Goal: Information Seeking & Learning: Learn about a topic

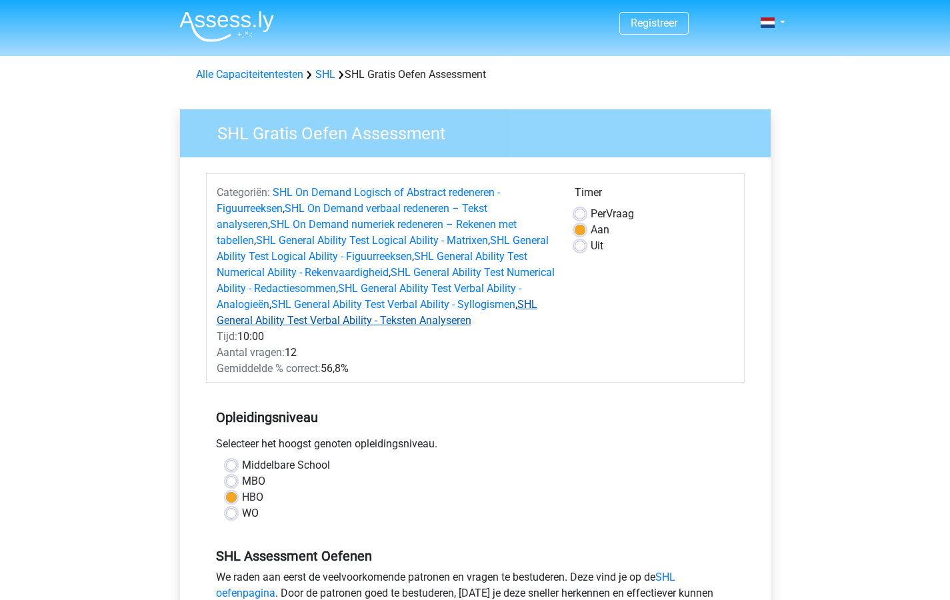
click at [361, 318] on link "SHL General Ability Test Verbal Ability - Teksten Analyseren" at bounding box center [377, 312] width 321 height 29
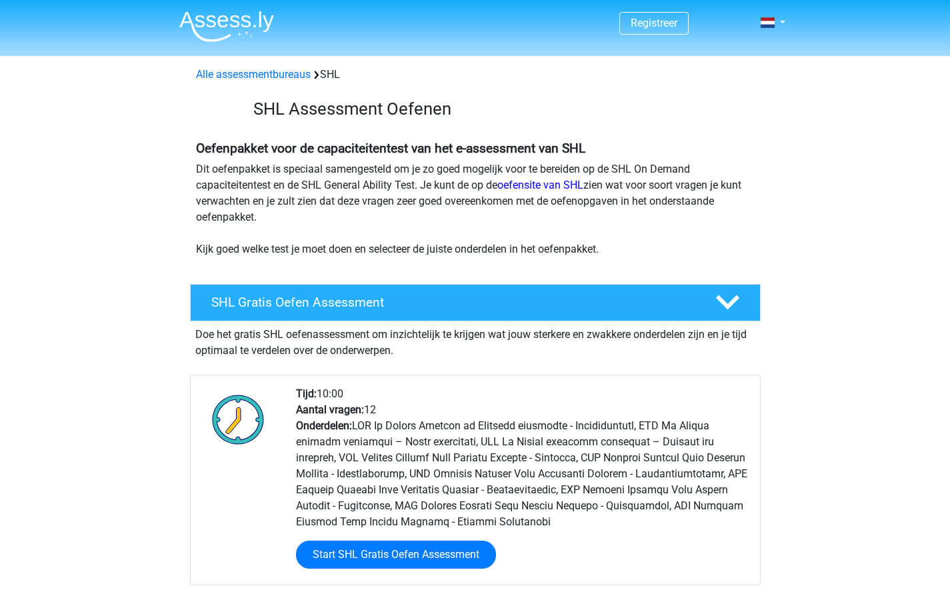
scroll to position [2349, 0]
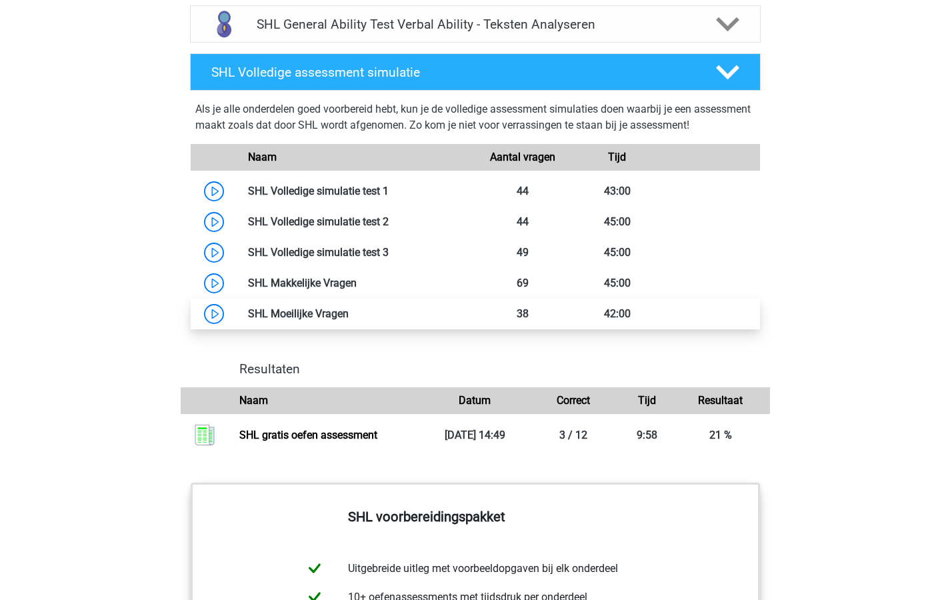
click at [349, 318] on link at bounding box center [349, 313] width 0 height 13
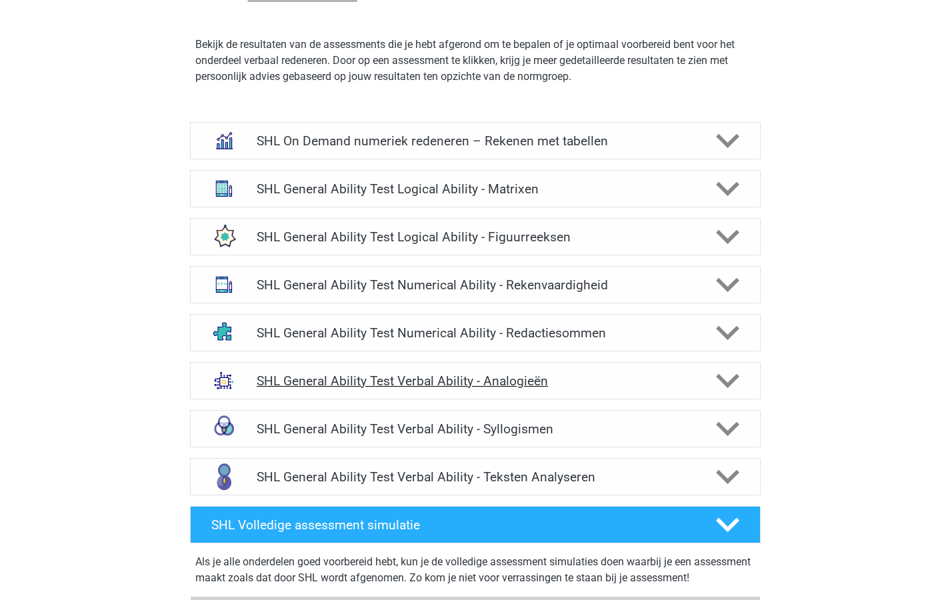
scroll to position [1906, 0]
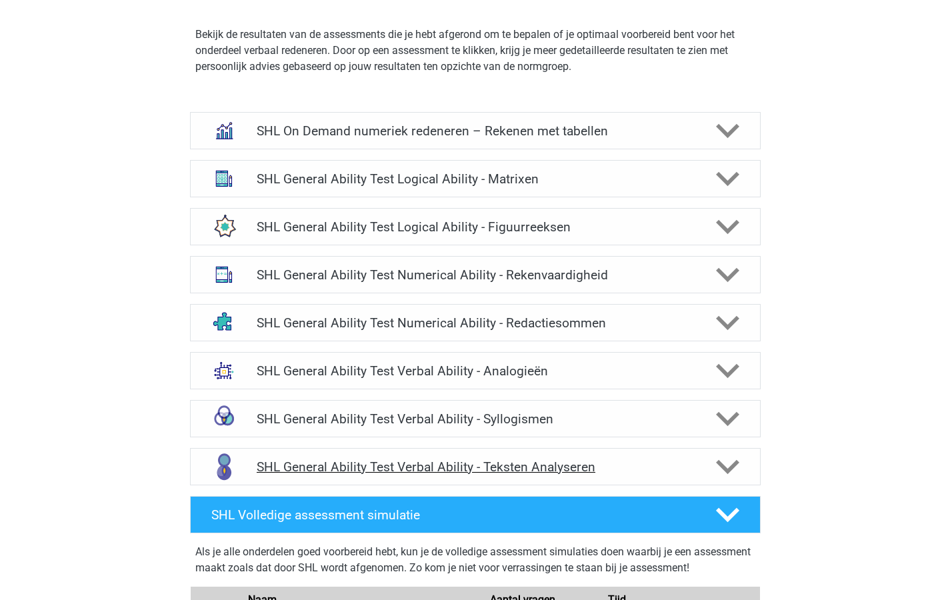
click at [409, 466] on h4 "SHL General Ability Test Verbal Ability - Teksten Analyseren" at bounding box center [475, 466] width 437 height 15
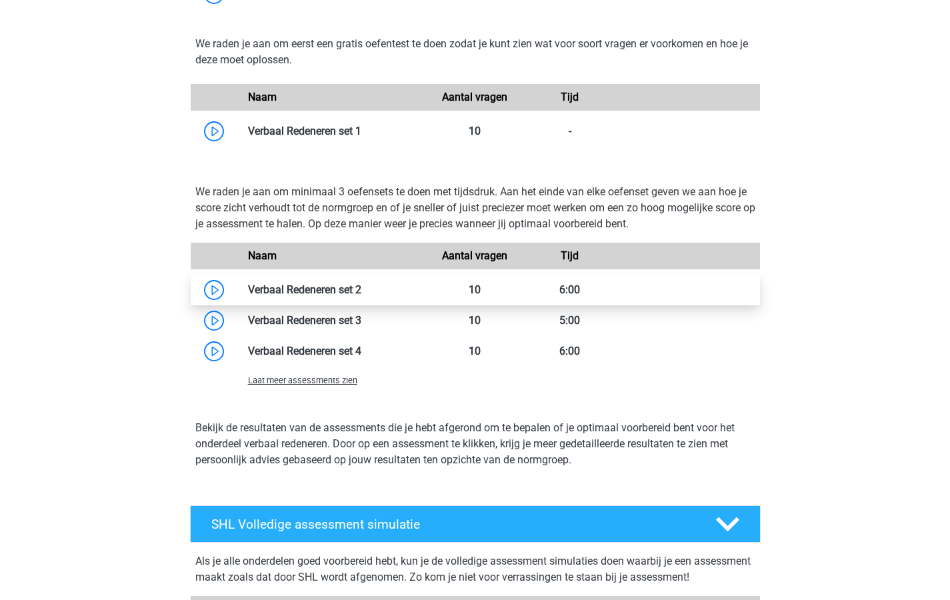
scroll to position [1848, 0]
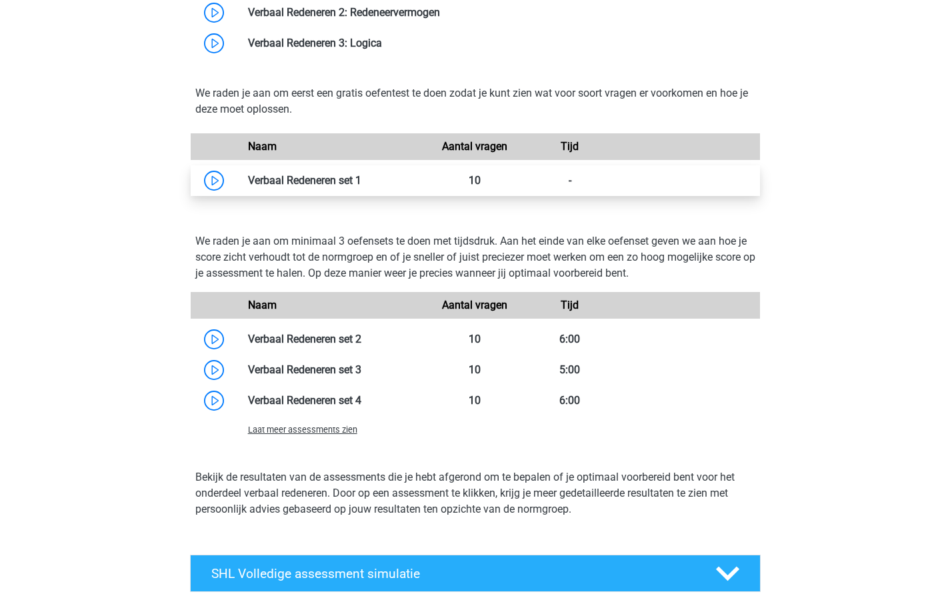
click at [361, 177] on link at bounding box center [361, 180] width 0 height 13
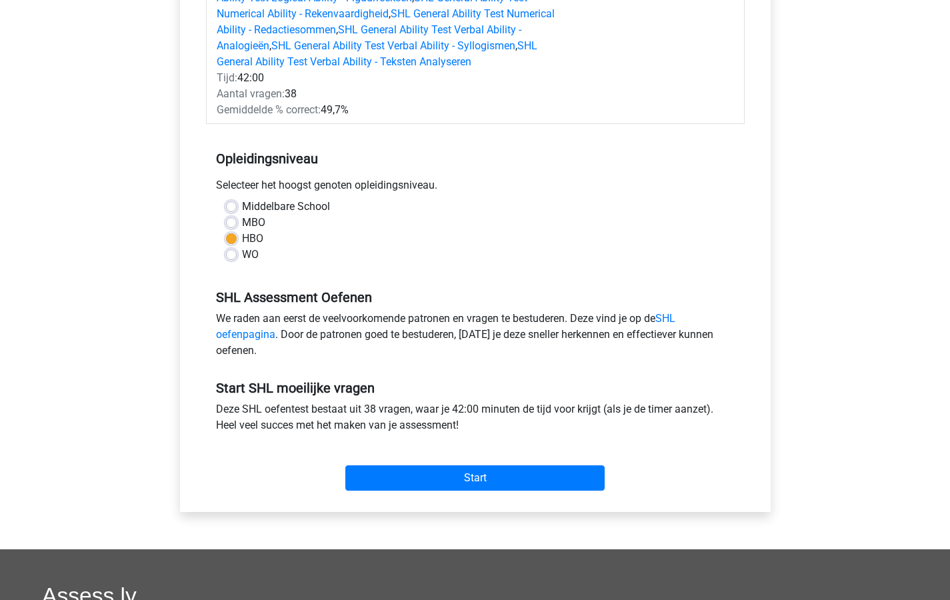
scroll to position [374, 0]
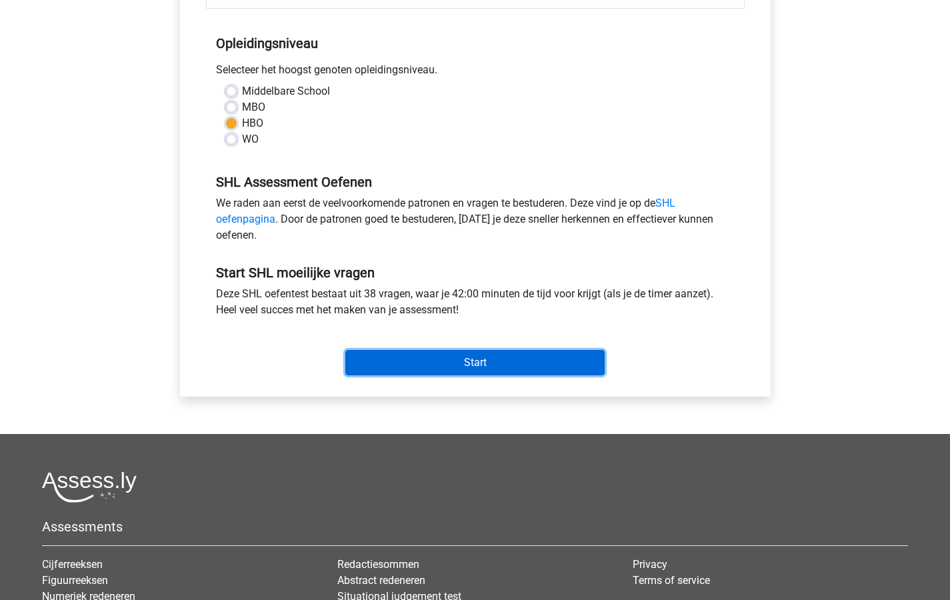
click at [470, 360] on input "Start" at bounding box center [474, 362] width 259 height 25
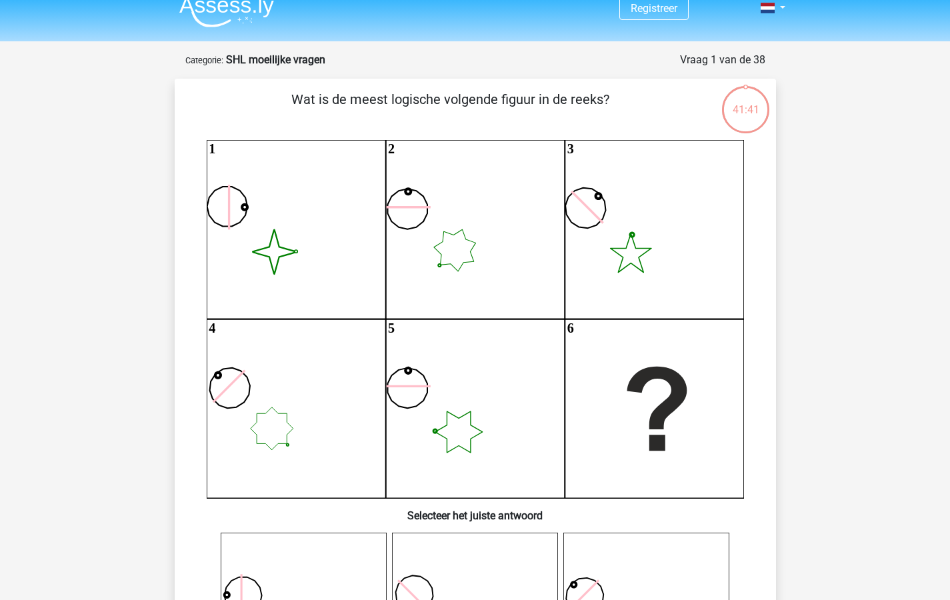
scroll to position [14, 0]
click at [249, 225] on icon "image/svg+xml 1 2 3 4 5 6" at bounding box center [475, 320] width 537 height 358
click at [280, 244] on icon "image/svg+xml 1 2 3 4 5 6" at bounding box center [475, 320] width 537 height 358
click at [279, 245] on icon "image/svg+xml 1 2 3 4 5 6" at bounding box center [475, 320] width 537 height 358
click at [660, 407] on icon at bounding box center [657, 409] width 60 height 84
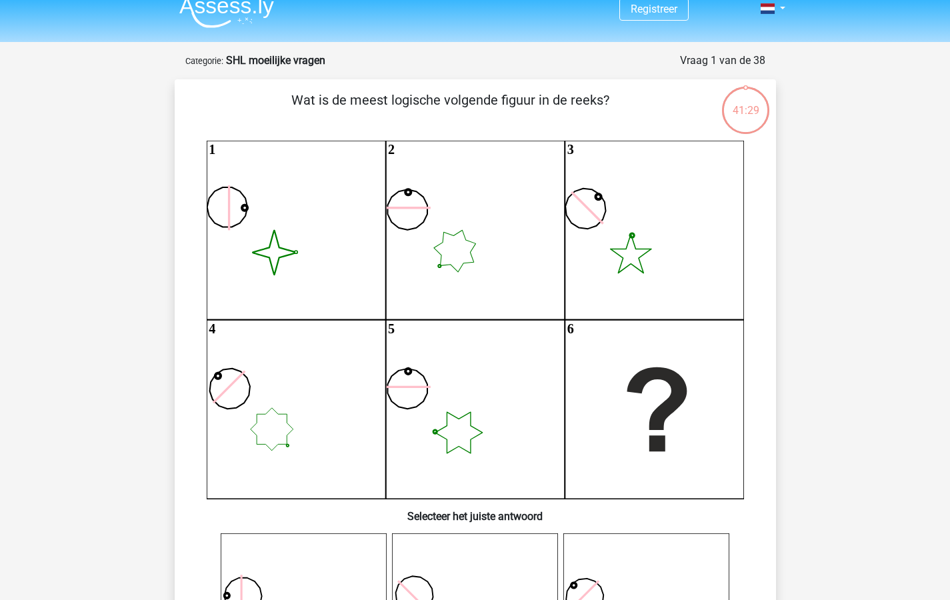
click at [510, 520] on h6 "Selecteer het juiste antwoord" at bounding box center [475, 510] width 559 height 23
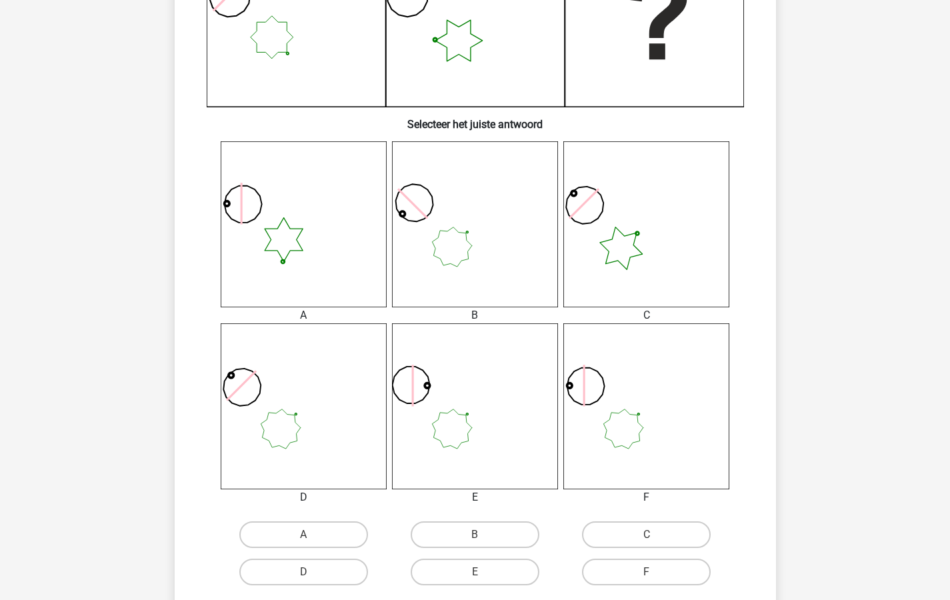
scroll to position [437, 0]
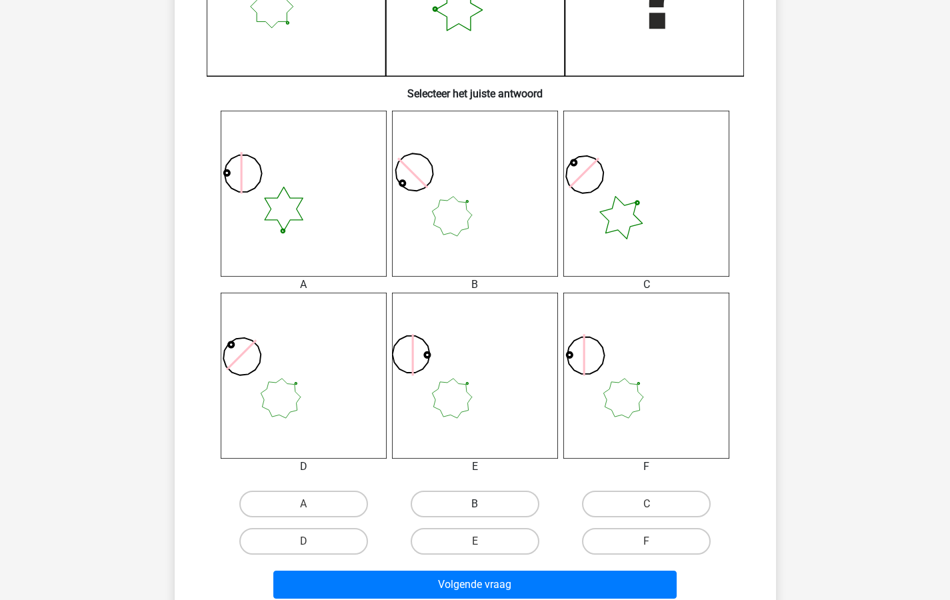
click at [474, 501] on label "B" at bounding box center [475, 504] width 129 height 27
click at [475, 504] on input "B" at bounding box center [479, 508] width 9 height 9
radio input "true"
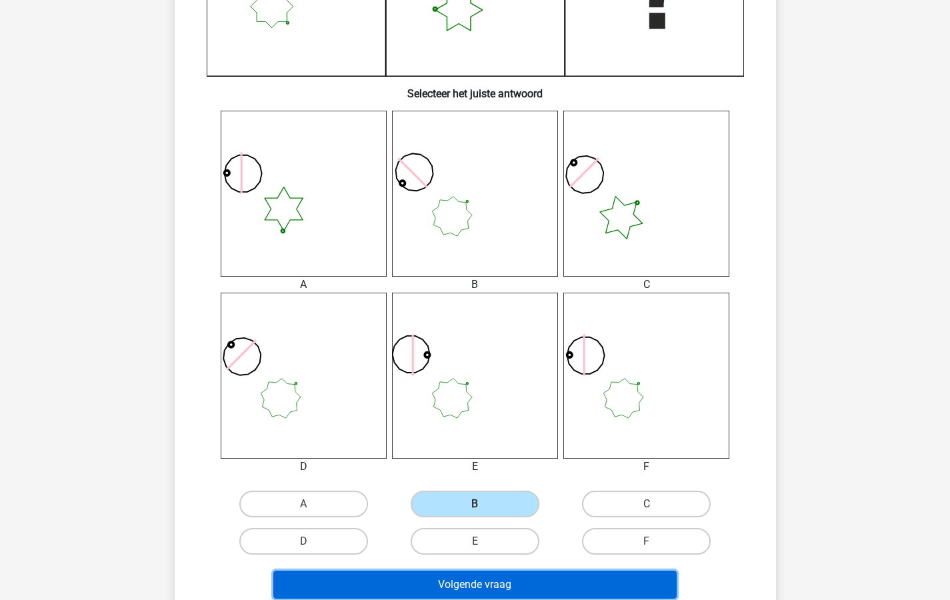
click at [475, 585] on button "Volgende vraag" at bounding box center [474, 585] width 403 height 28
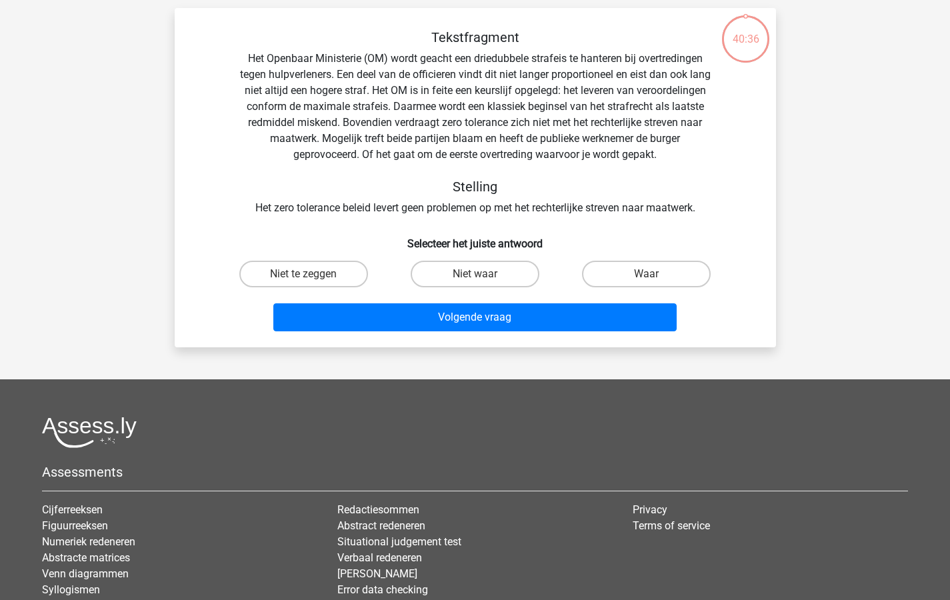
scroll to position [67, 0]
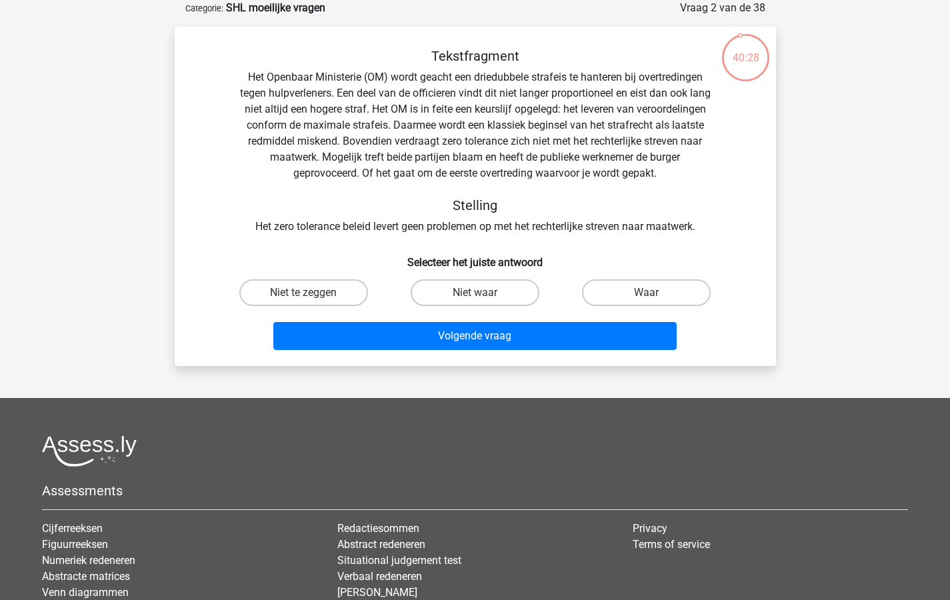
click at [848, 178] on div "Registreer" at bounding box center [475, 341] width 950 height 817
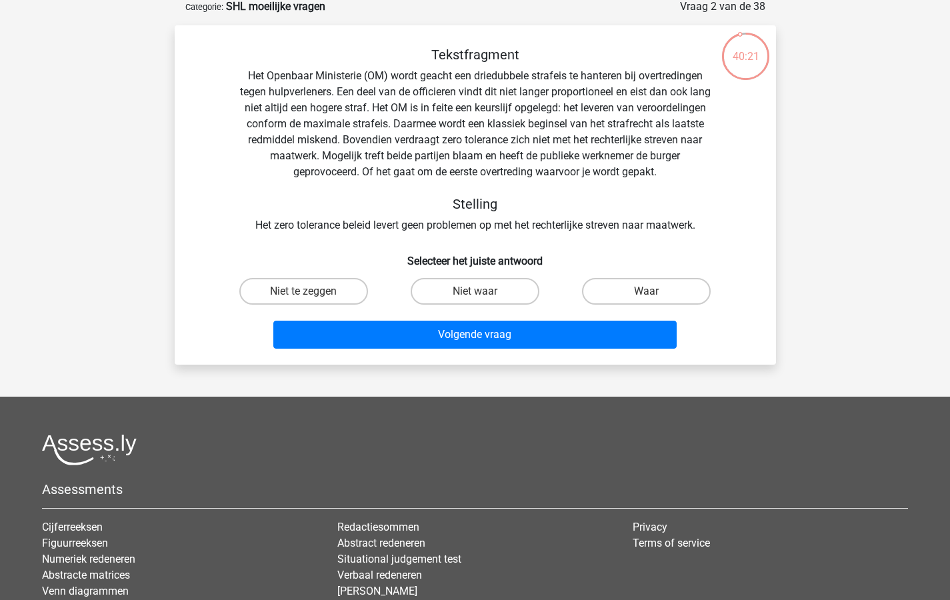
scroll to position [69, 0]
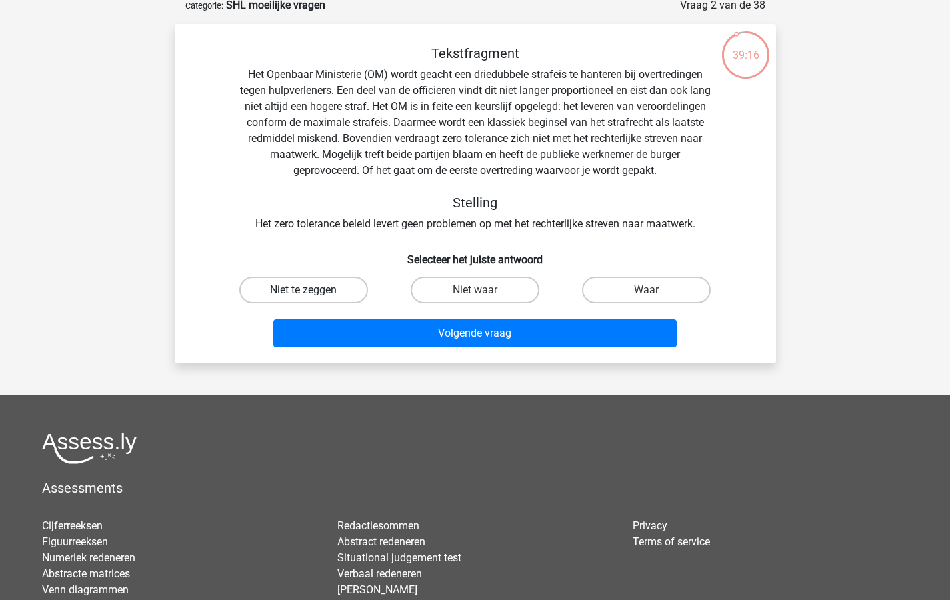
click at [309, 287] on label "Niet te zeggen" at bounding box center [303, 290] width 129 height 27
click at [309, 290] on input "Niet te zeggen" at bounding box center [307, 294] width 9 height 9
radio input "true"
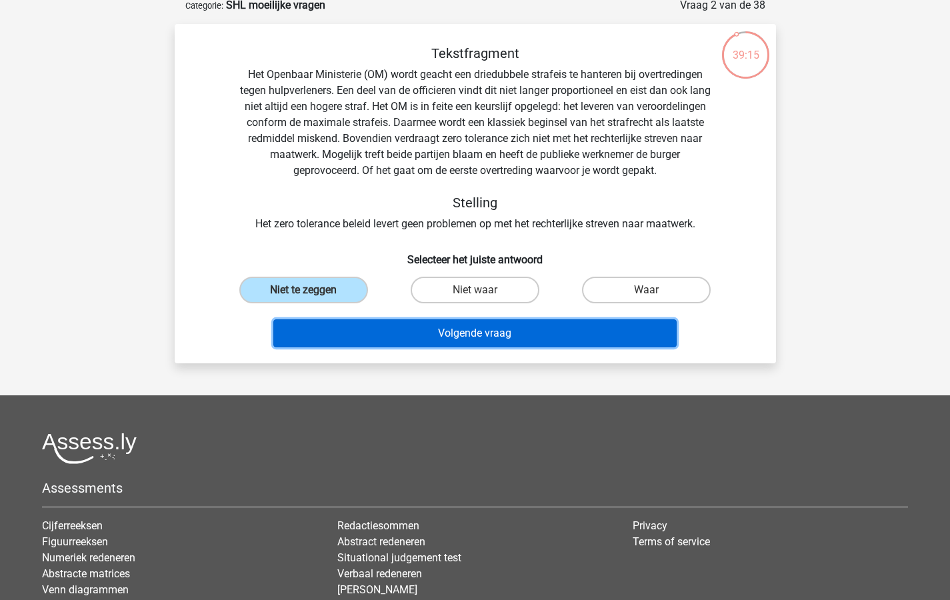
click at [470, 333] on button "Volgende vraag" at bounding box center [474, 333] width 403 height 28
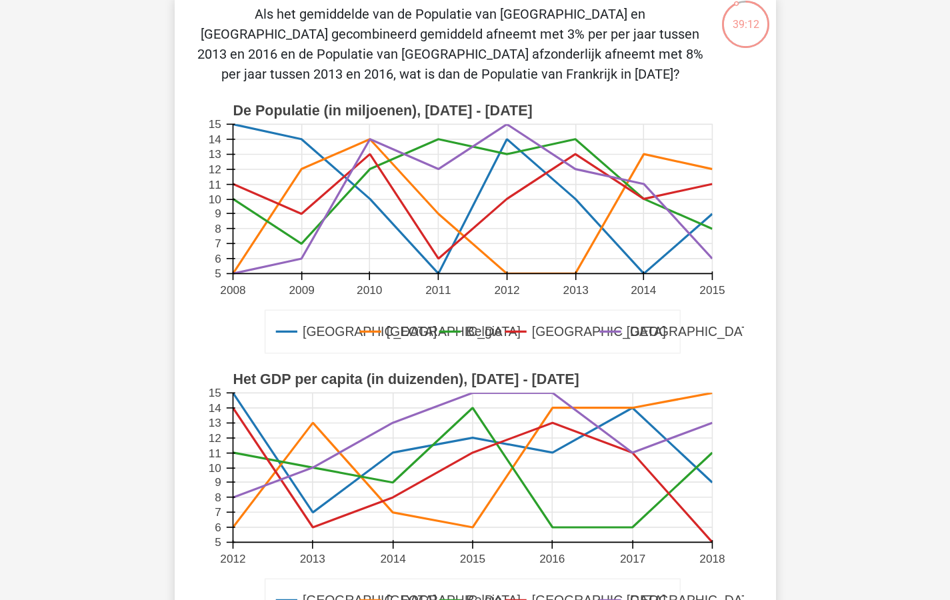
scroll to position [53, 0]
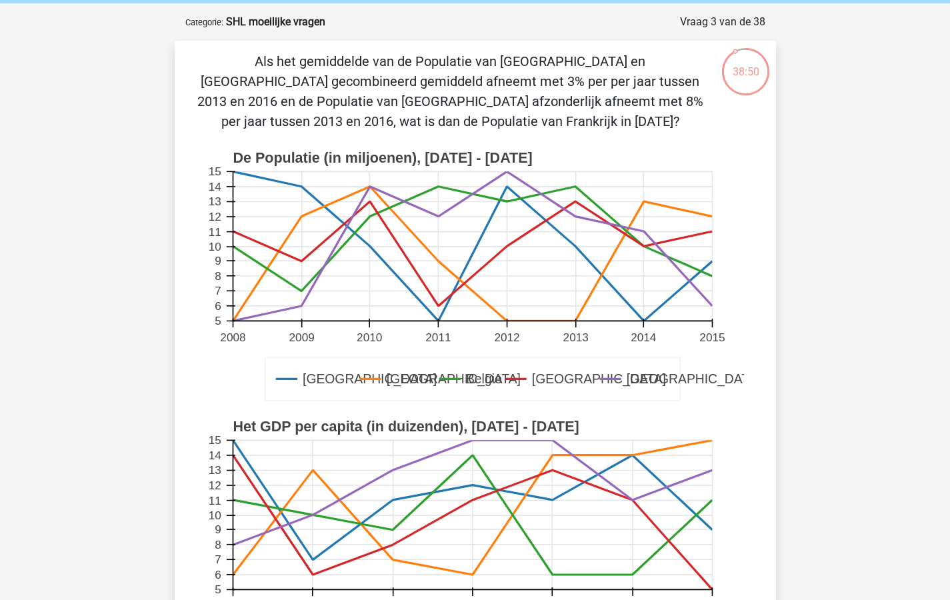
click at [862, 171] on div "Registreer 5" at bounding box center [475, 584] width 950 height 1274
click at [563, 47] on div "Als het gemiddelde van de Populatie van Luxemburg en Frankrijk gecombineerd gem…" at bounding box center [475, 439] width 601 height 797
drag, startPoint x: 862, startPoint y: 171, endPoint x: 561, endPoint y: 46, distance: 324.9
click at [561, 46] on div "Als het gemiddelde van de Populatie van Luxemburg en Frankrijk gecombineerd gem…" at bounding box center [475, 439] width 601 height 797
click at [851, 113] on div "Registreer 5" at bounding box center [475, 584] width 950 height 1274
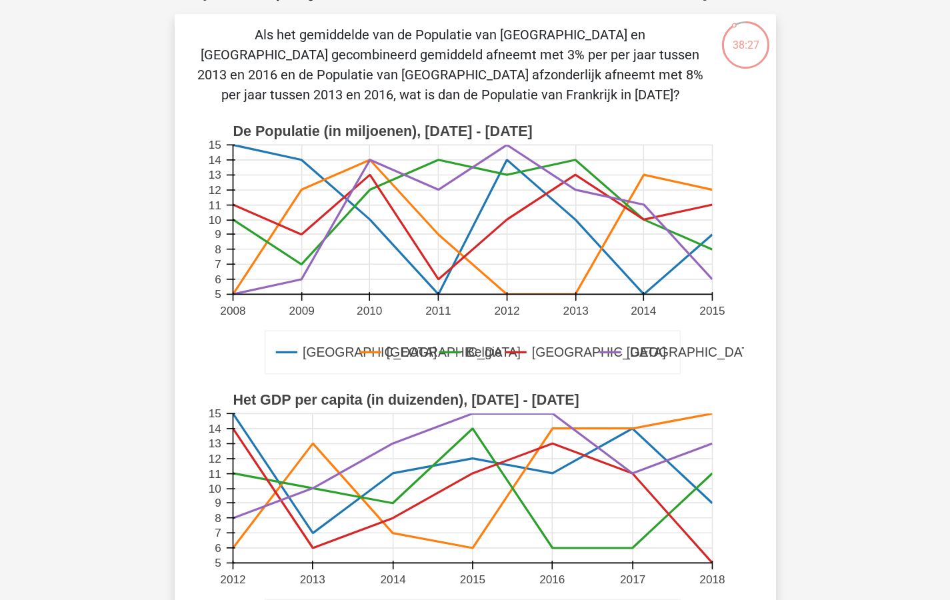
scroll to position [7, 0]
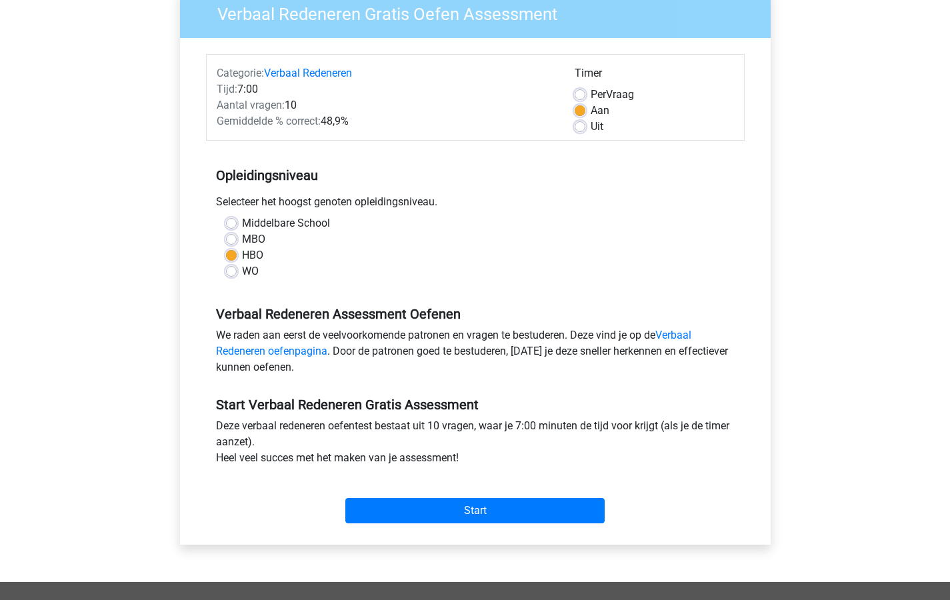
scroll to position [128, 0]
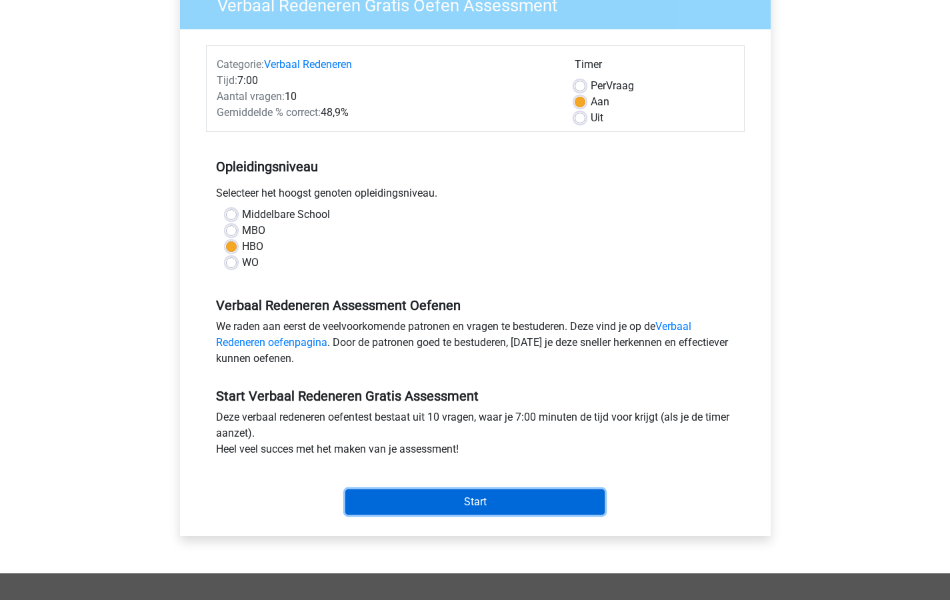
click at [471, 503] on input "Start" at bounding box center [474, 501] width 259 height 25
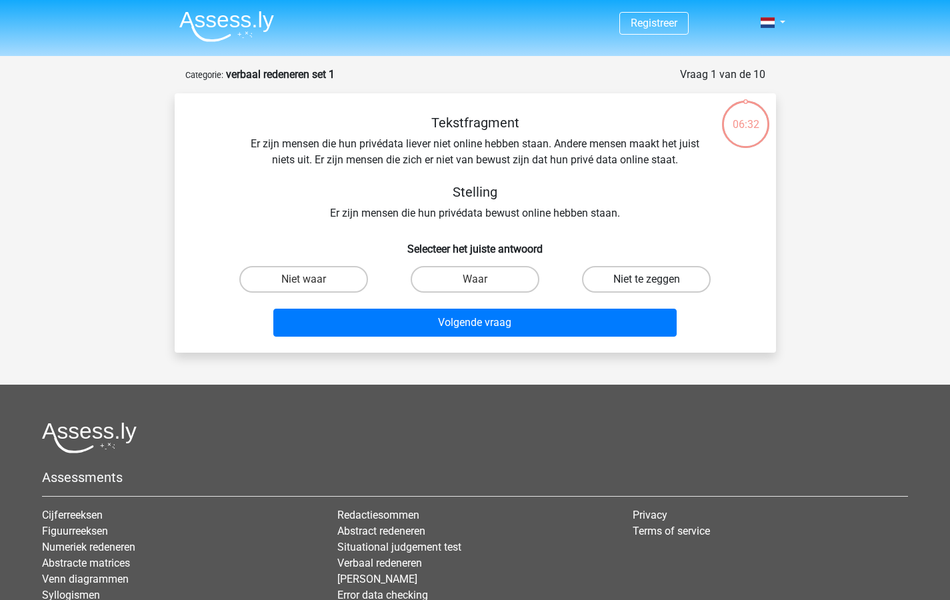
click at [637, 277] on label "Niet te zeggen" at bounding box center [646, 279] width 129 height 27
click at [647, 279] on input "Niet te zeggen" at bounding box center [651, 283] width 9 height 9
radio input "true"
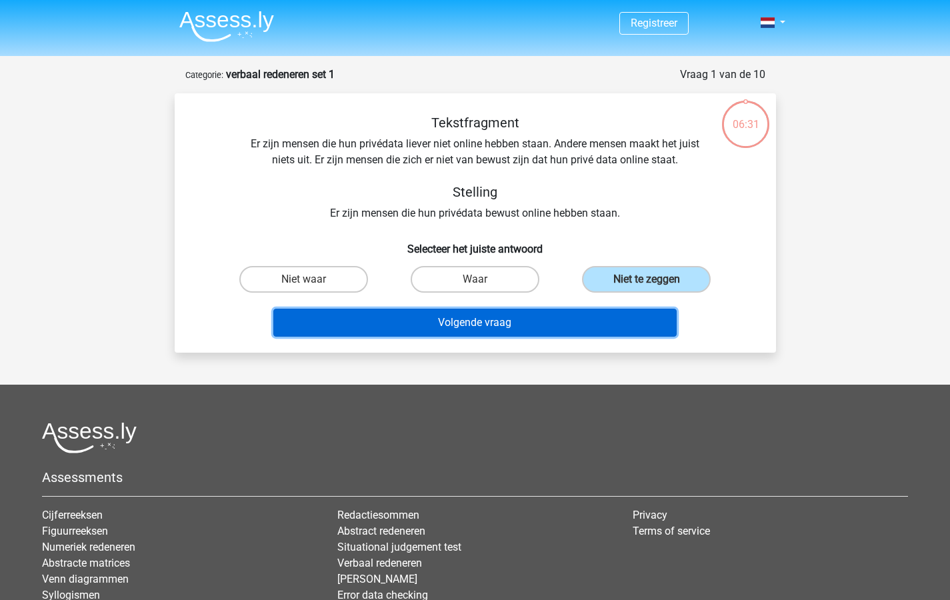
click at [473, 321] on button "Volgende vraag" at bounding box center [474, 323] width 403 height 28
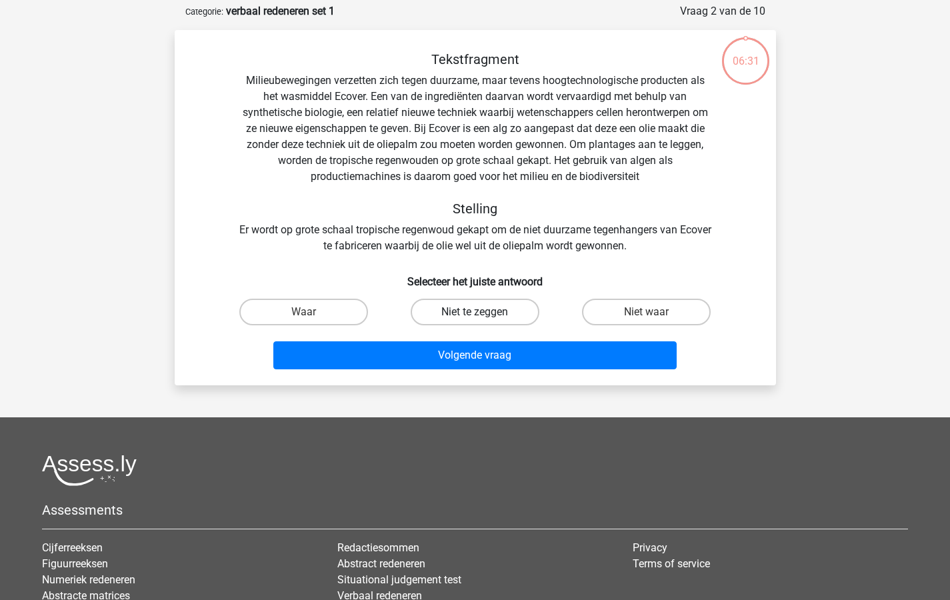
scroll to position [67, 0]
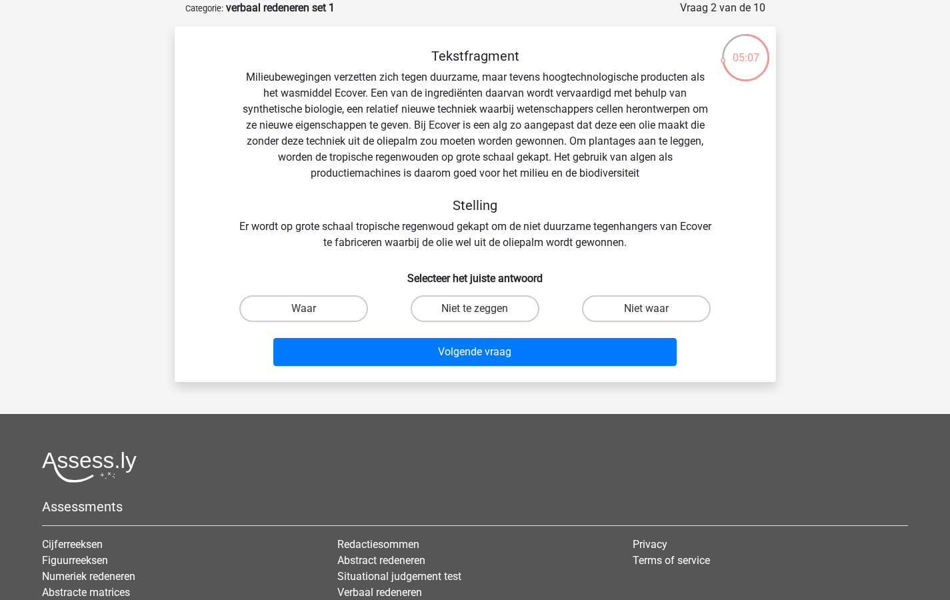
click at [475, 309] on input "Niet te zeggen" at bounding box center [479, 313] width 9 height 9
radio input "true"
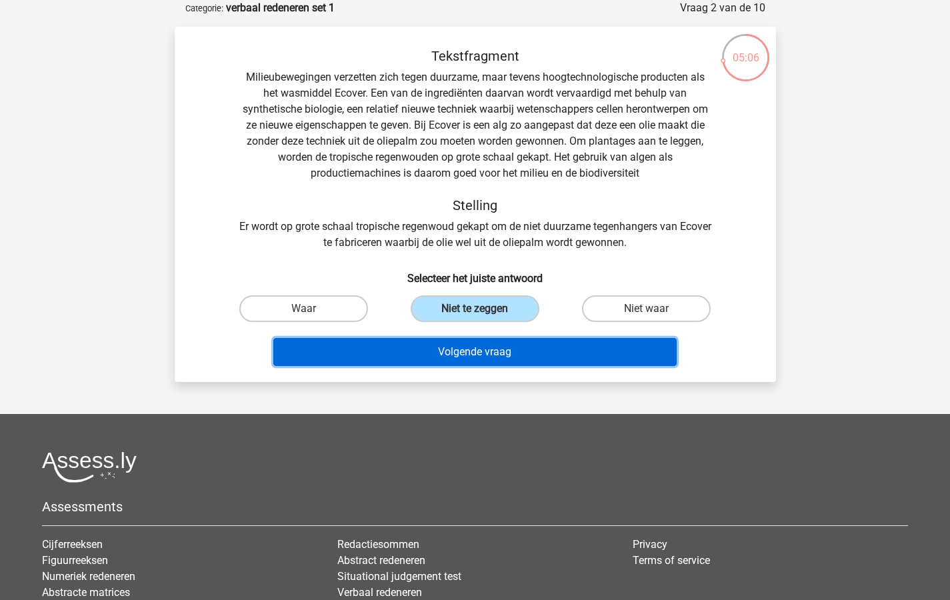
click at [467, 354] on button "Volgende vraag" at bounding box center [474, 352] width 403 height 28
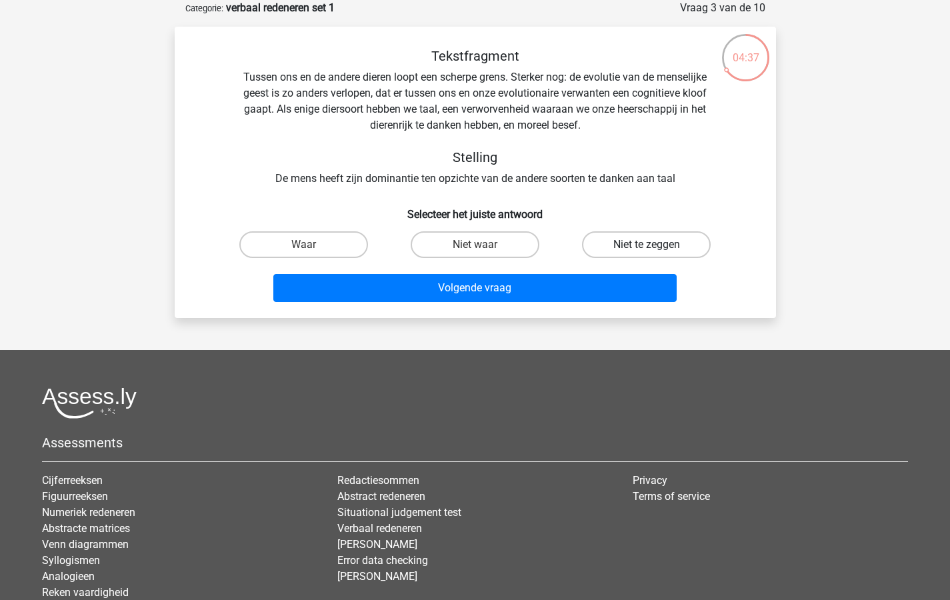
click at [645, 243] on label "Niet te zeggen" at bounding box center [646, 244] width 129 height 27
click at [647, 245] on input "Niet te zeggen" at bounding box center [651, 249] width 9 height 9
radio input "true"
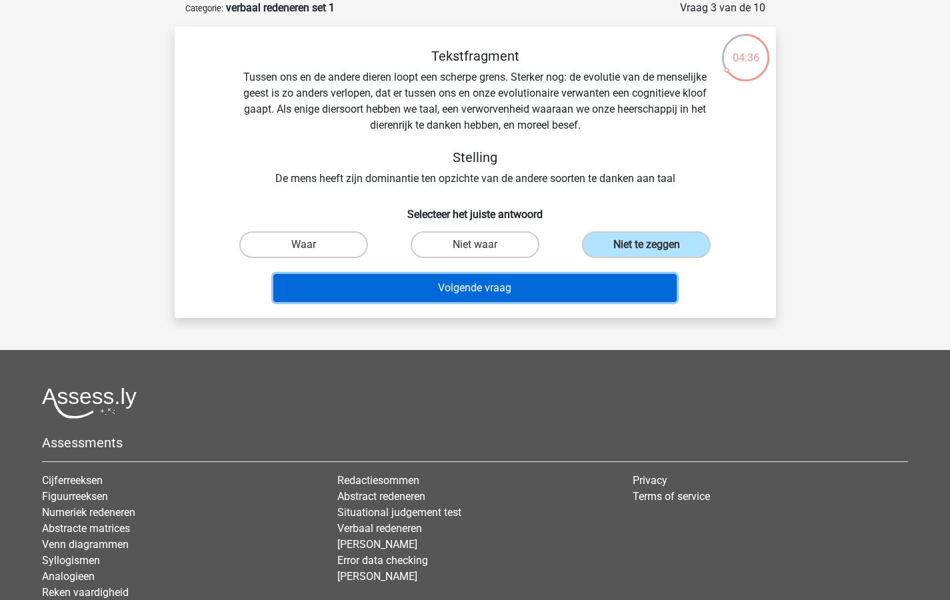
click at [466, 283] on button "Volgende vraag" at bounding box center [474, 288] width 403 height 28
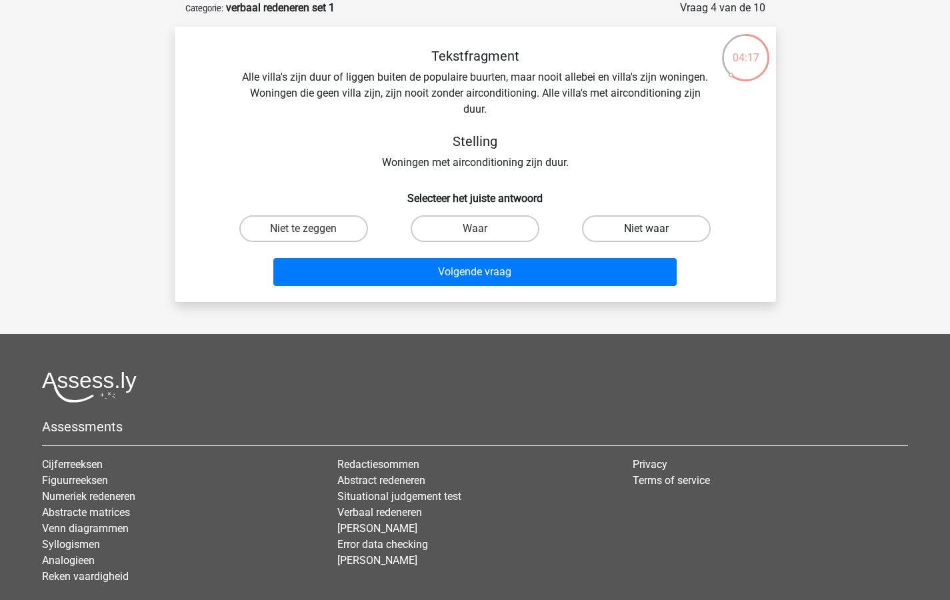
click at [624, 224] on label "Niet waar" at bounding box center [646, 228] width 129 height 27
click at [647, 229] on input "Niet waar" at bounding box center [651, 233] width 9 height 9
radio input "true"
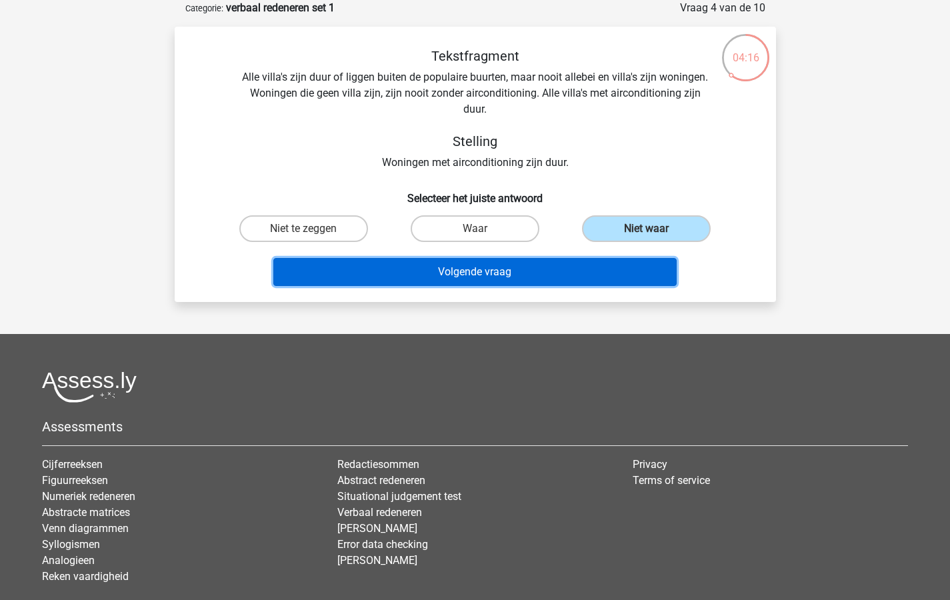
drag, startPoint x: 445, startPoint y: 272, endPoint x: 438, endPoint y: 273, distance: 6.8
click at [444, 272] on button "Volgende vraag" at bounding box center [474, 272] width 403 height 28
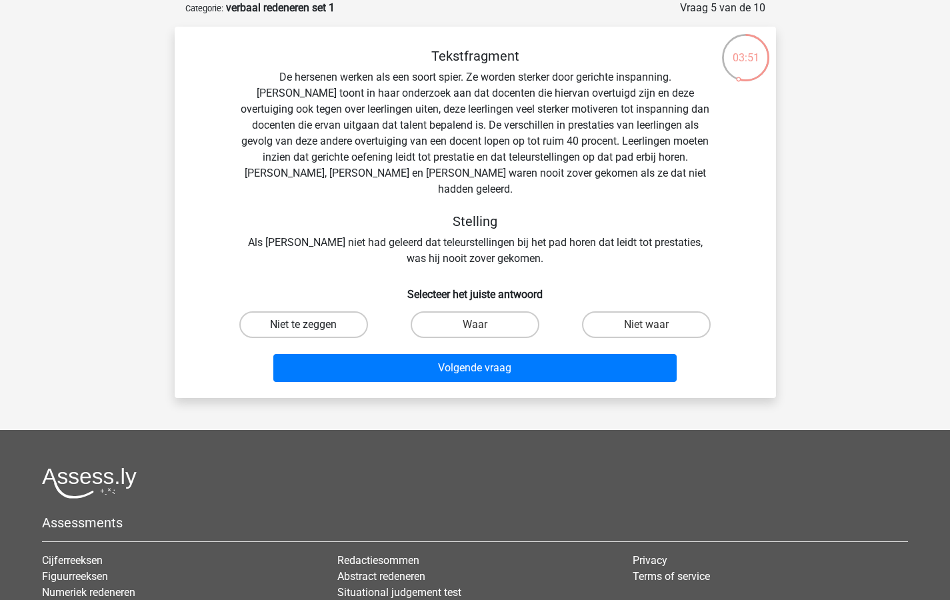
click at [316, 311] on label "Niet te zeggen" at bounding box center [303, 324] width 129 height 27
click at [312, 325] on input "Niet te zeggen" at bounding box center [307, 329] width 9 height 9
radio input "true"
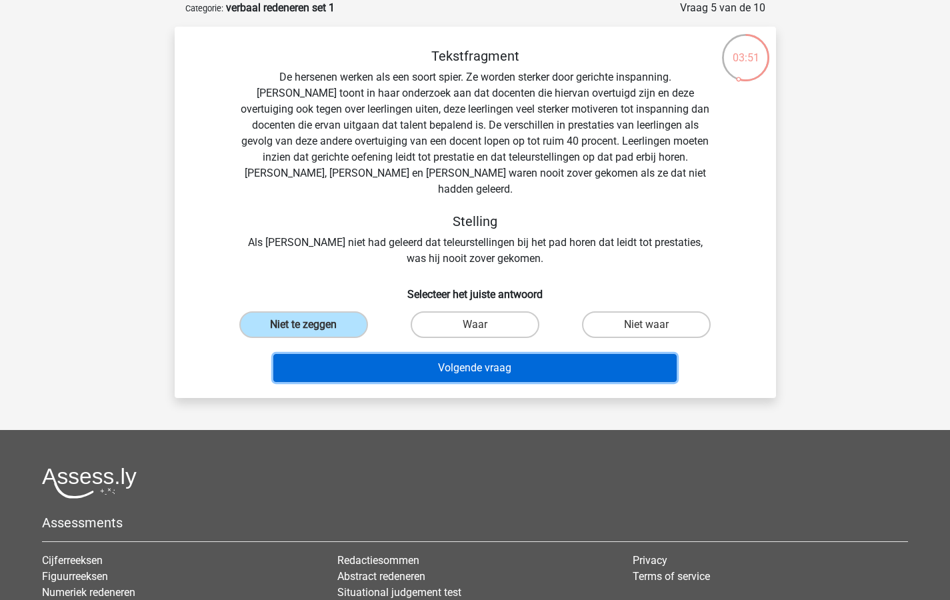
click at [451, 354] on button "Volgende vraag" at bounding box center [474, 368] width 403 height 28
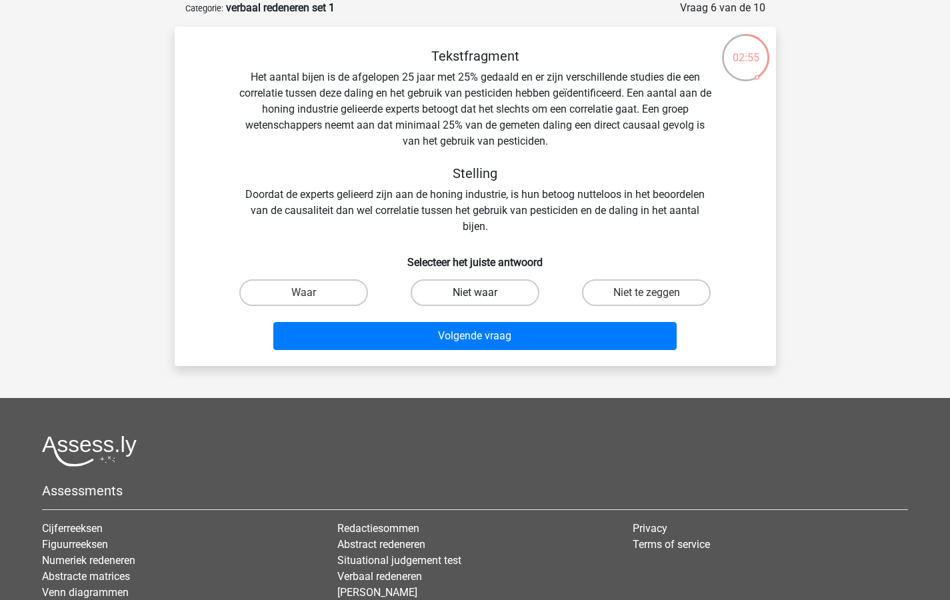
click at [475, 289] on label "Niet waar" at bounding box center [475, 292] width 129 height 27
click at [475, 293] on input "Niet waar" at bounding box center [479, 297] width 9 height 9
radio input "true"
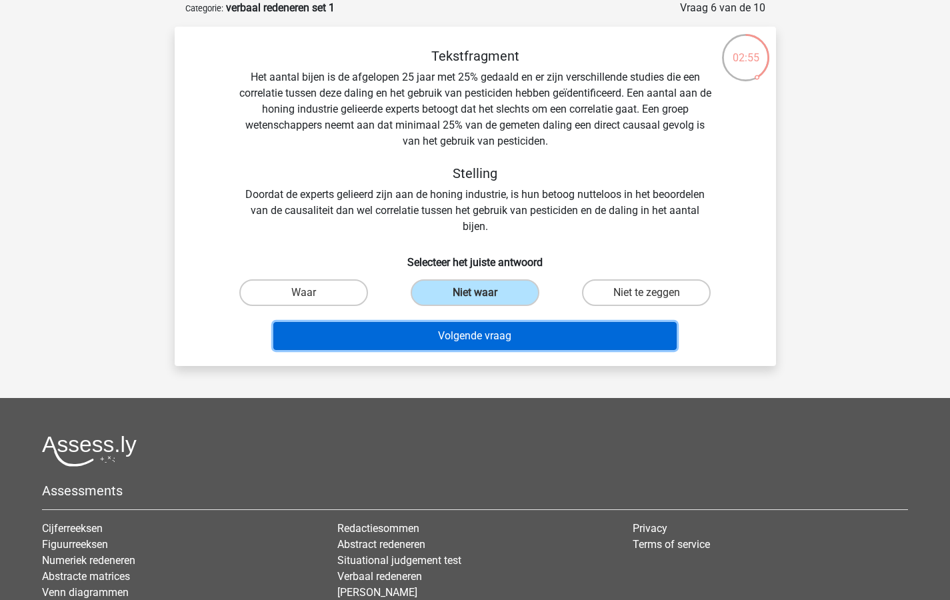
click at [474, 334] on button "Volgende vraag" at bounding box center [474, 336] width 403 height 28
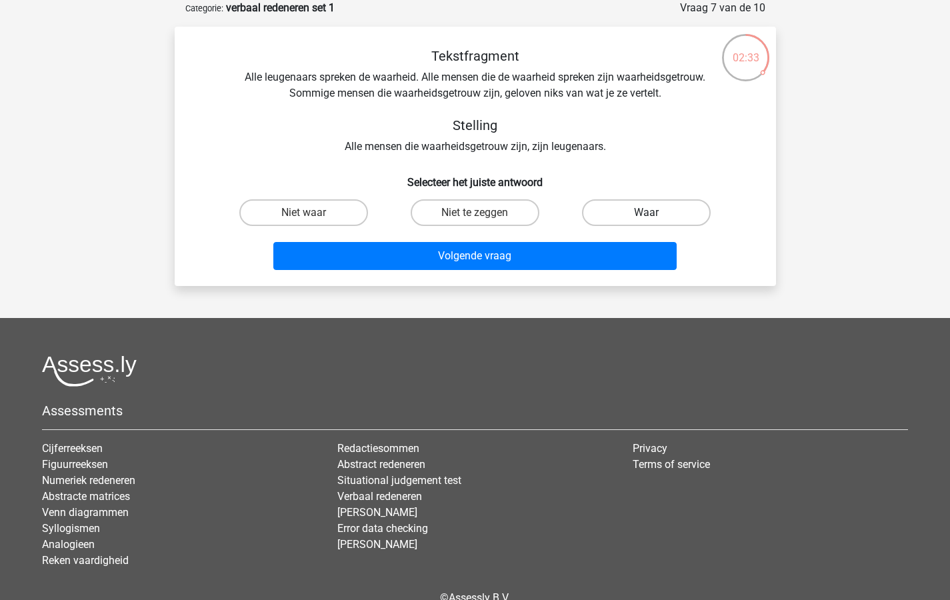
click at [641, 211] on label "Waar" at bounding box center [646, 212] width 129 height 27
click at [647, 213] on input "Waar" at bounding box center [651, 217] width 9 height 9
radio input "true"
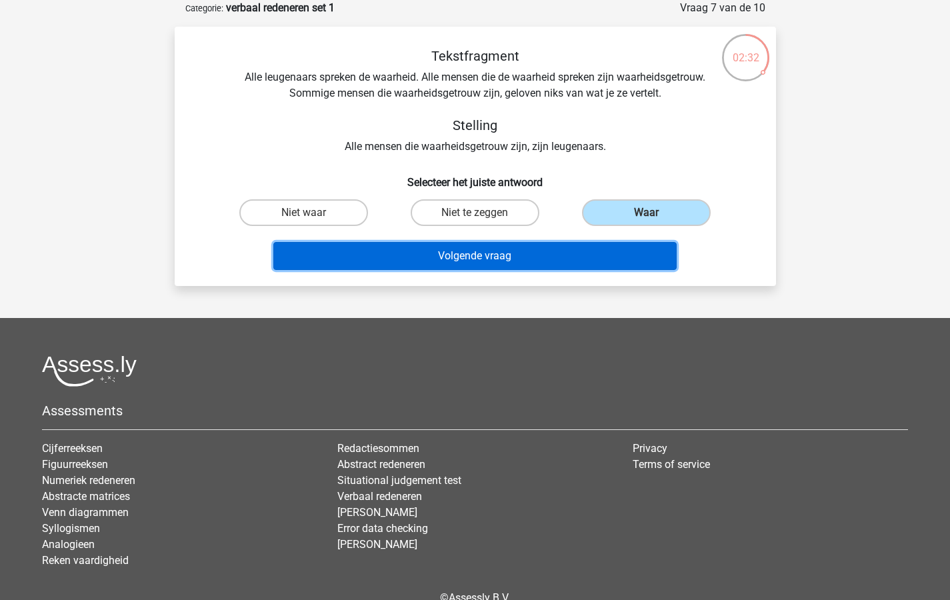
click at [487, 251] on button "Volgende vraag" at bounding box center [474, 256] width 403 height 28
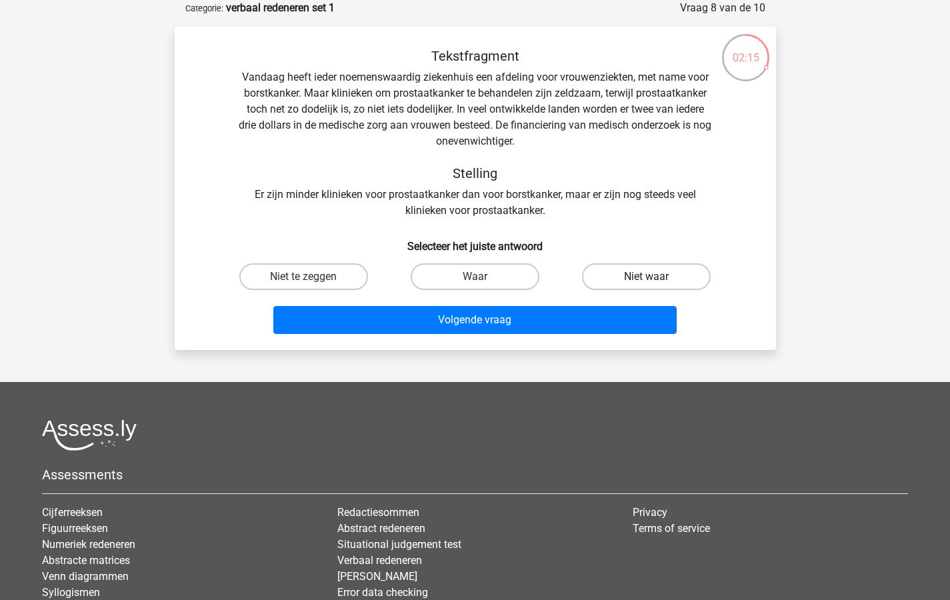
click at [639, 276] on label "Niet waar" at bounding box center [646, 276] width 129 height 27
click at [647, 277] on input "Niet waar" at bounding box center [651, 281] width 9 height 9
radio input "true"
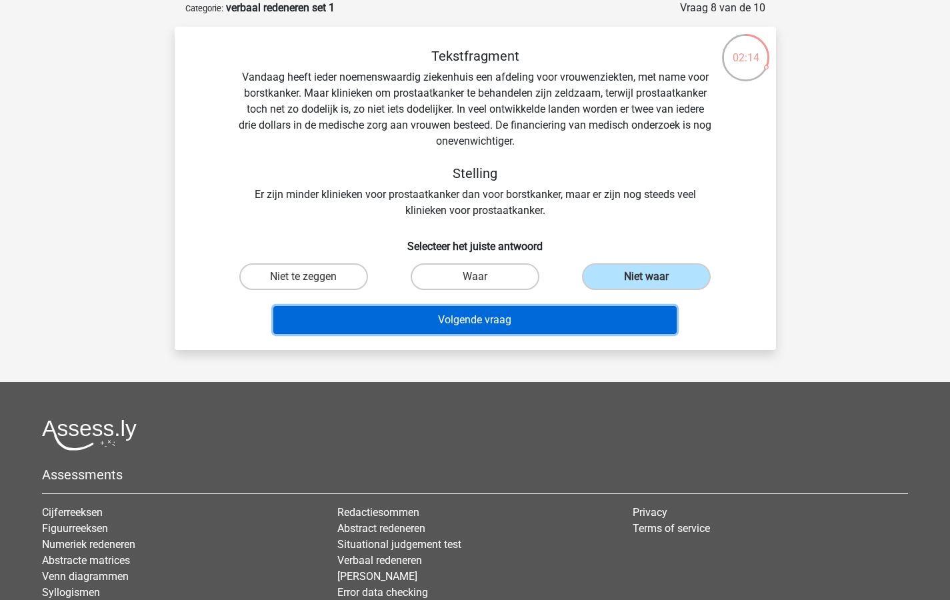
click at [464, 319] on button "Volgende vraag" at bounding box center [474, 320] width 403 height 28
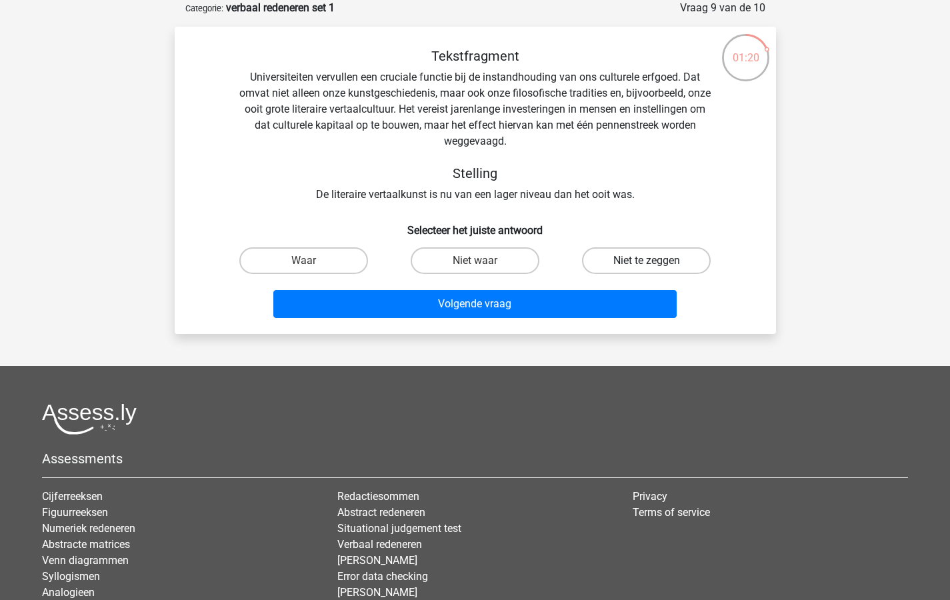
click at [617, 258] on label "Niet te zeggen" at bounding box center [646, 260] width 129 height 27
click at [647, 261] on input "Niet te zeggen" at bounding box center [651, 265] width 9 height 9
radio input "true"
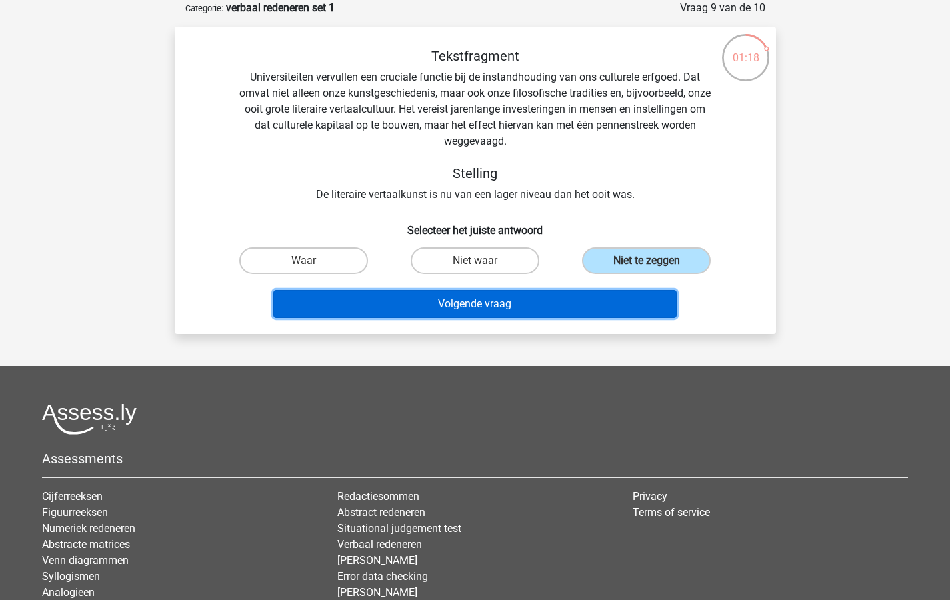
click at [449, 299] on button "Volgende vraag" at bounding box center [474, 304] width 403 height 28
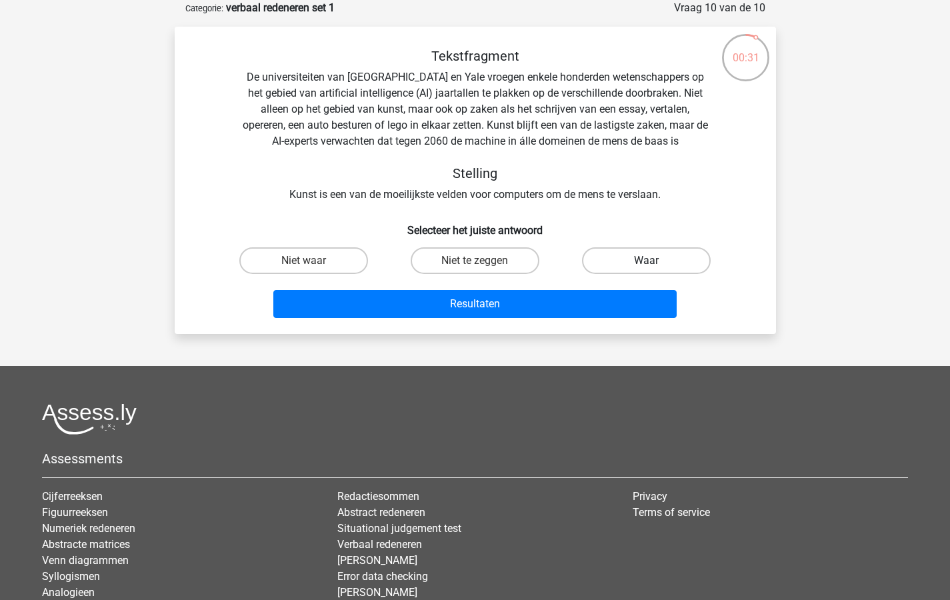
drag, startPoint x: 637, startPoint y: 256, endPoint x: 625, endPoint y: 273, distance: 20.5
click at [634, 262] on label "Waar" at bounding box center [646, 260] width 129 height 27
click at [647, 262] on input "Waar" at bounding box center [651, 265] width 9 height 9
radio input "true"
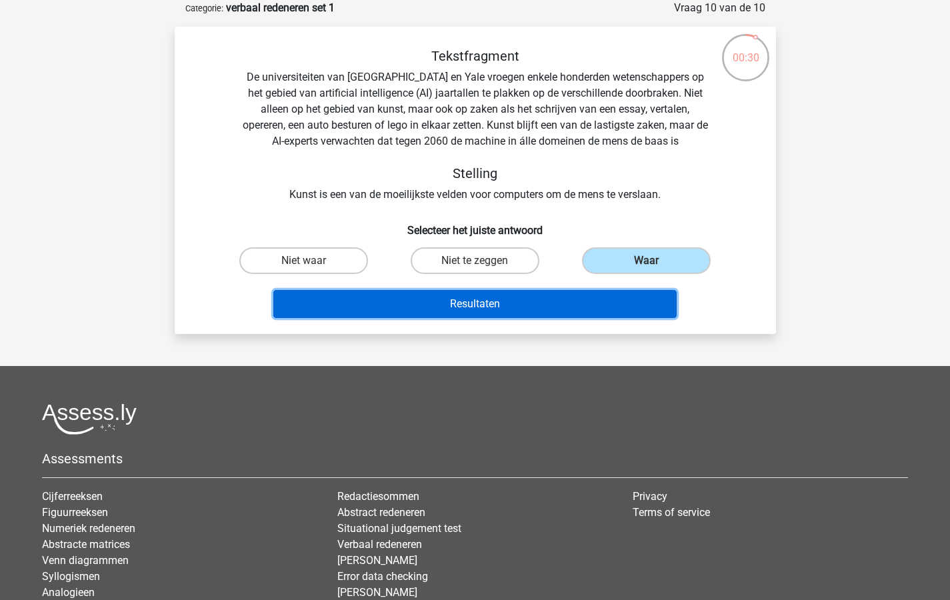
click at [488, 297] on button "Resultaten" at bounding box center [474, 304] width 403 height 28
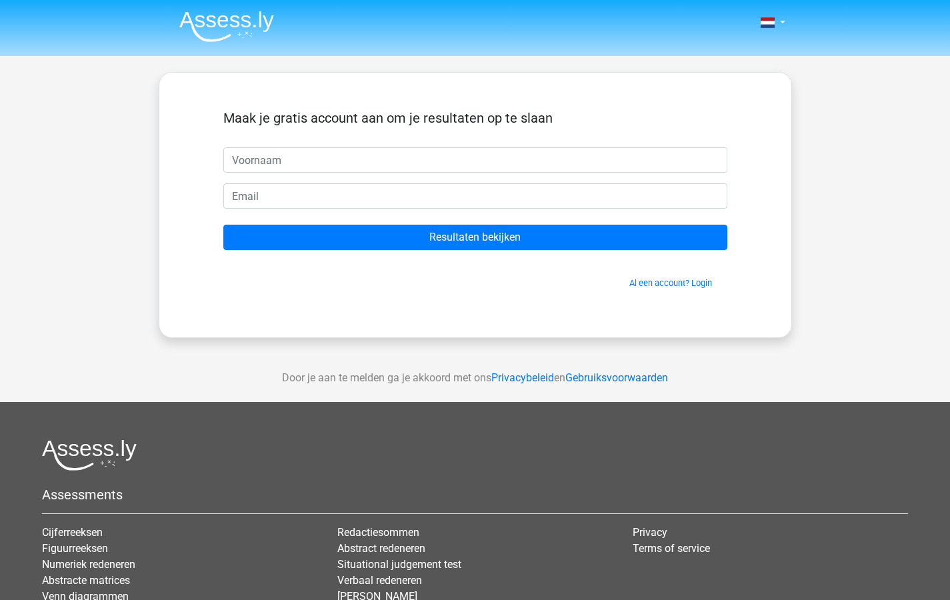
click at [277, 157] on input "text" at bounding box center [475, 159] width 504 height 25
click at [243, 155] on input "text" at bounding box center [475, 159] width 504 height 25
type input "i"
type input "[PERSON_NAME]"
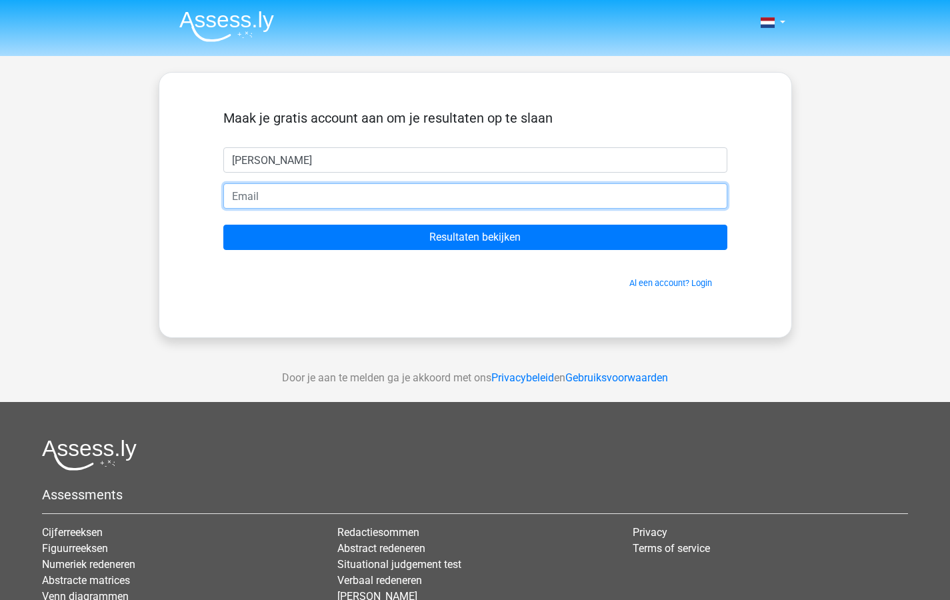
click at [255, 194] on input "email" at bounding box center [475, 195] width 504 height 25
type input "[PERSON_NAME][EMAIL_ADDRESS][DOMAIN_NAME]"
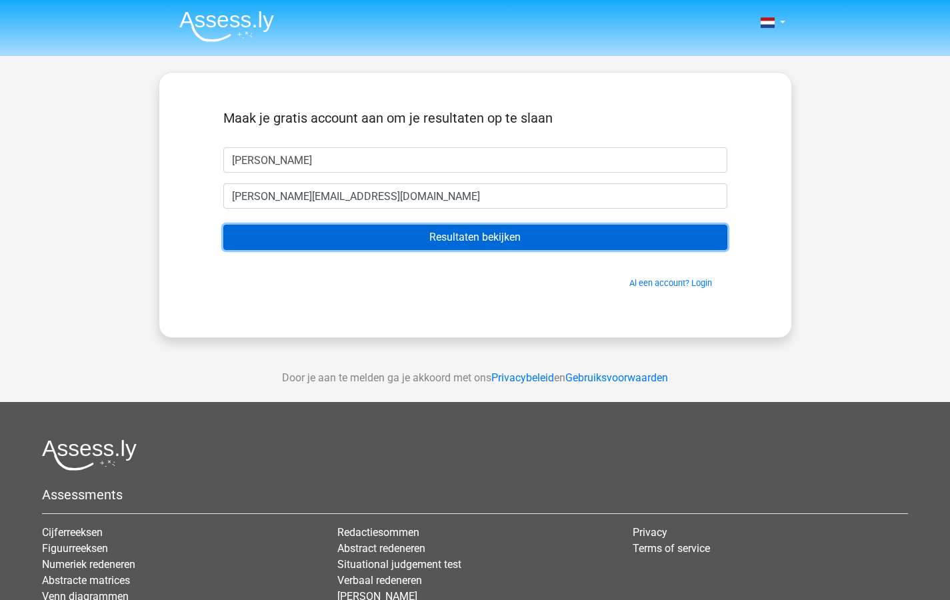
click at [463, 236] on input "Resultaten bekijken" at bounding box center [475, 237] width 504 height 25
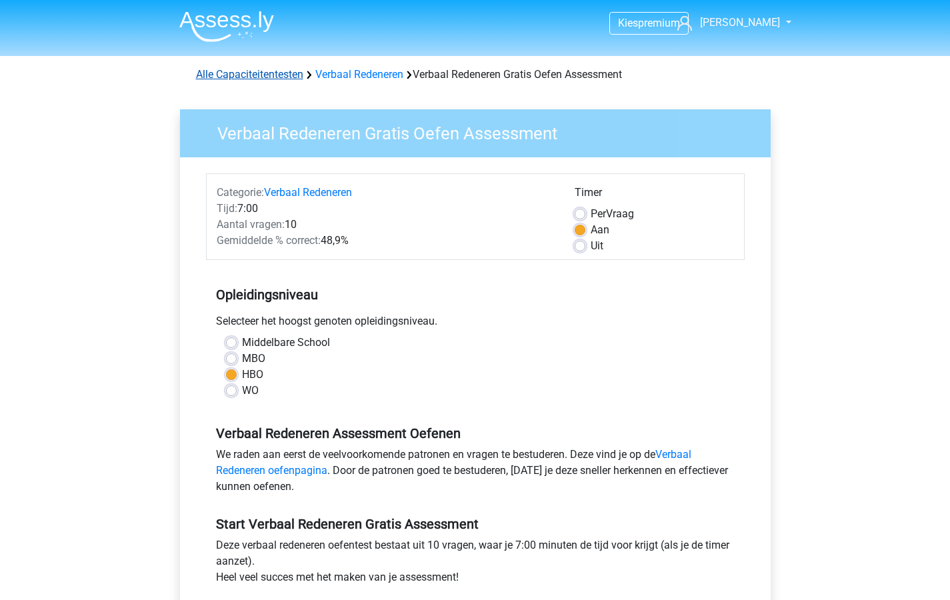
click at [215, 75] on link "Alle Capaciteitentesten" at bounding box center [249, 74] width 107 height 13
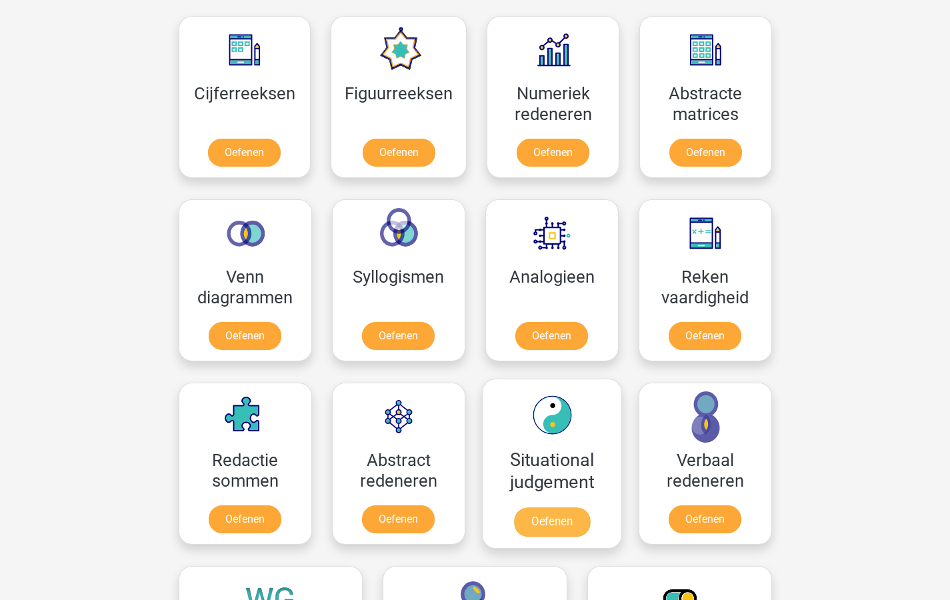
scroll to position [593, 0]
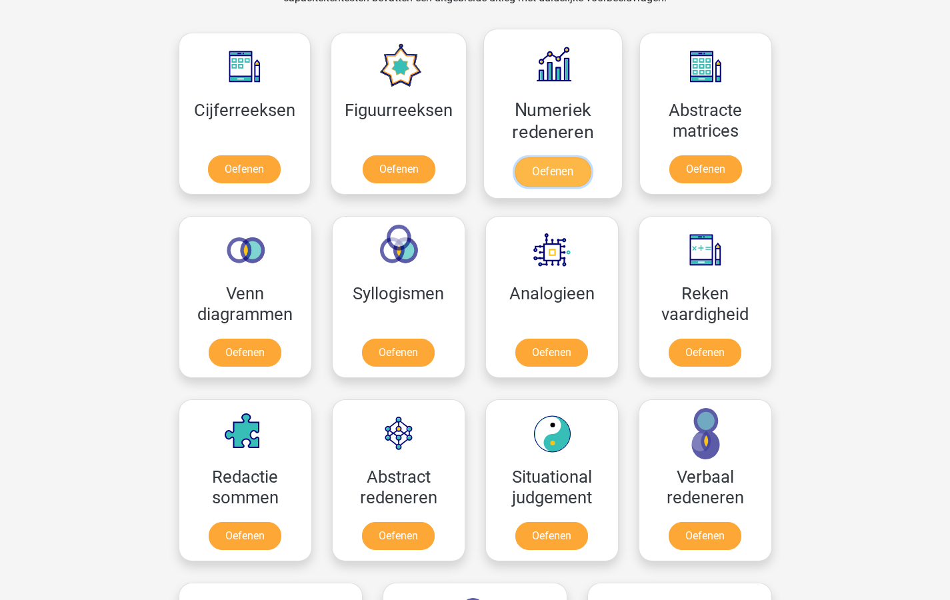
click at [551, 171] on link "Oefenen" at bounding box center [553, 171] width 76 height 29
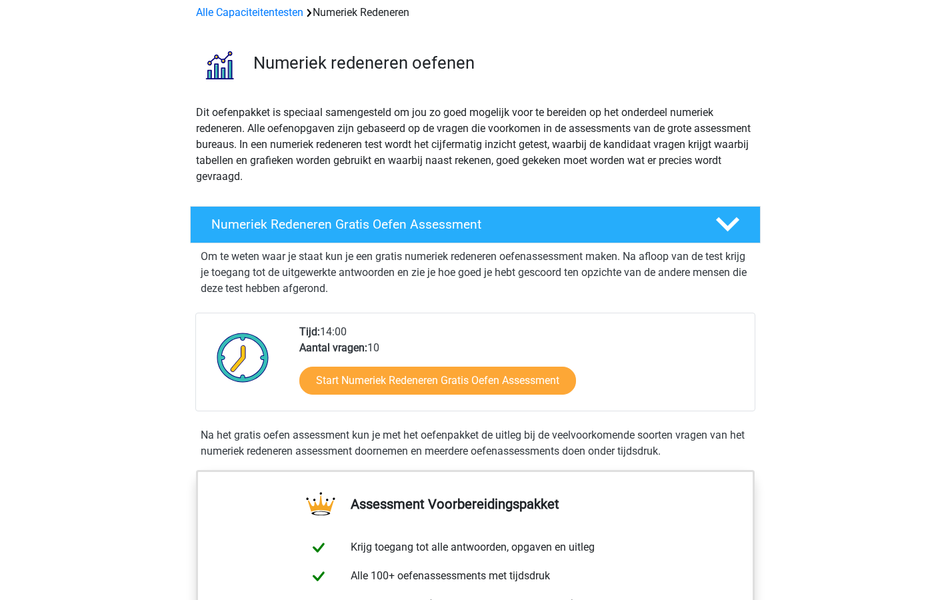
scroll to position [112, 0]
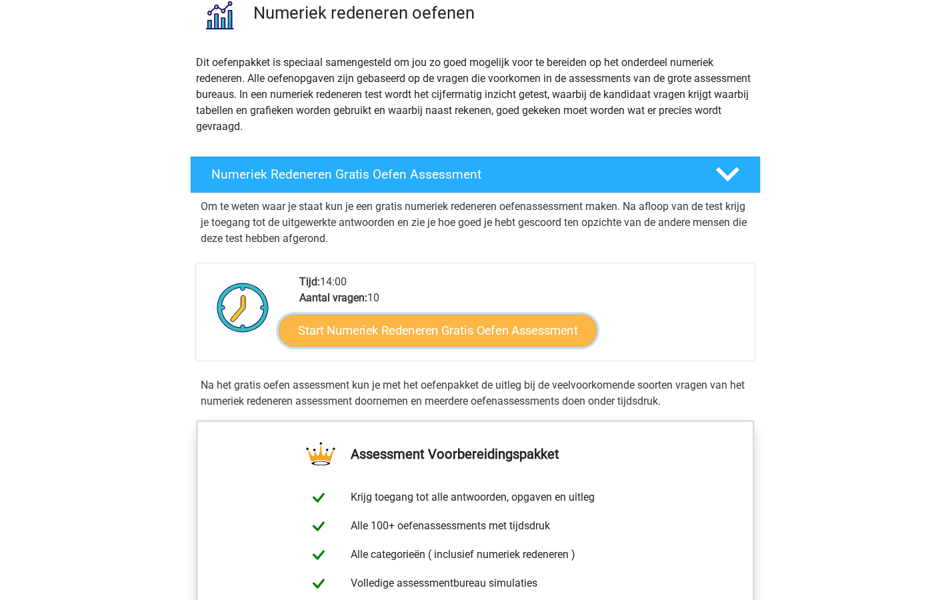
click at [513, 325] on link "Start Numeriek Redeneren Gratis Oefen Assessment" at bounding box center [438, 330] width 318 height 32
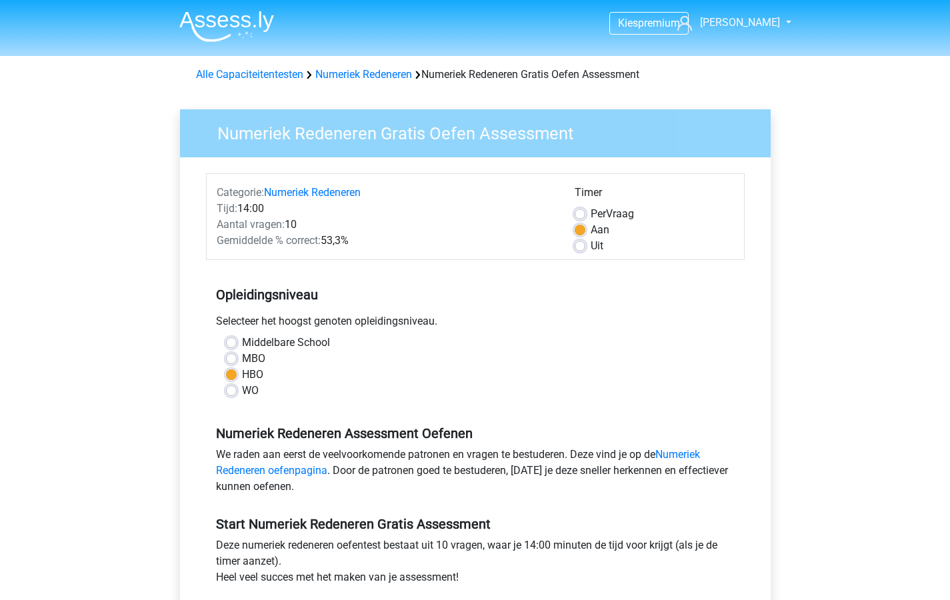
click at [591, 246] on label "Uit" at bounding box center [597, 246] width 13 height 16
click at [579, 246] on input "Uit" at bounding box center [580, 244] width 11 height 13
radio input "true"
click at [591, 229] on label "Aan" at bounding box center [600, 230] width 19 height 16
click at [579, 229] on input "Aan" at bounding box center [580, 228] width 11 height 13
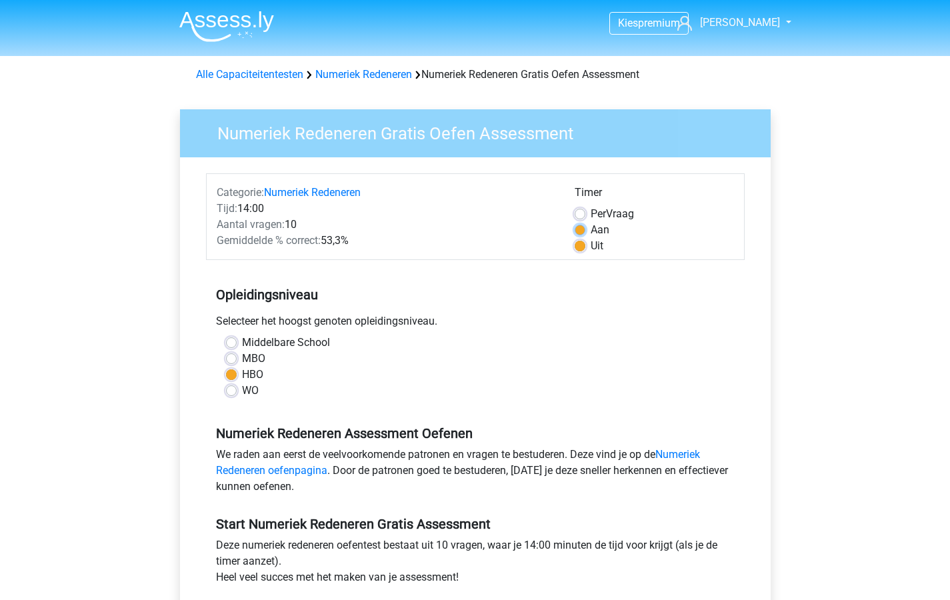
radio input "true"
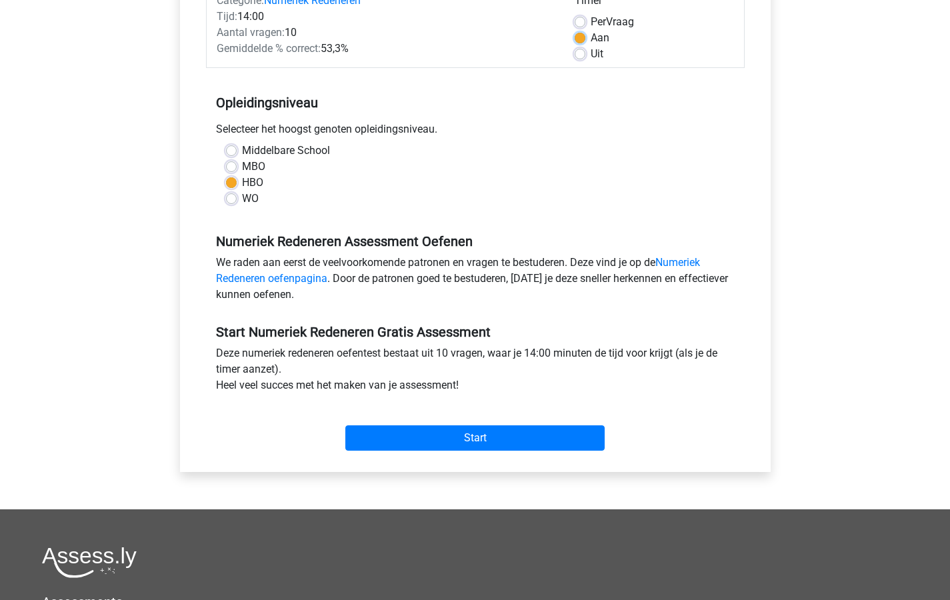
scroll to position [344, 0]
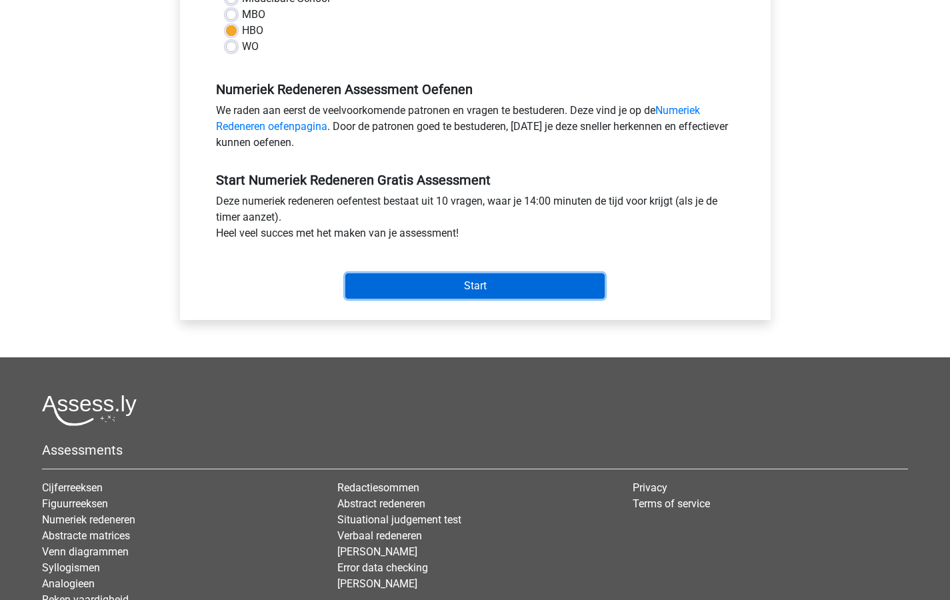
click at [474, 285] on input "Start" at bounding box center [474, 285] width 259 height 25
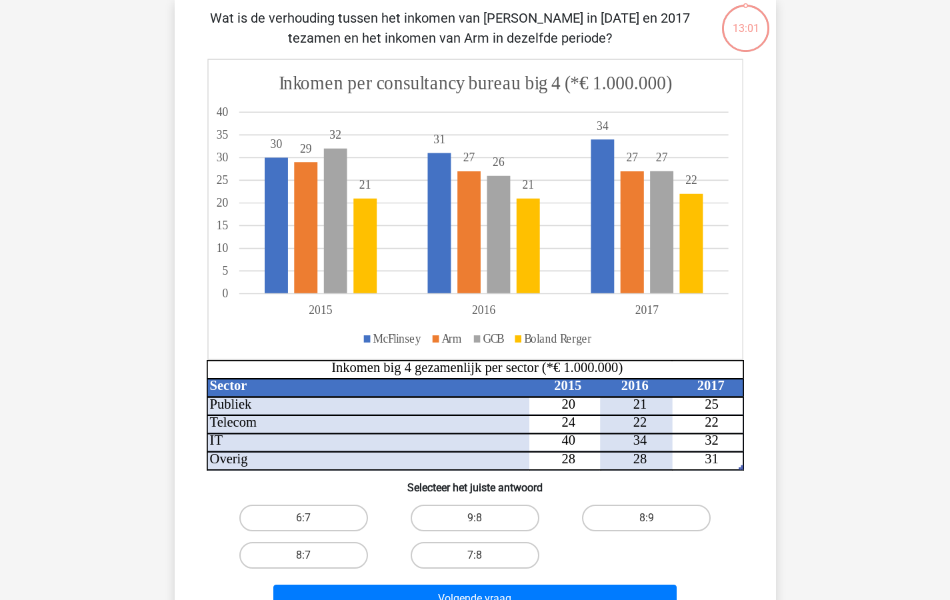
scroll to position [83, 0]
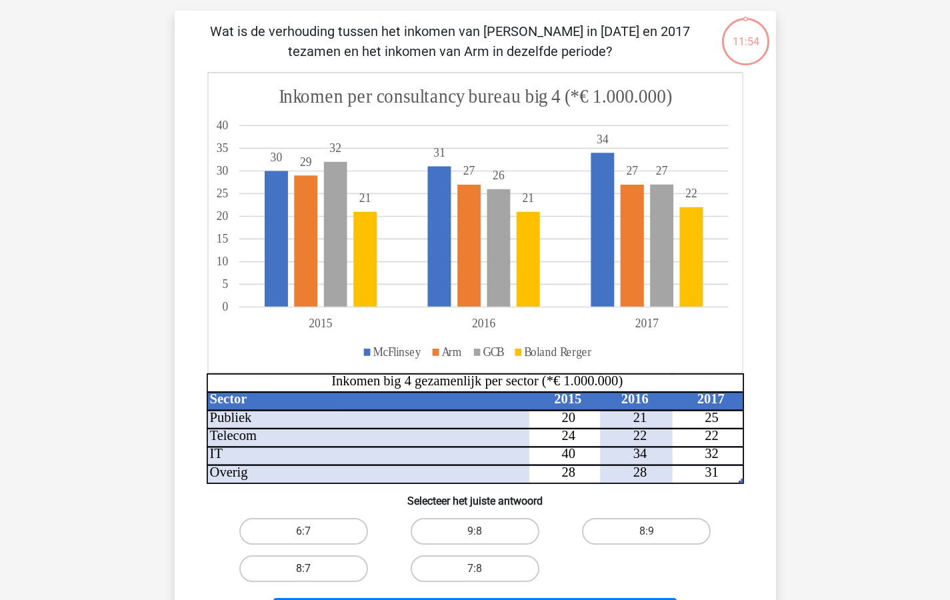
click at [316, 568] on label "8:7" at bounding box center [303, 568] width 129 height 27
click at [312, 569] on input "8:7" at bounding box center [307, 573] width 9 height 9
radio input "true"
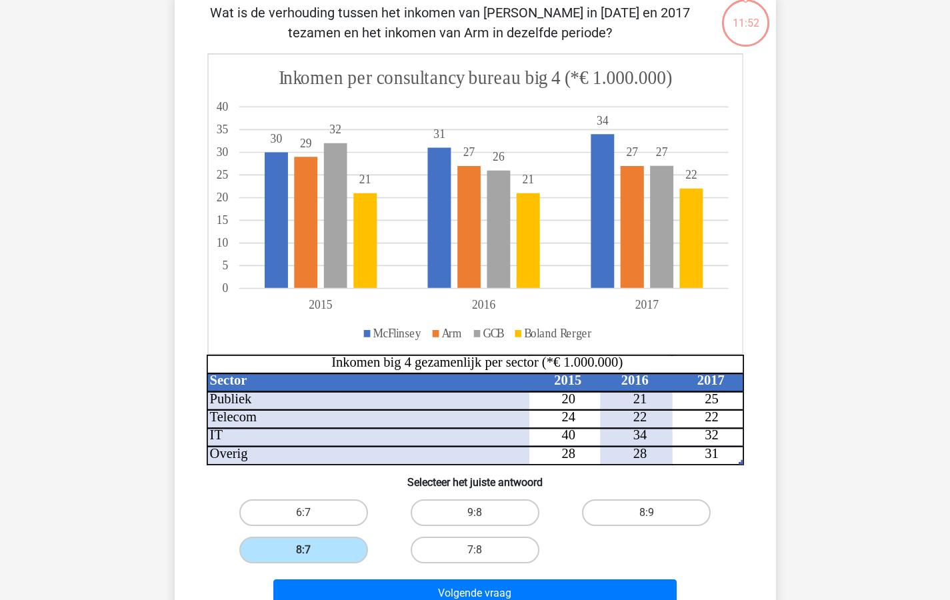
scroll to position [155, 0]
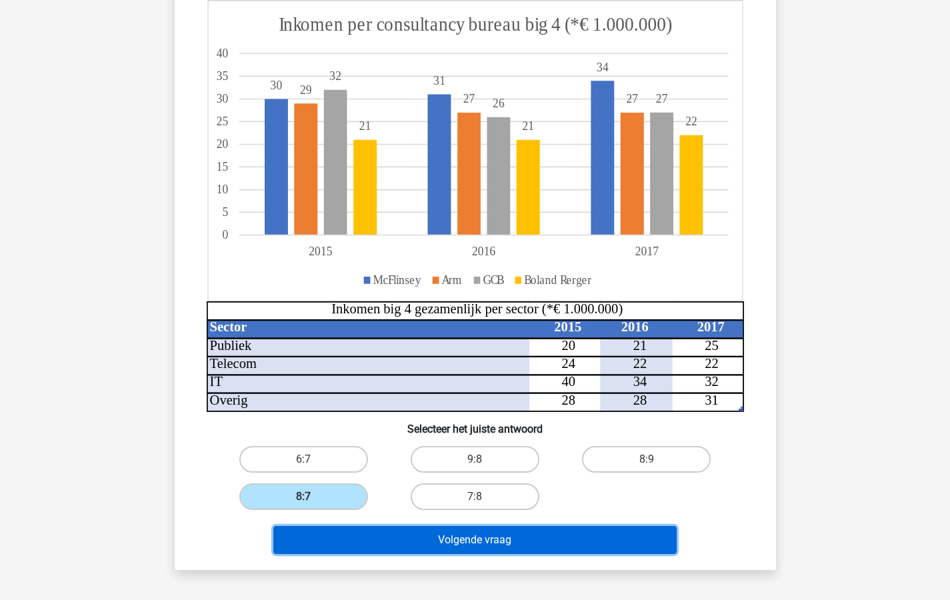
click at [356, 545] on button "Volgende vraag" at bounding box center [474, 540] width 403 height 28
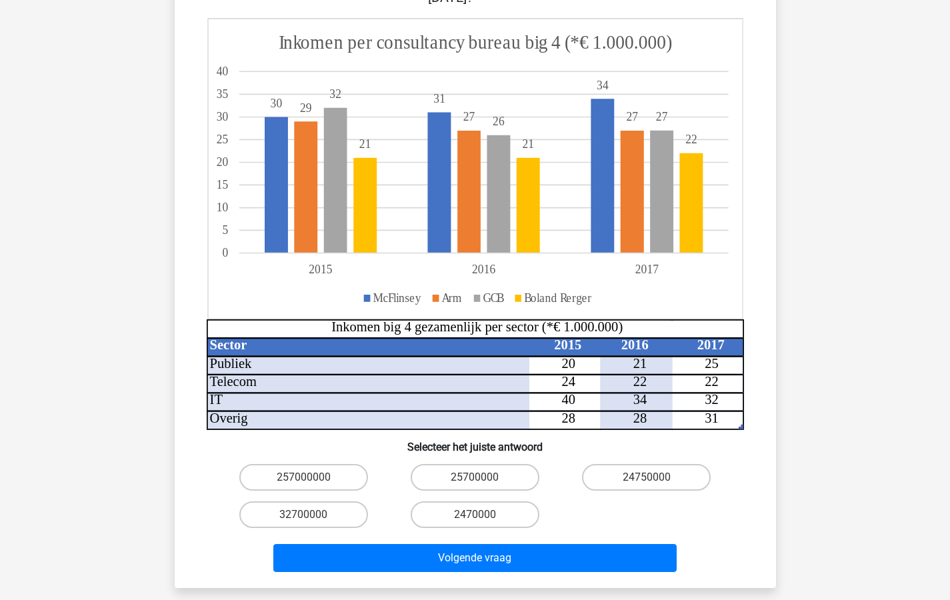
scroll to position [197, 0]
click at [307, 515] on input "32700000" at bounding box center [307, 519] width 9 height 9
radio input "true"
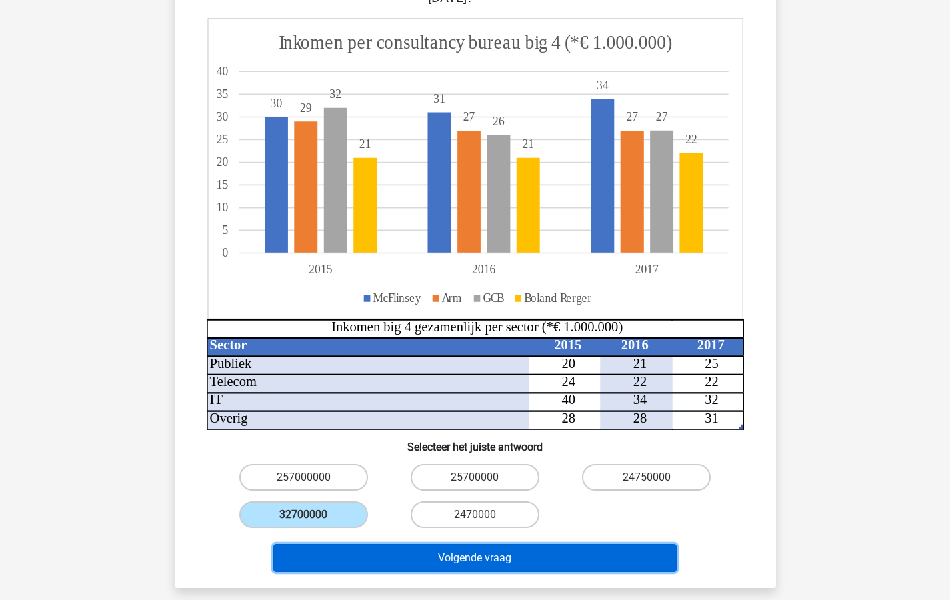
click at [427, 545] on button "Volgende vraag" at bounding box center [474, 558] width 403 height 28
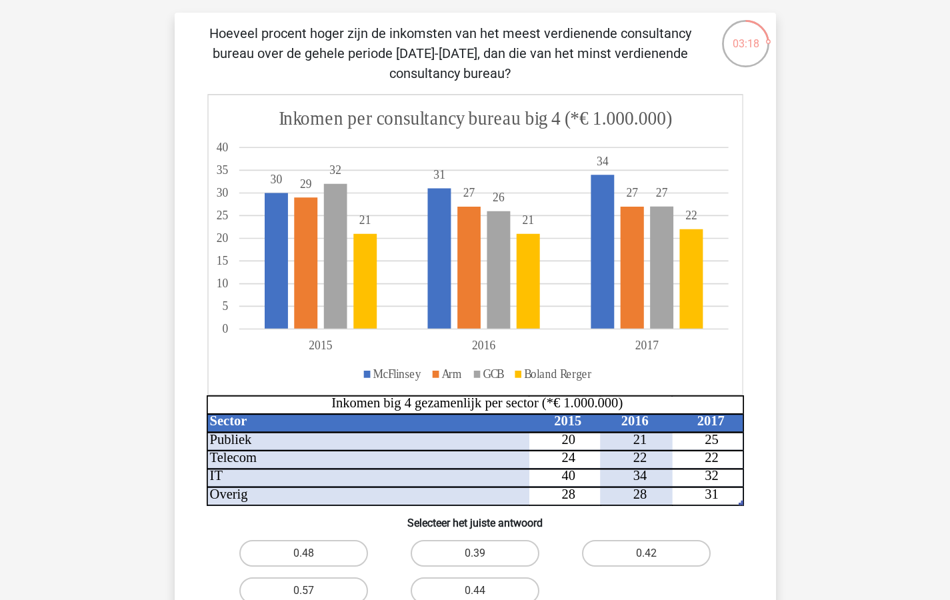
scroll to position [80, 0]
click at [313, 544] on label "0.48" at bounding box center [303, 554] width 129 height 27
click at [312, 554] on input "0.48" at bounding box center [307, 558] width 9 height 9
radio input "true"
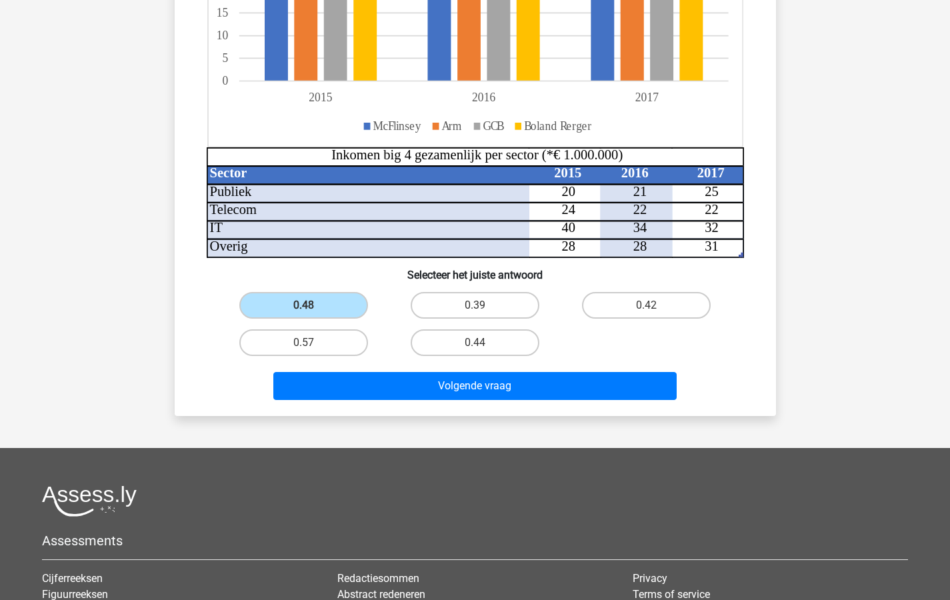
scroll to position [353, 0]
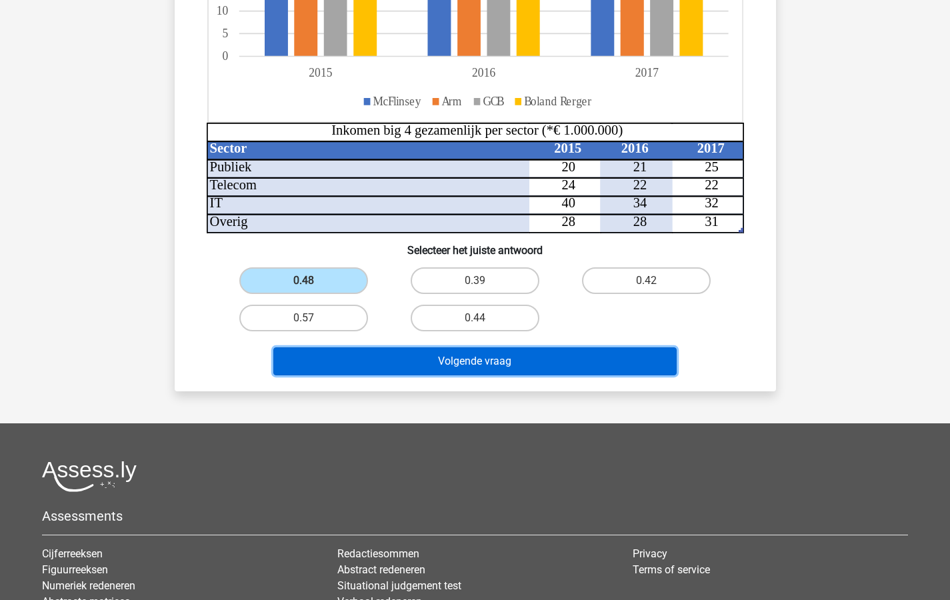
click at [483, 367] on button "Volgende vraag" at bounding box center [474, 361] width 403 height 28
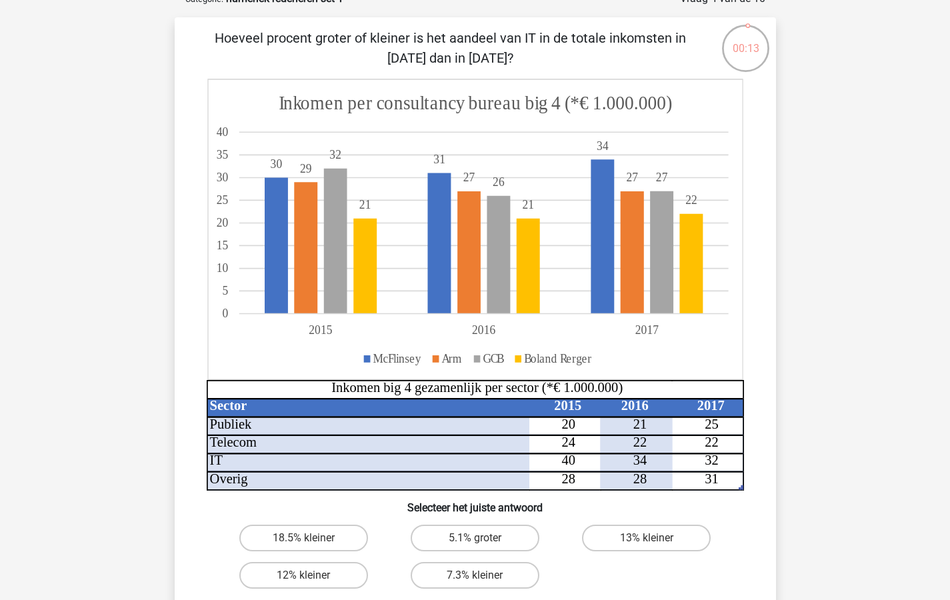
scroll to position [76, 0]
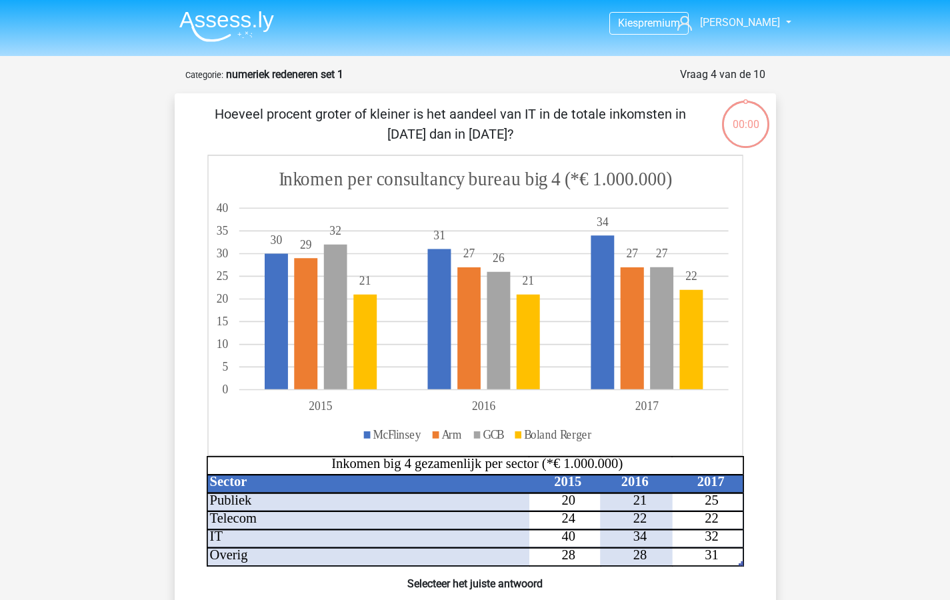
scroll to position [76, 0]
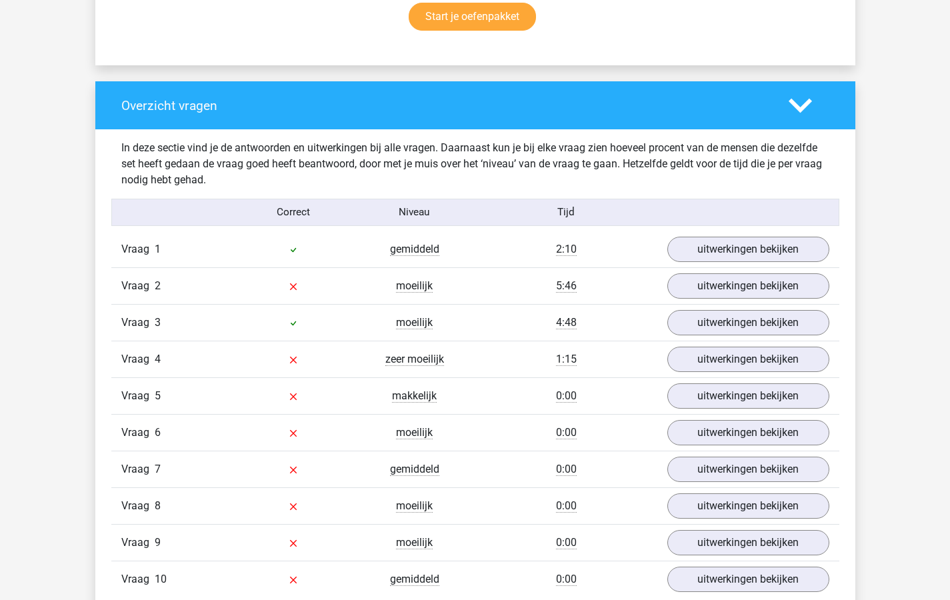
scroll to position [924, 0]
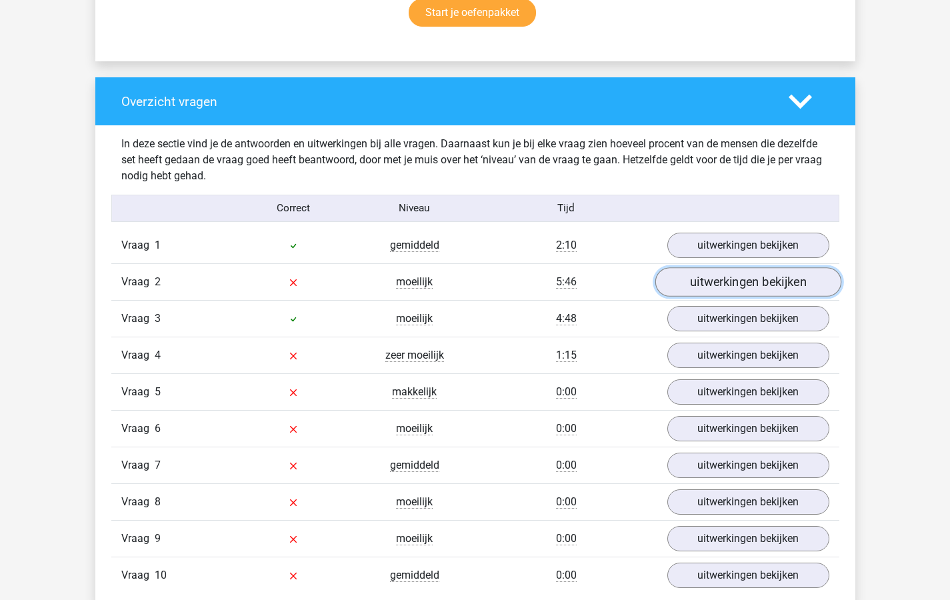
click at [753, 285] on link "uitwerkingen bekijken" at bounding box center [748, 281] width 186 height 29
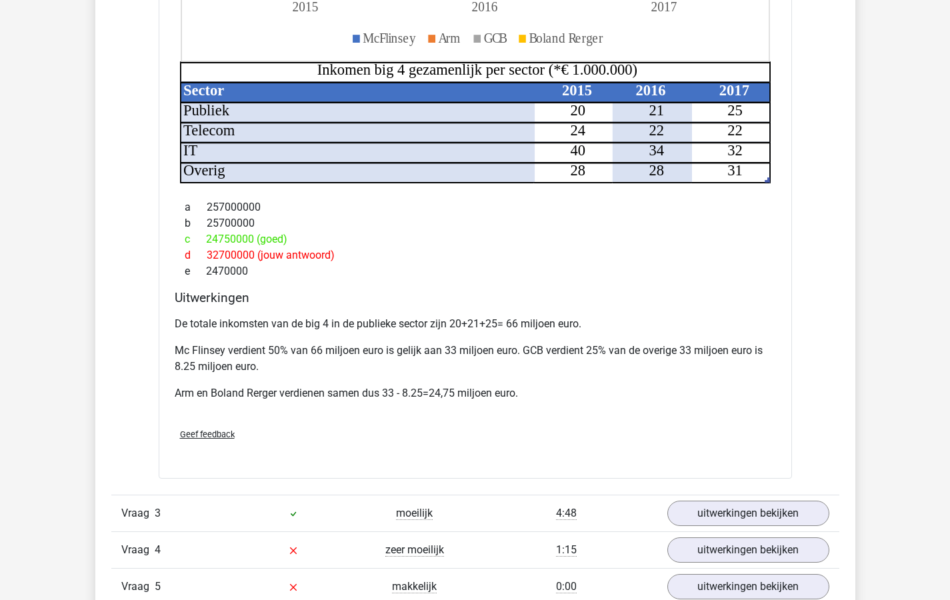
scroll to position [1733, 0]
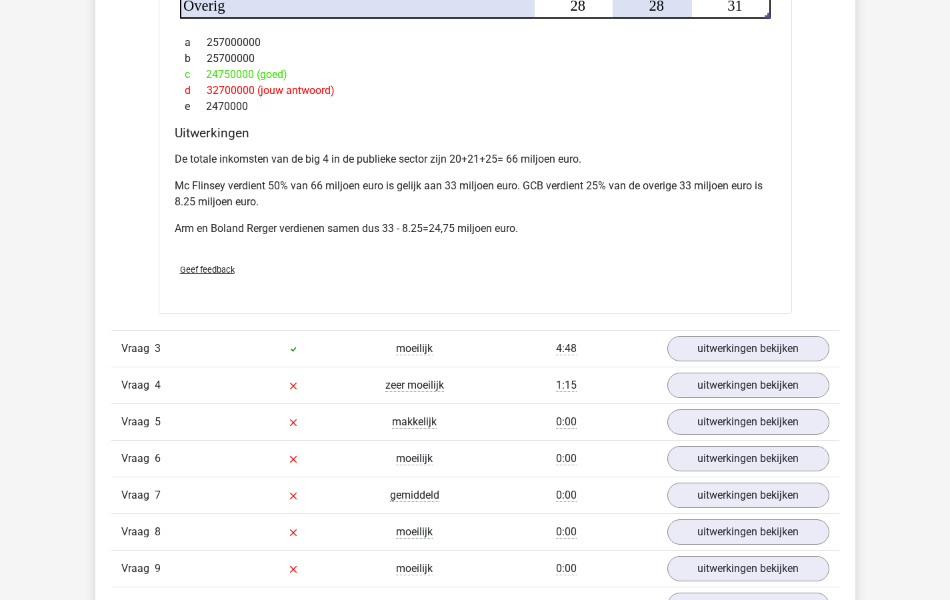
click at [408, 422] on span "makkelijk" at bounding box center [414, 421] width 45 height 13
click at [487, 281] on div "Geef feedback" at bounding box center [475, 270] width 612 height 34
click at [728, 350] on link "uitwerkingen bekijken" at bounding box center [748, 348] width 162 height 25
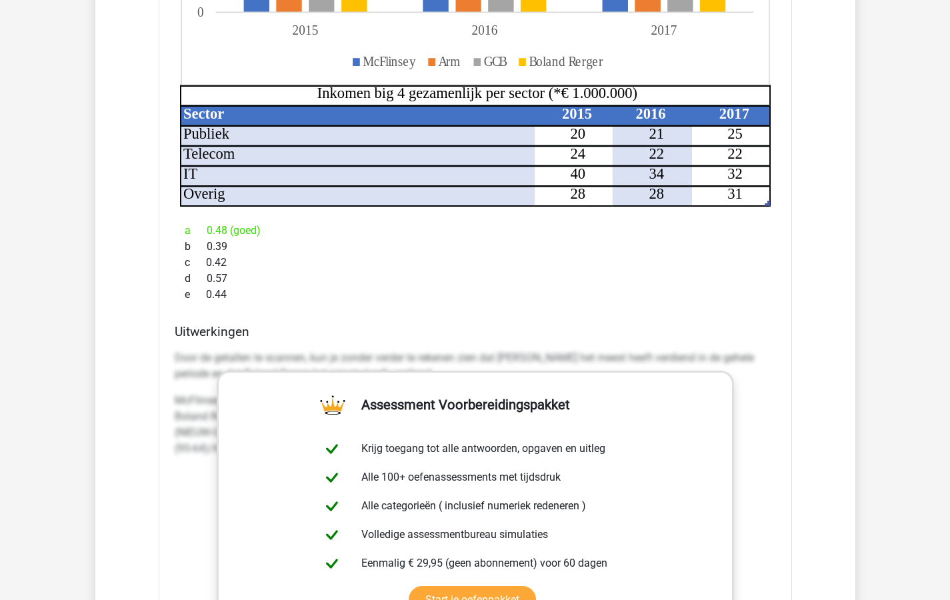
scroll to position [2426, 0]
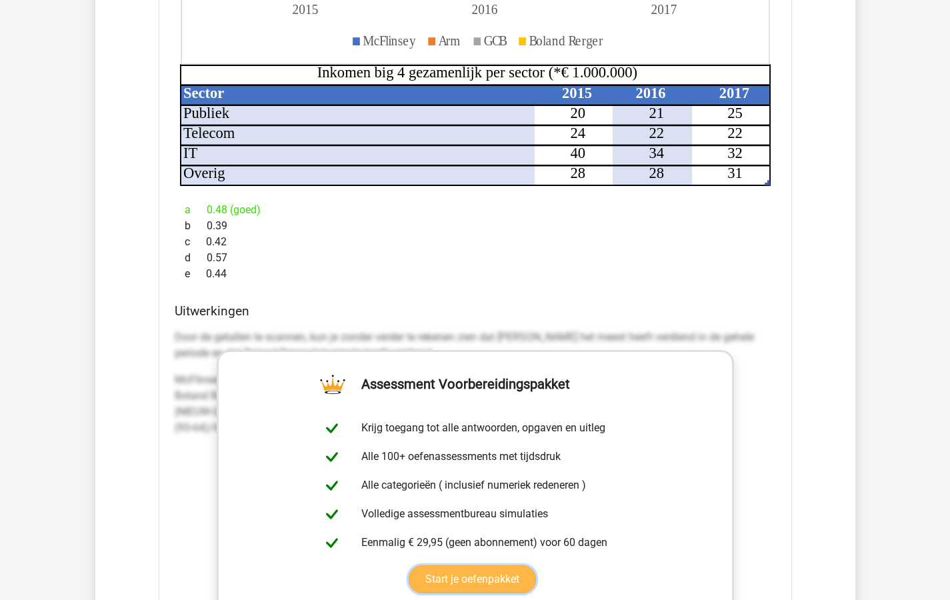
drag, startPoint x: 651, startPoint y: 0, endPoint x: 704, endPoint y: 493, distance: 496.3
click at [536, 565] on link "Start je oefenpakket" at bounding box center [472, 579] width 127 height 28
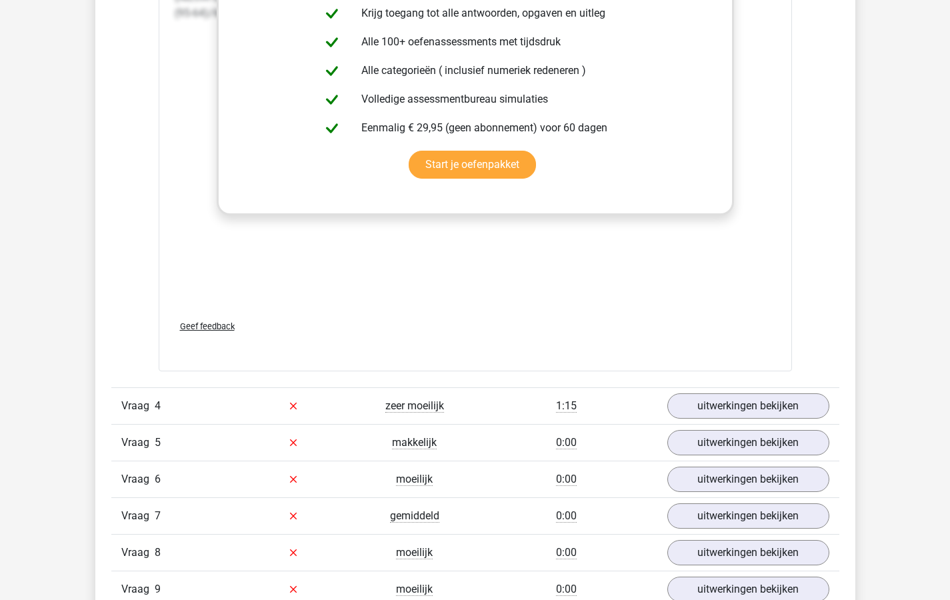
scroll to position [2908, 0]
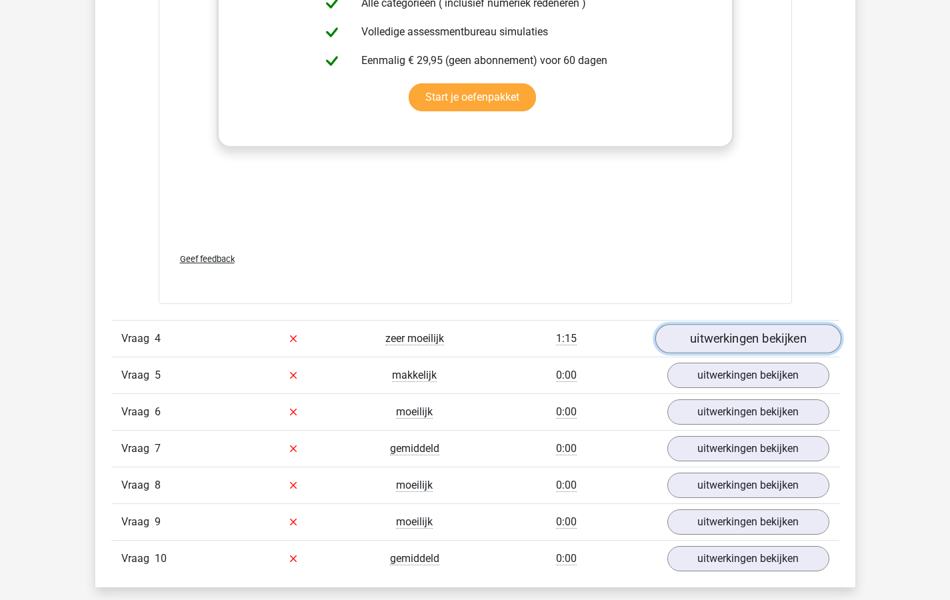
click at [728, 335] on link "uitwerkingen bekijken" at bounding box center [748, 338] width 186 height 29
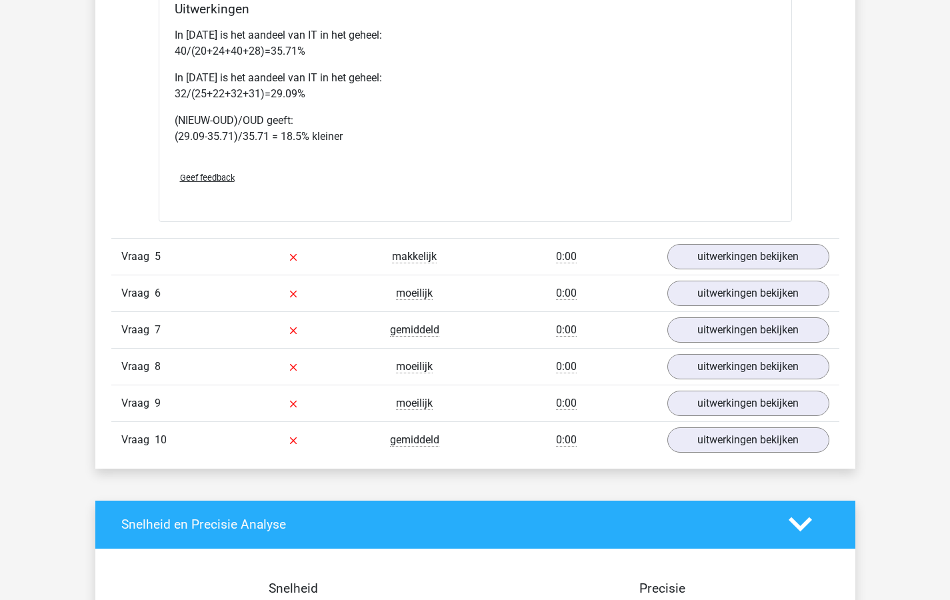
scroll to position [3876, 0]
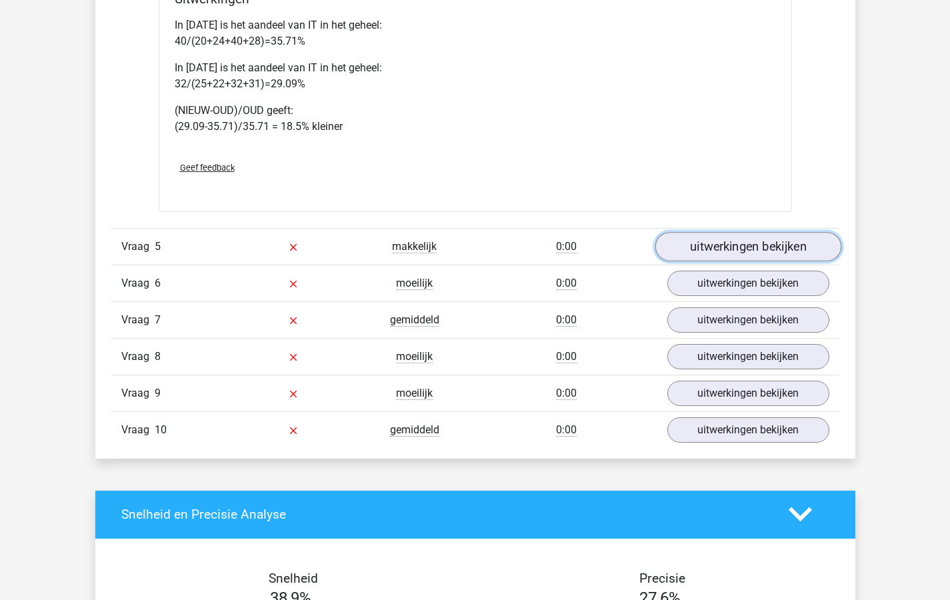
click at [721, 245] on link "uitwerkingen bekijken" at bounding box center [748, 246] width 186 height 29
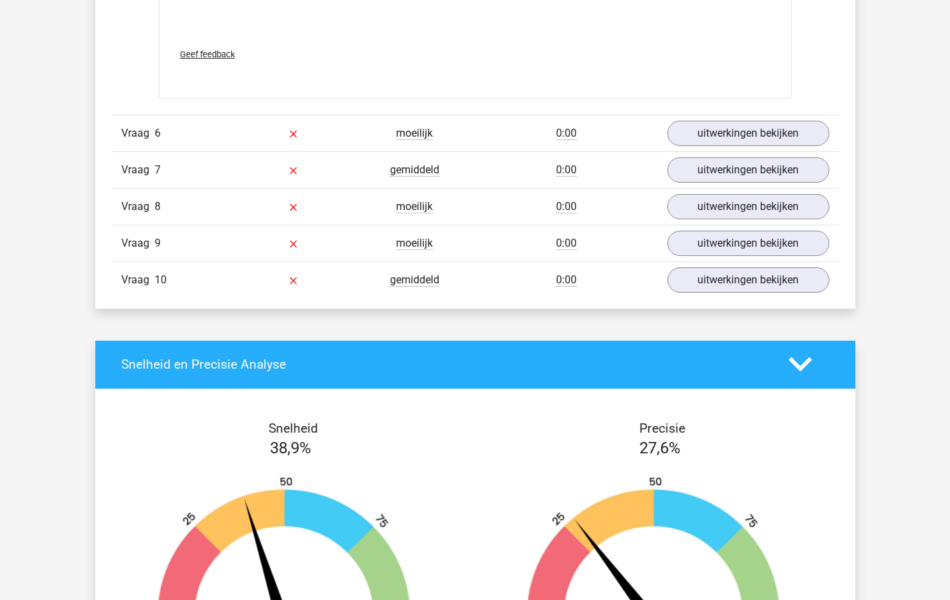
scroll to position [5133, 0]
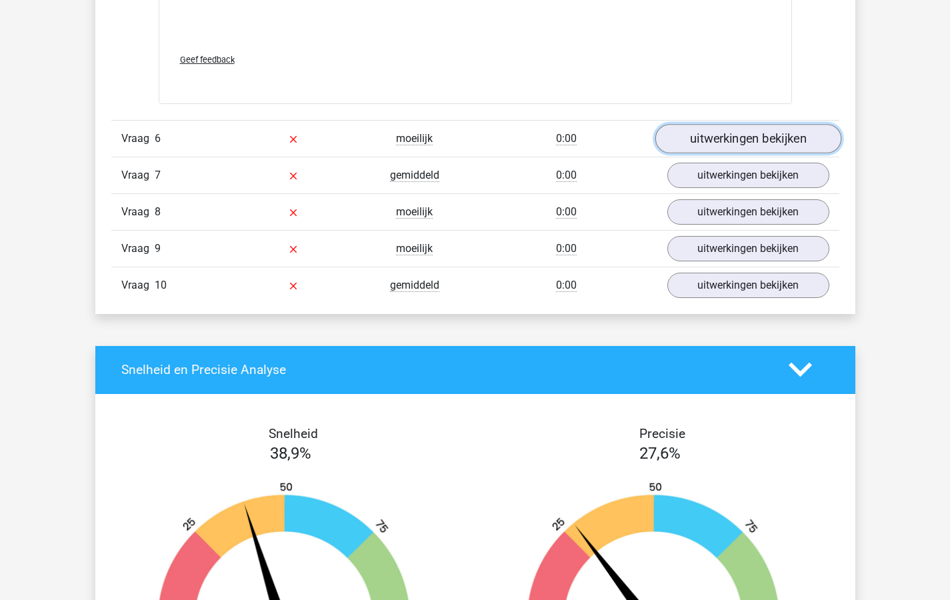
click at [714, 139] on link "uitwerkingen bekijken" at bounding box center [748, 138] width 186 height 29
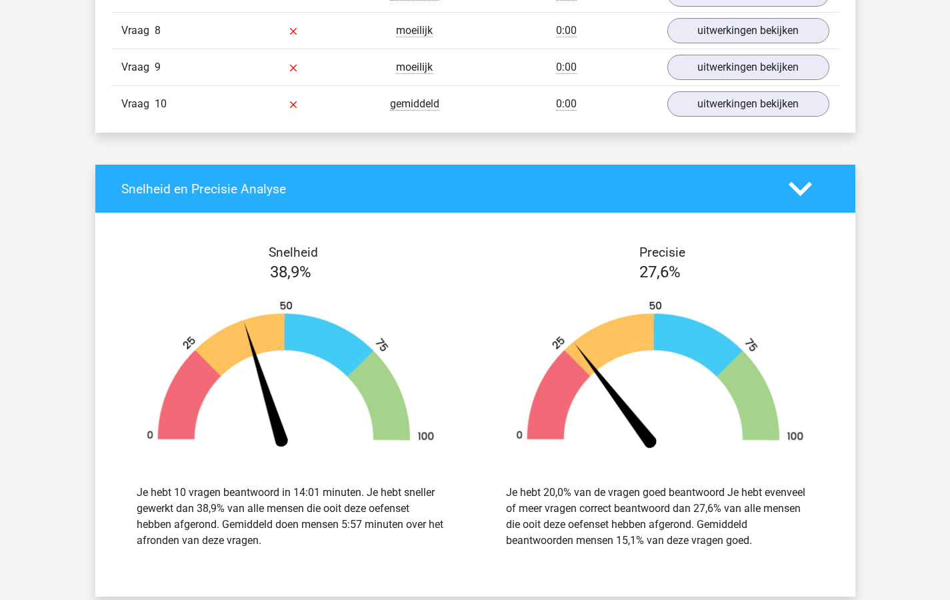
scroll to position [5967, 0]
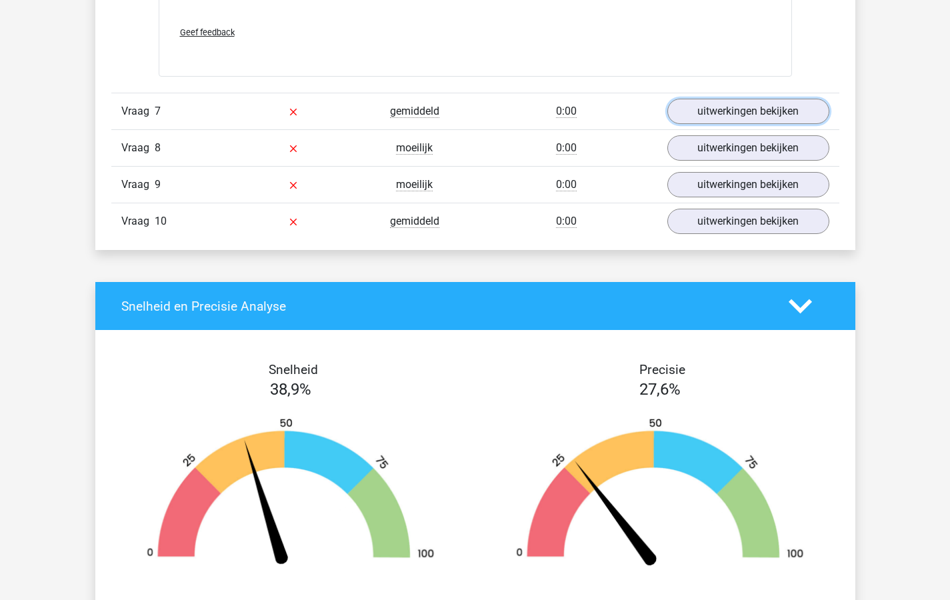
click at [703, 110] on link "uitwerkingen bekijken" at bounding box center [748, 111] width 162 height 25
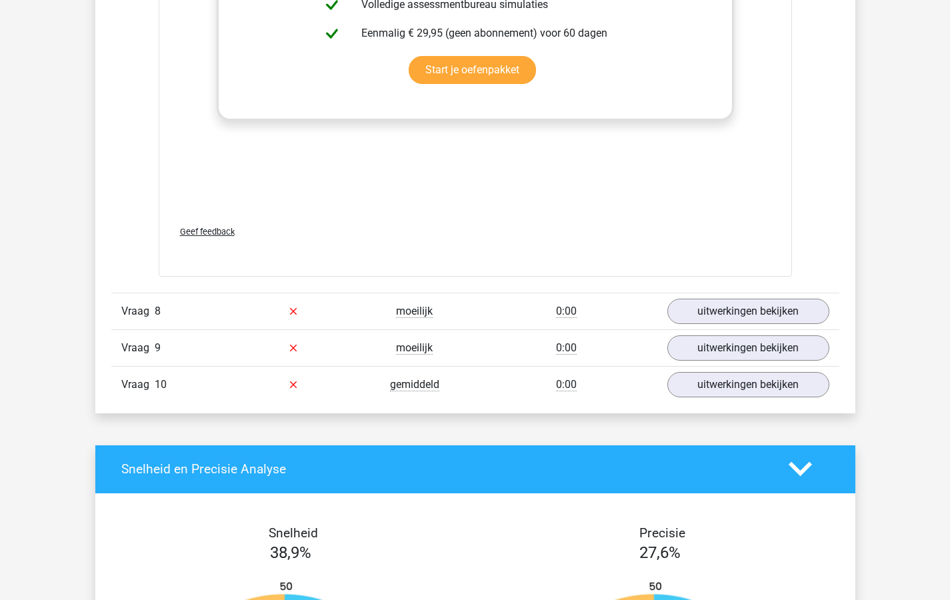
scroll to position [6707, 0]
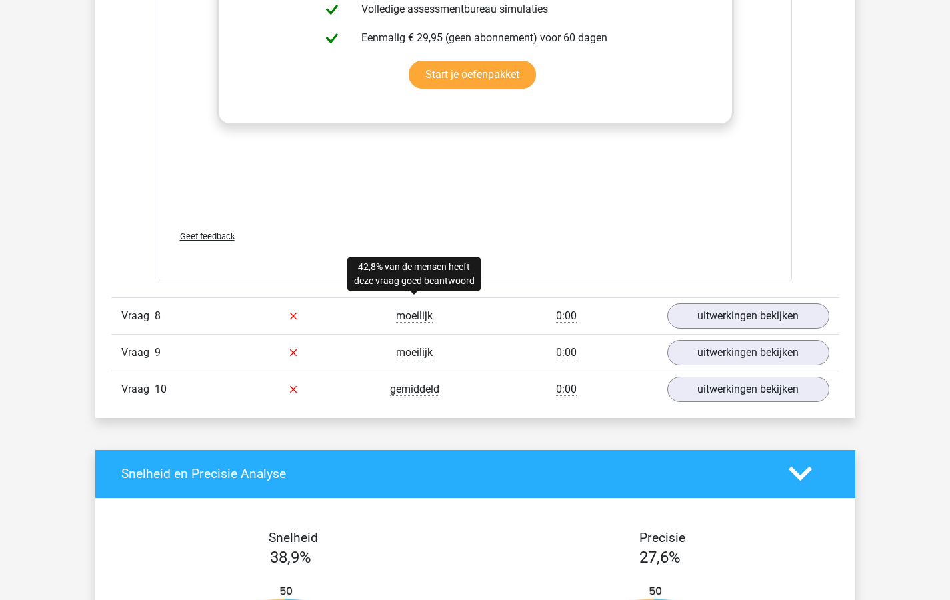
click at [409, 315] on span "moeilijk" at bounding box center [414, 315] width 37 height 13
click at [709, 313] on link "uitwerkingen bekijken" at bounding box center [748, 315] width 162 height 25
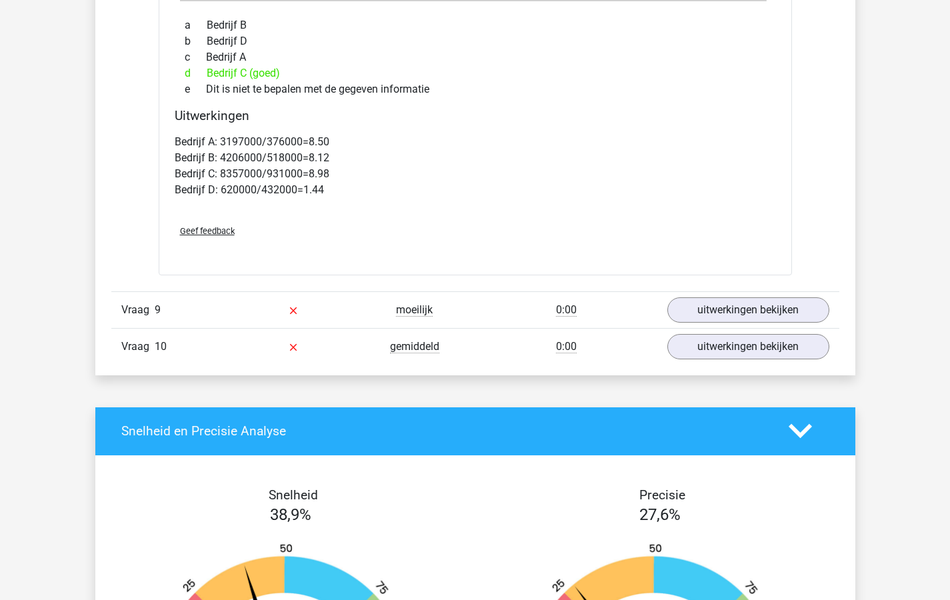
scroll to position [7331, 0]
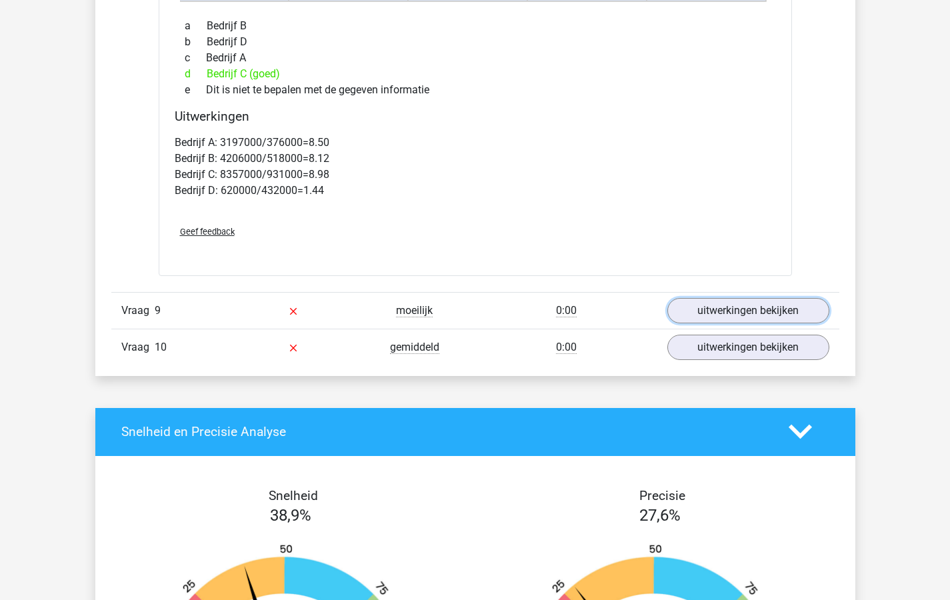
click at [722, 306] on link "uitwerkingen bekijken" at bounding box center [748, 310] width 162 height 25
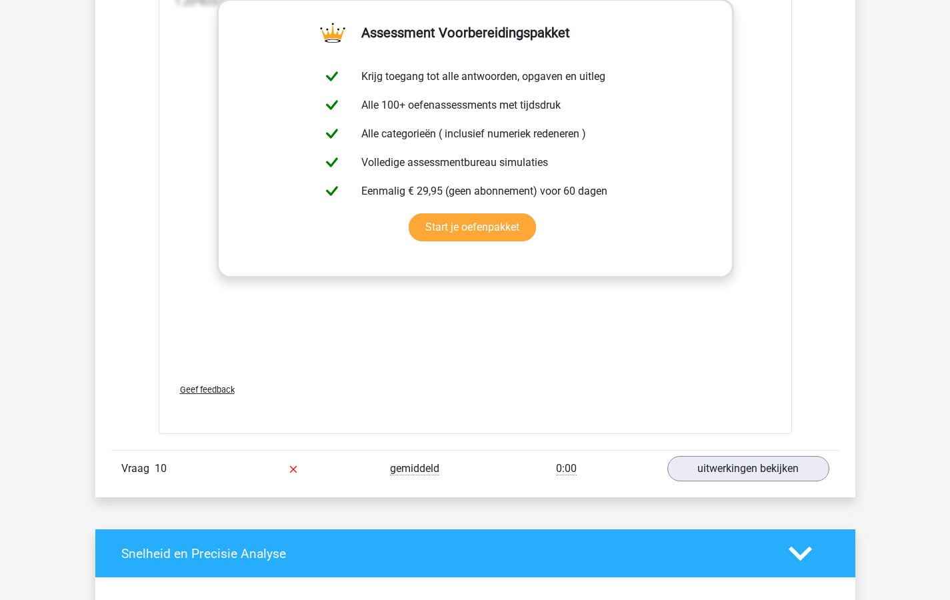
scroll to position [8139, 0]
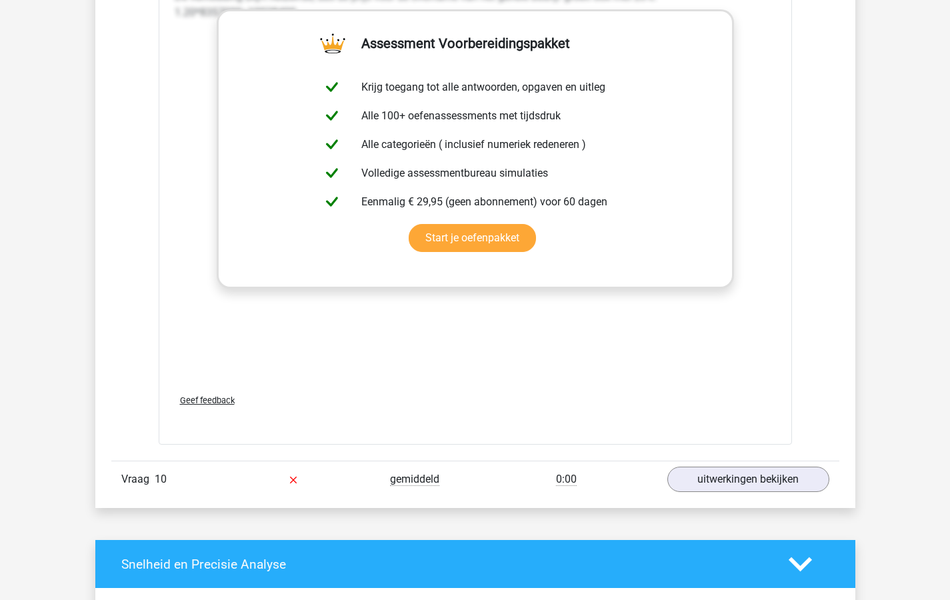
drag, startPoint x: 7, startPoint y: 108, endPoint x: 927, endPoint y: 508, distance: 1002.8
click at [728, 480] on link "uitwerkingen bekijken" at bounding box center [748, 479] width 162 height 25
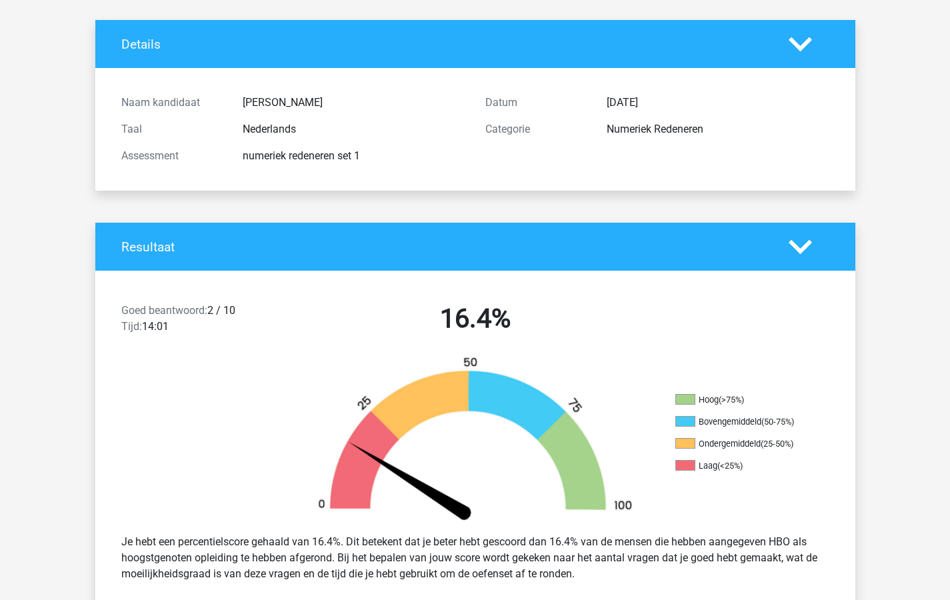
scroll to position [0, 0]
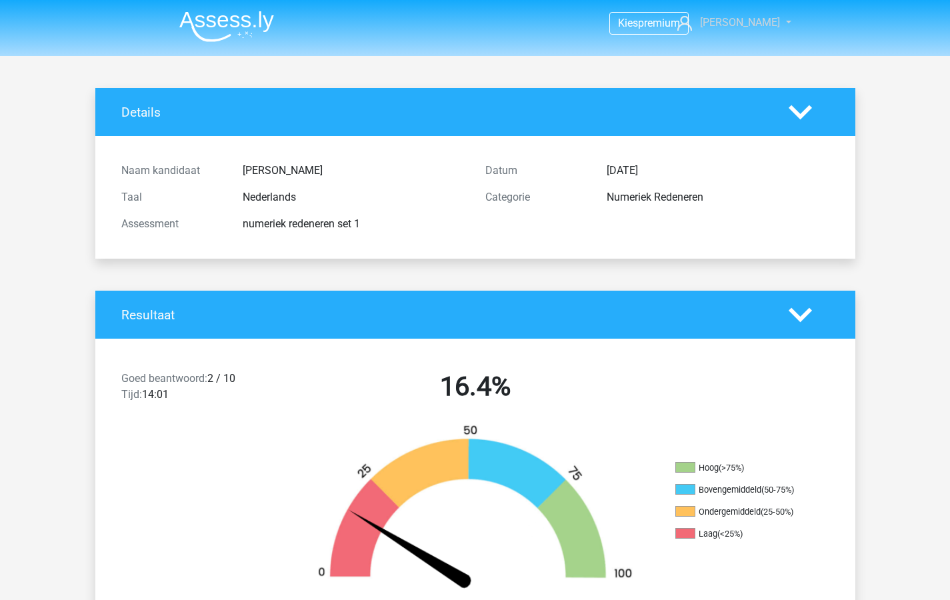
click at [772, 23] on link "[PERSON_NAME]" at bounding box center [726, 23] width 109 height 16
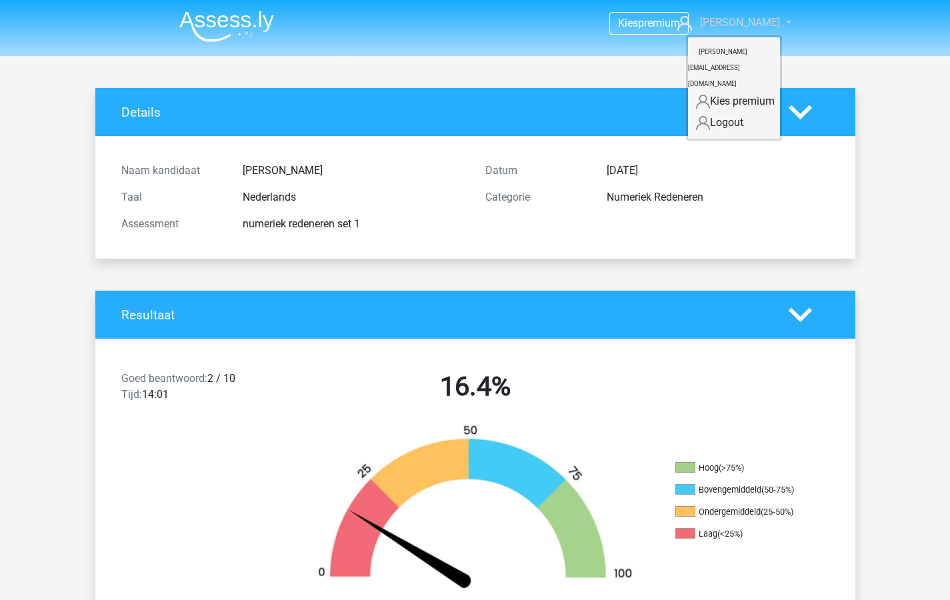
click at [763, 23] on span "[PERSON_NAME]" at bounding box center [740, 22] width 80 height 13
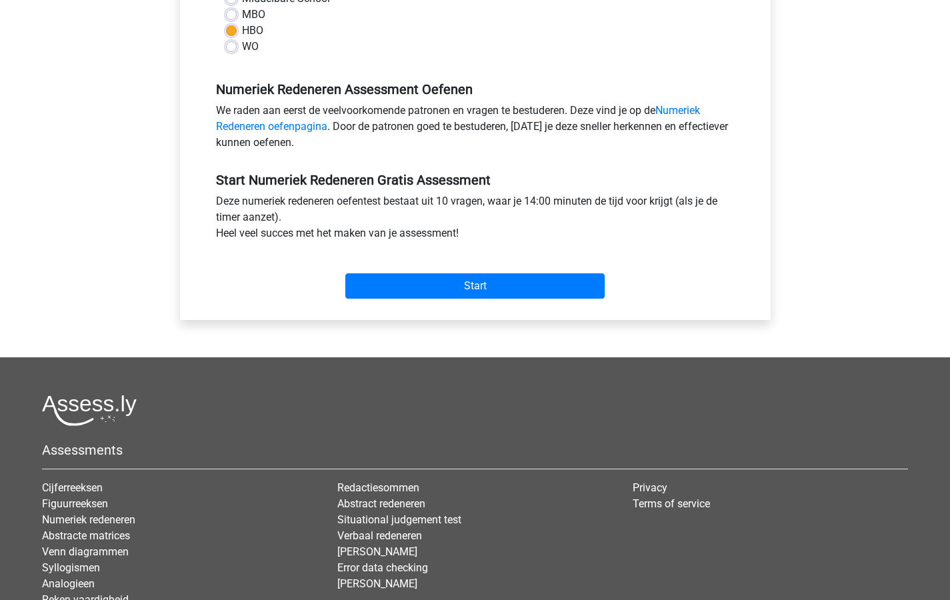
scroll to position [244, 0]
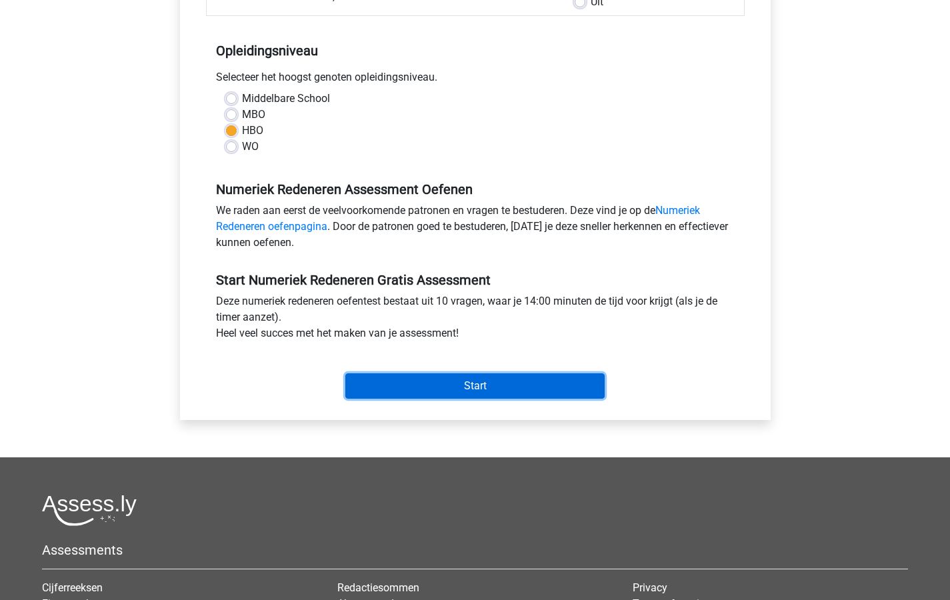
click at [471, 382] on input "Start" at bounding box center [474, 385] width 259 height 25
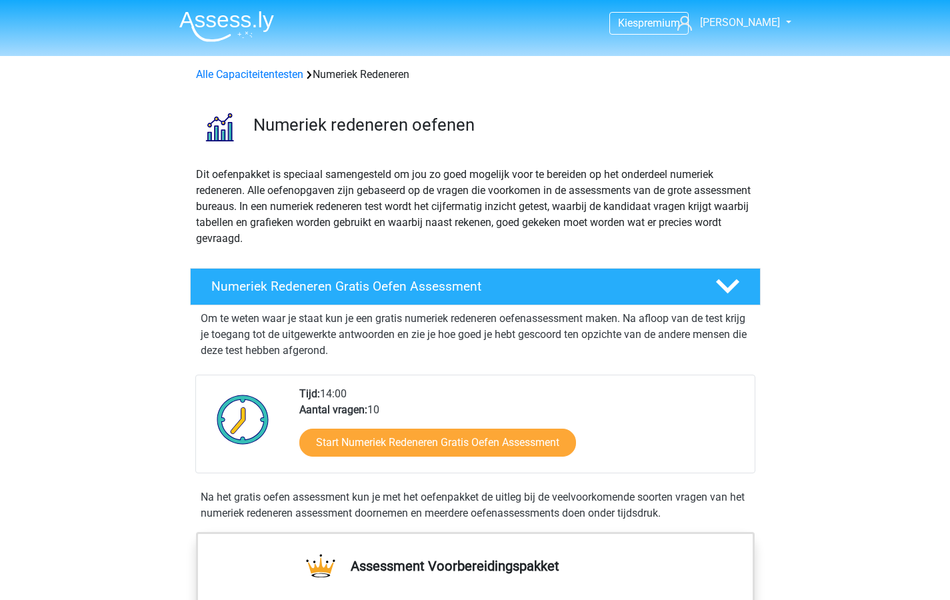
scroll to position [112, 0]
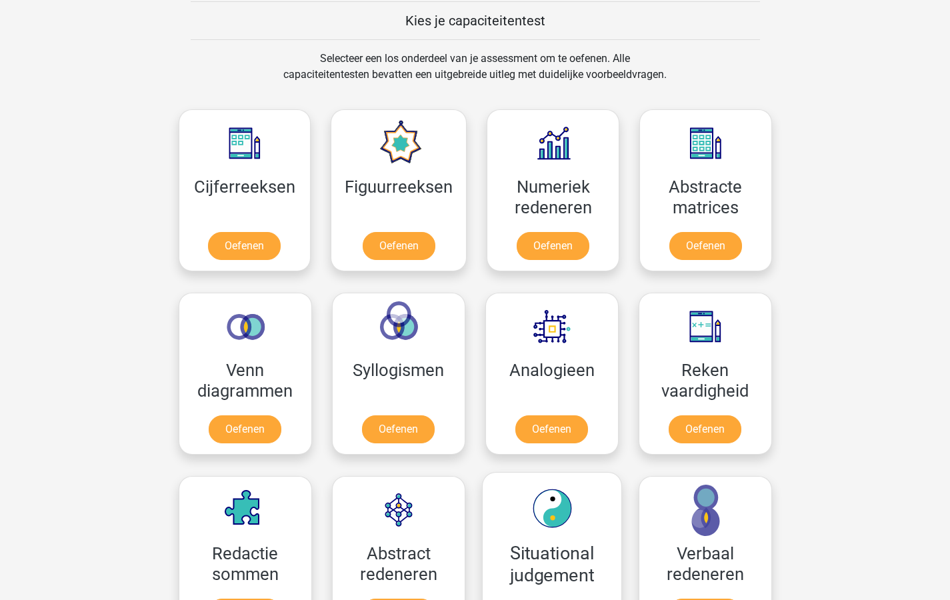
scroll to position [515, 0]
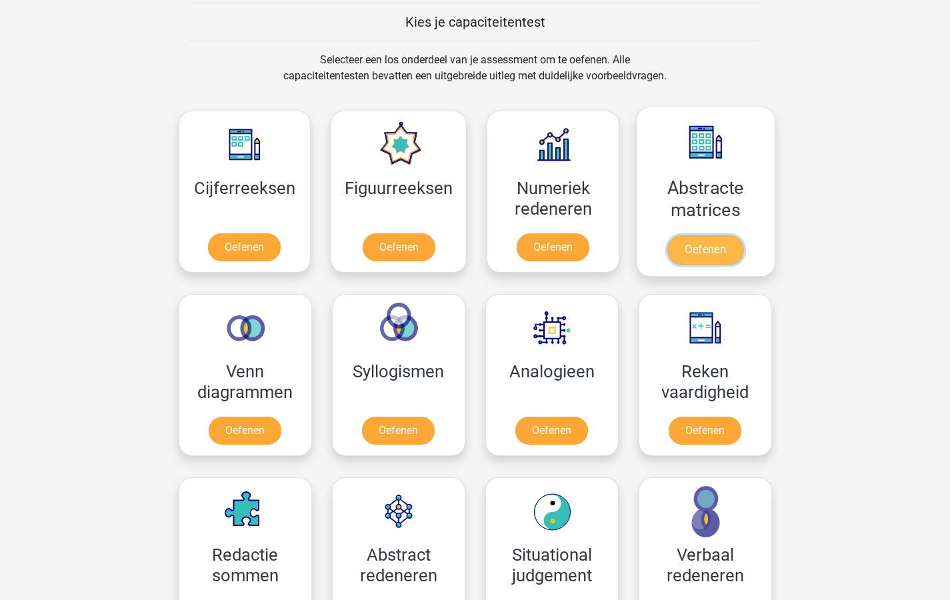
click at [706, 246] on link "Oefenen" at bounding box center [705, 249] width 76 height 29
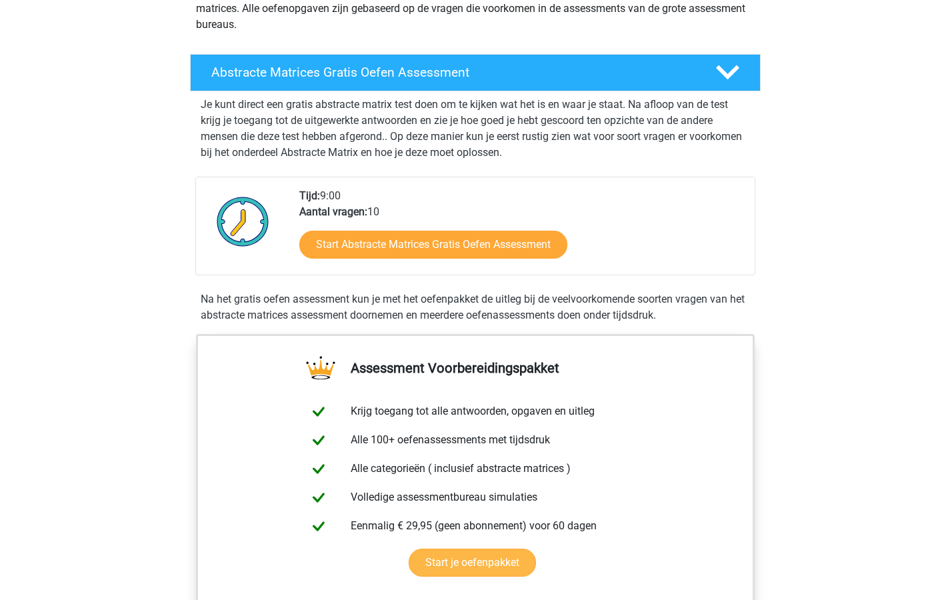
scroll to position [191, 0]
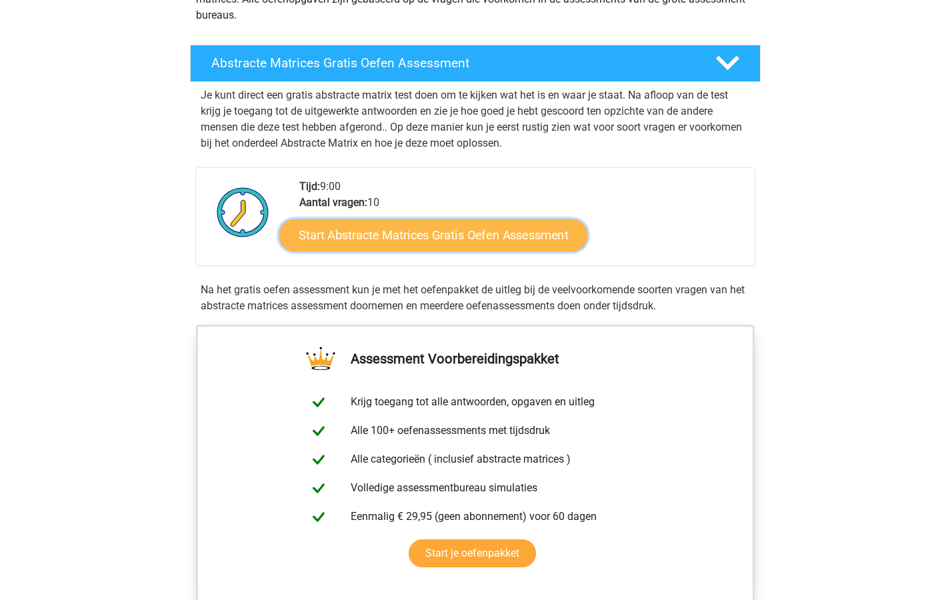
click at [428, 228] on link "Start Abstracte Matrices Gratis Oefen Assessment" at bounding box center [433, 235] width 308 height 32
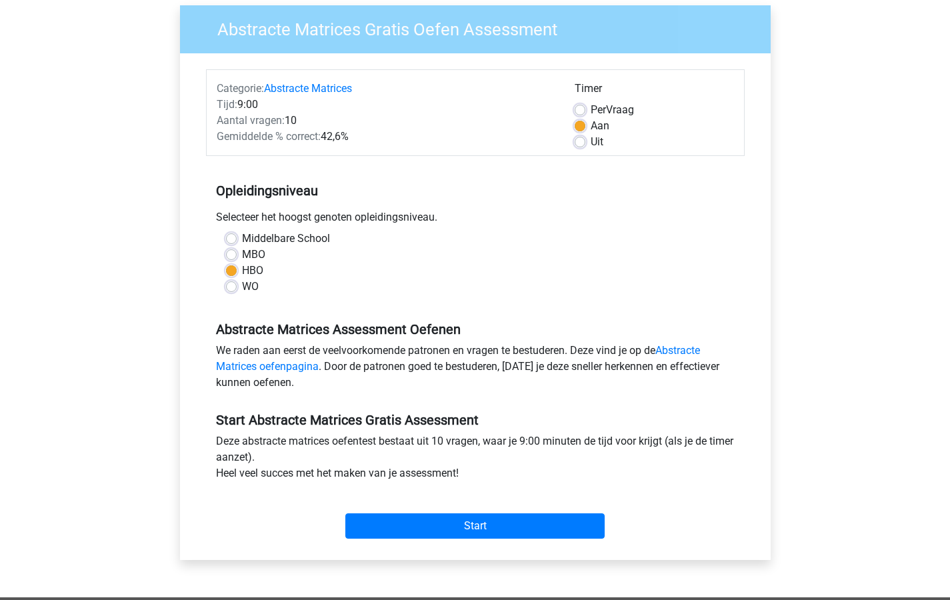
scroll to position [118, 0]
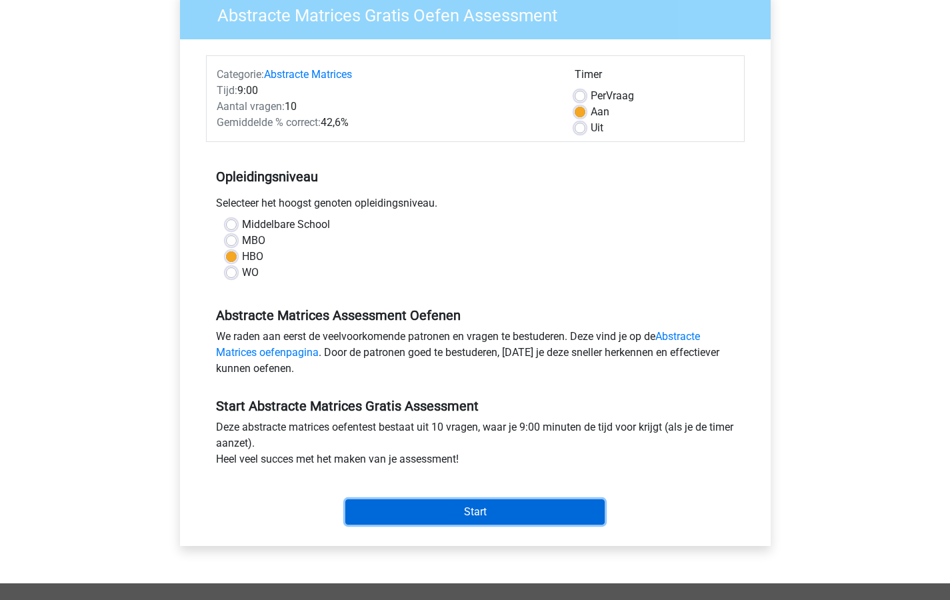
click at [484, 512] on input "Start" at bounding box center [474, 511] width 259 height 25
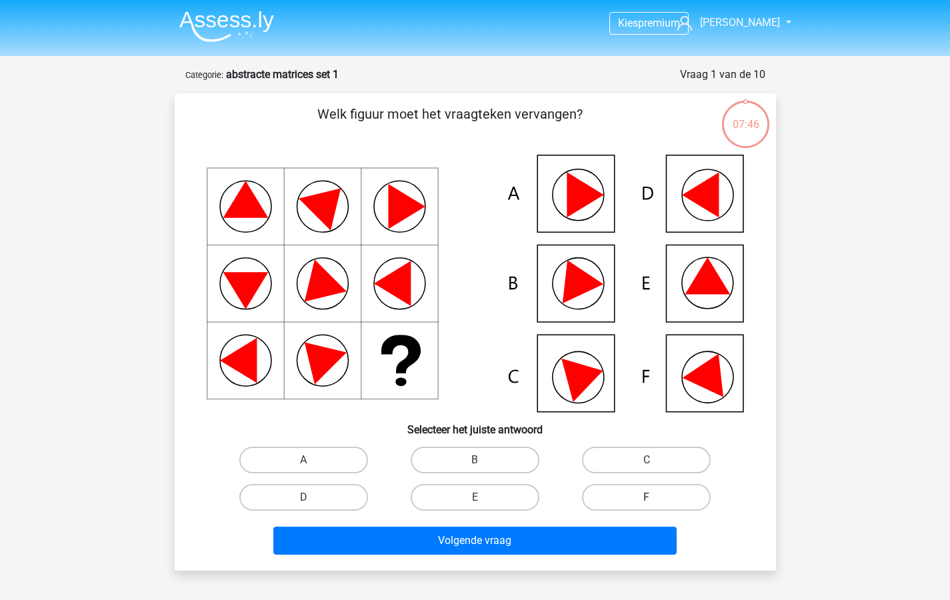
click at [645, 495] on label "F" at bounding box center [646, 497] width 129 height 27
click at [647, 497] on input "F" at bounding box center [651, 501] width 9 height 9
radio input "true"
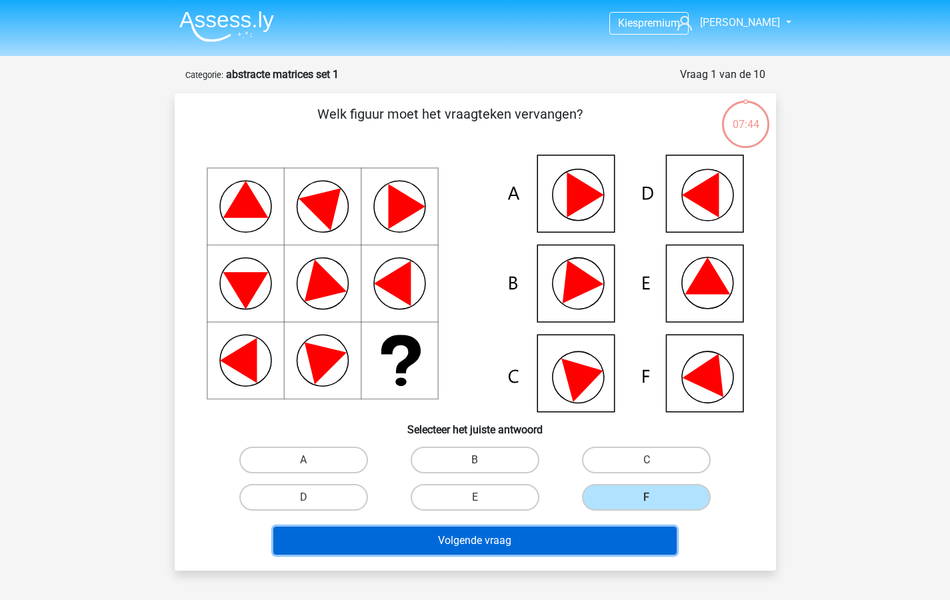
click at [503, 535] on button "Volgende vraag" at bounding box center [474, 541] width 403 height 28
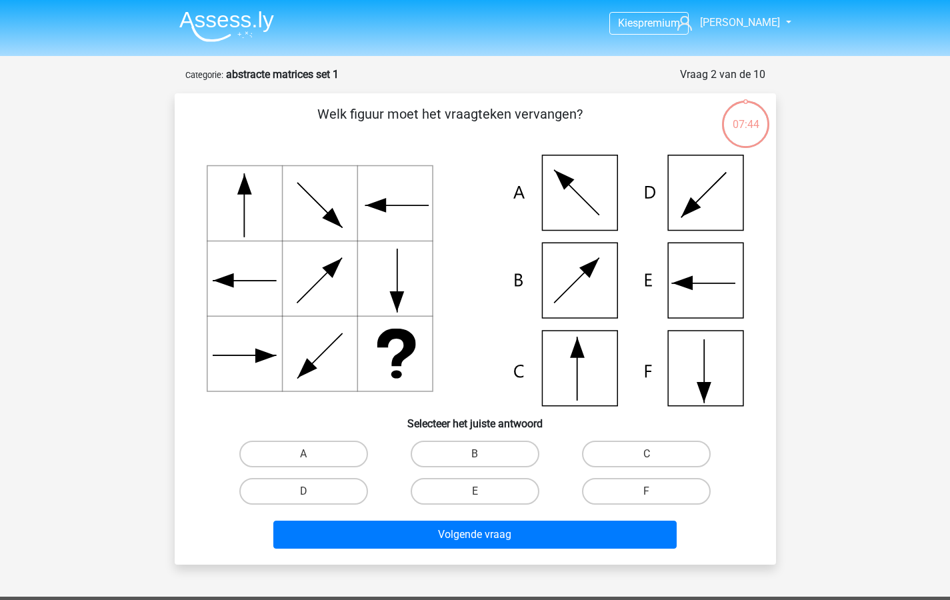
scroll to position [67, 0]
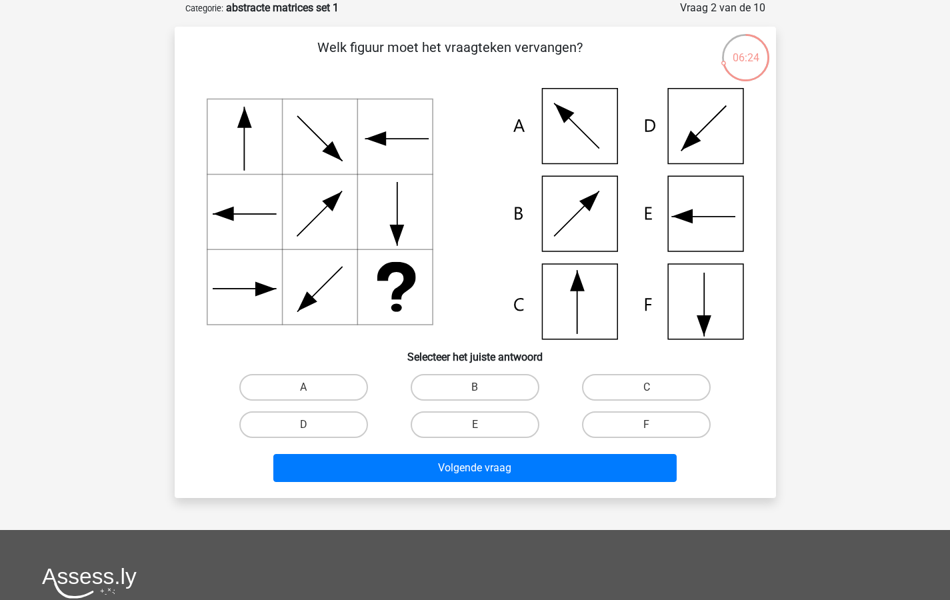
click at [694, 216] on icon at bounding box center [475, 213] width 537 height 251
click at [475, 422] on label "E" at bounding box center [475, 424] width 129 height 27
click at [475, 425] on input "E" at bounding box center [479, 429] width 9 height 9
radio input "true"
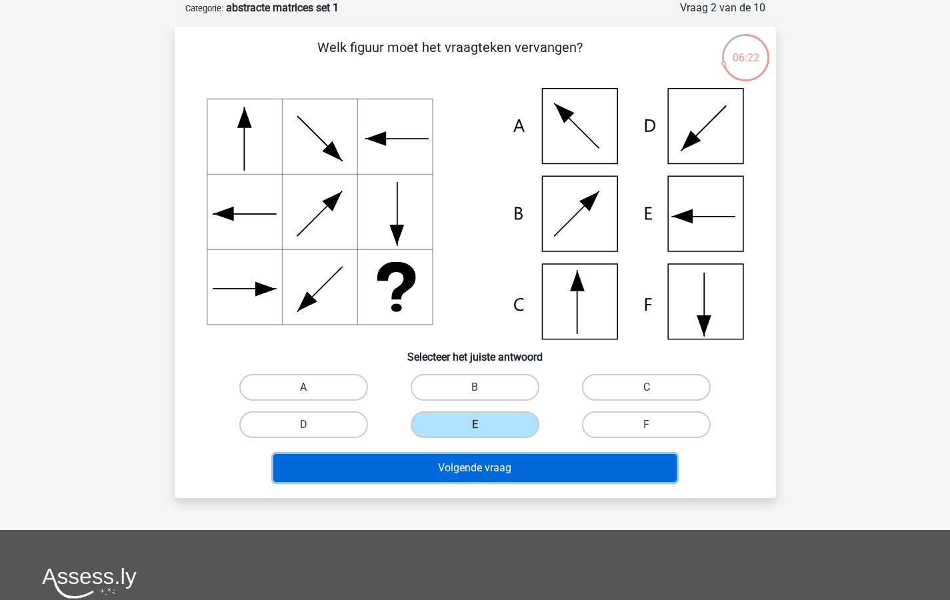
click at [475, 465] on button "Volgende vraag" at bounding box center [474, 468] width 403 height 28
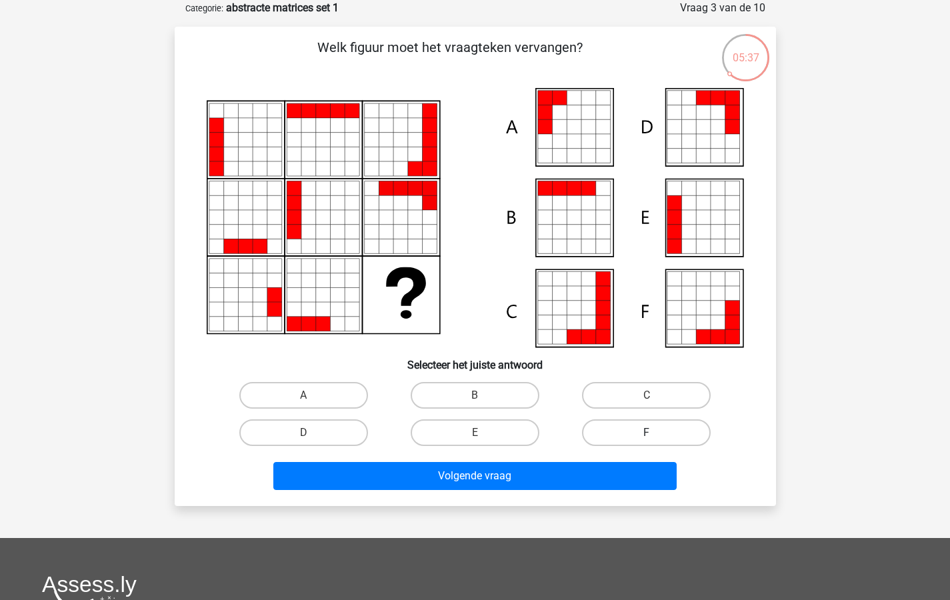
click at [643, 433] on label "F" at bounding box center [646, 432] width 129 height 27
click at [647, 433] on input "F" at bounding box center [651, 437] width 9 height 9
radio input "true"
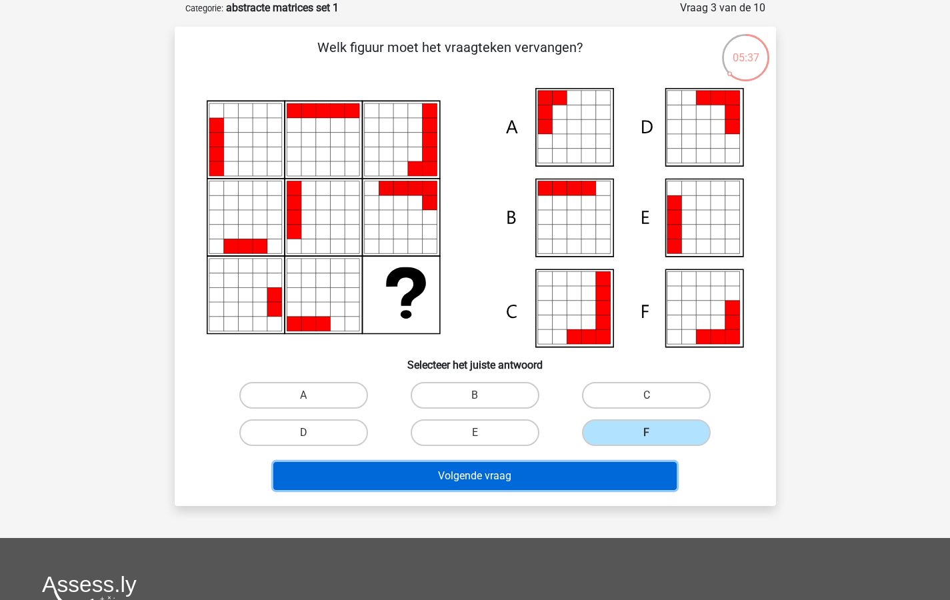
click at [516, 475] on button "Volgende vraag" at bounding box center [474, 476] width 403 height 28
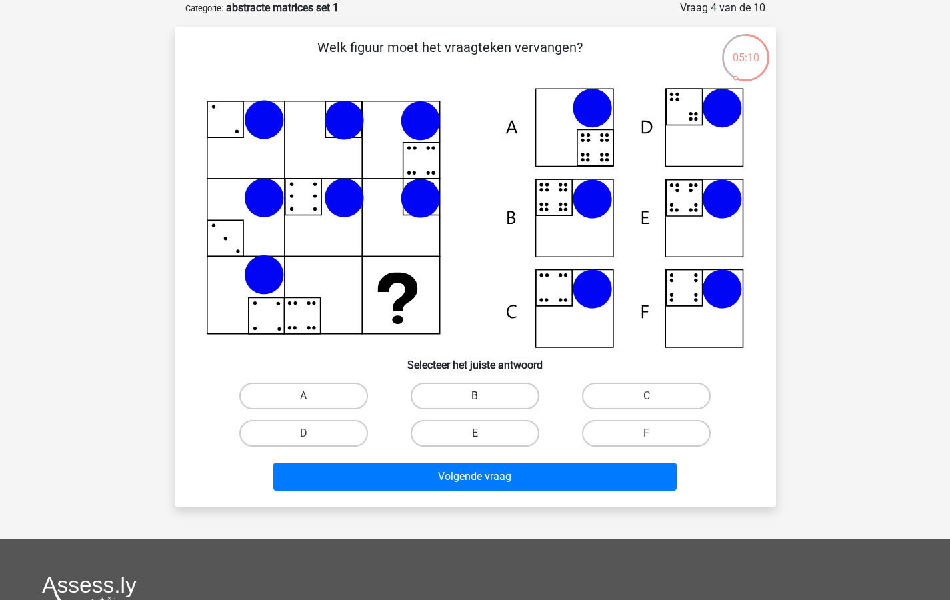
click at [483, 393] on label "B" at bounding box center [475, 396] width 129 height 27
click at [483, 396] on input "B" at bounding box center [479, 400] width 9 height 9
radio input "true"
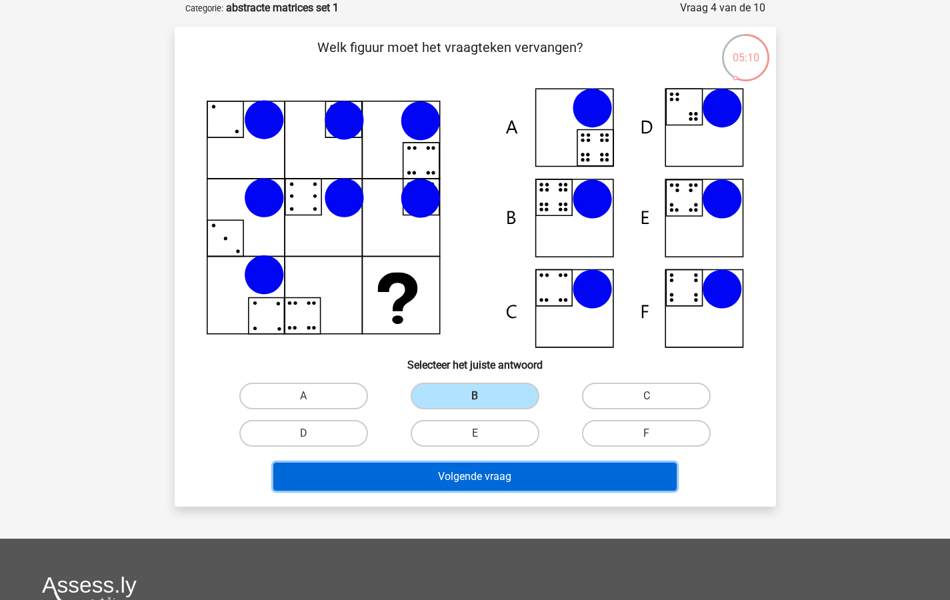
click at [455, 477] on button "Volgende vraag" at bounding box center [474, 477] width 403 height 28
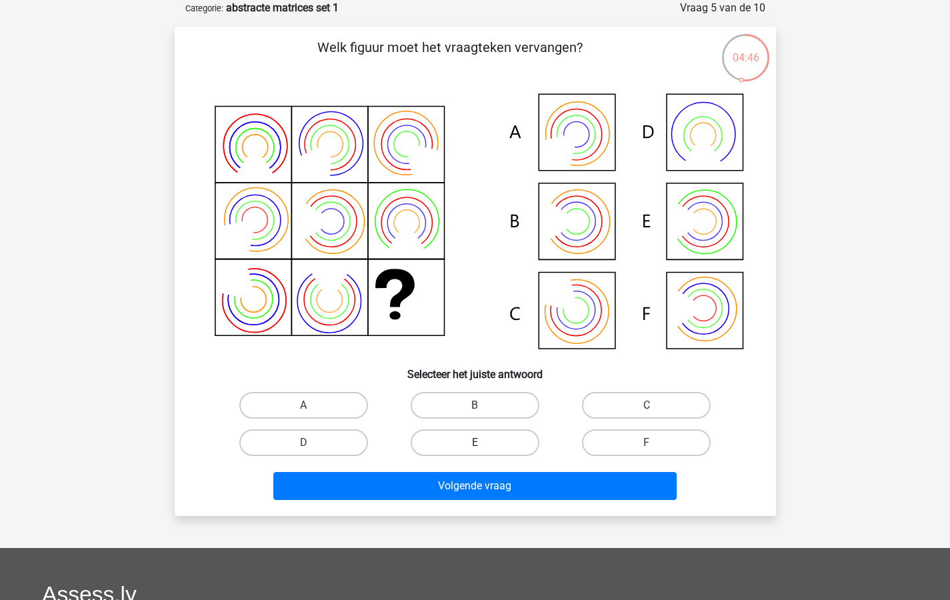
click at [486, 441] on label "E" at bounding box center [475, 442] width 129 height 27
click at [483, 443] on input "E" at bounding box center [479, 447] width 9 height 9
radio input "true"
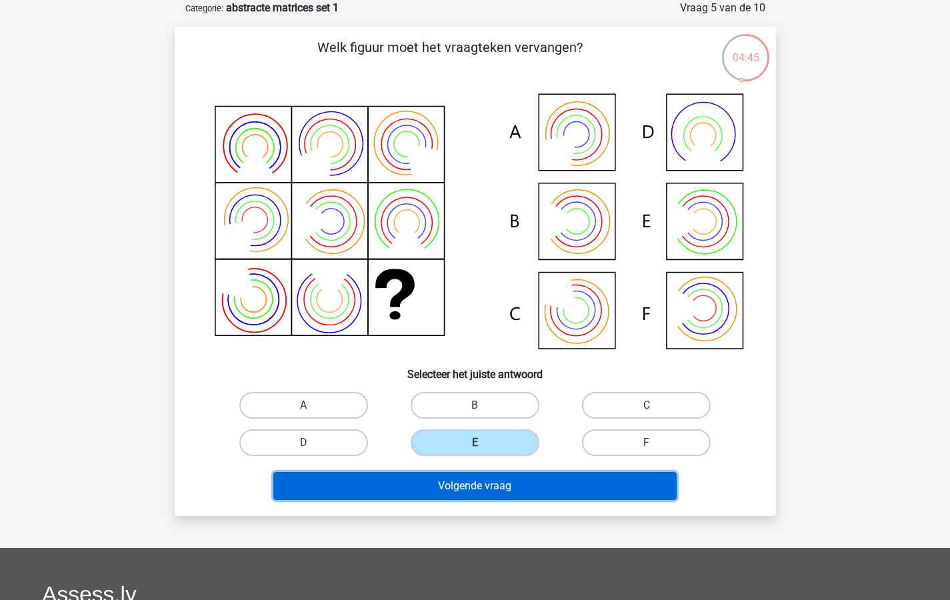
click at [449, 491] on button "Volgende vraag" at bounding box center [474, 486] width 403 height 28
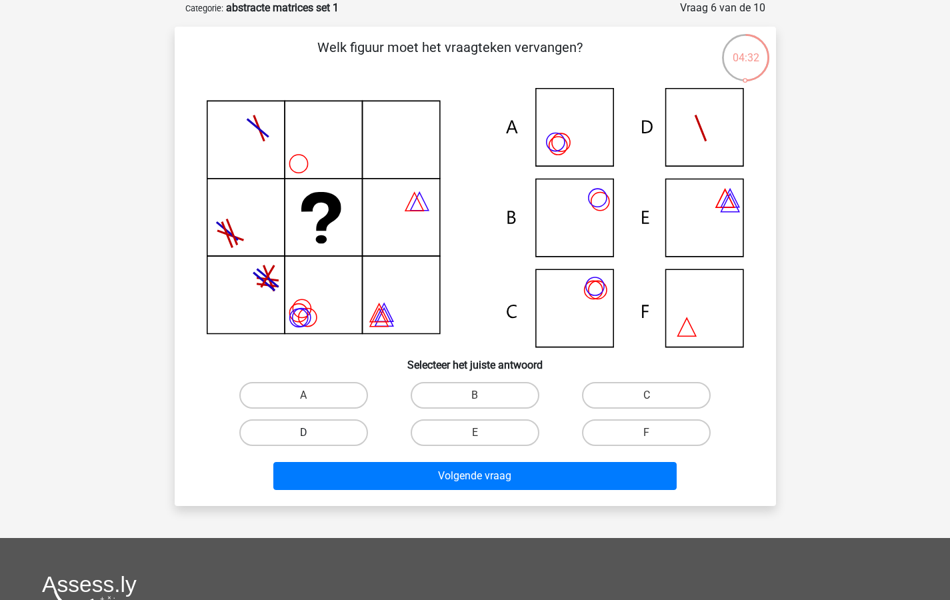
drag, startPoint x: 315, startPoint y: 425, endPoint x: 321, endPoint y: 441, distance: 17.3
click at [315, 425] on label "D" at bounding box center [303, 432] width 129 height 27
click at [312, 433] on input "D" at bounding box center [307, 437] width 9 height 9
radio input "true"
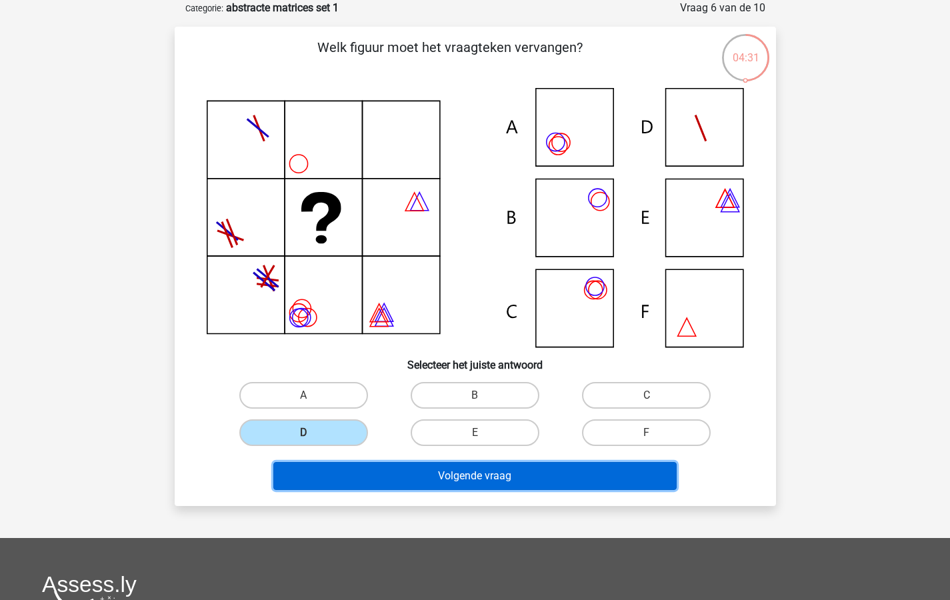
click at [418, 484] on button "Volgende vraag" at bounding box center [474, 476] width 403 height 28
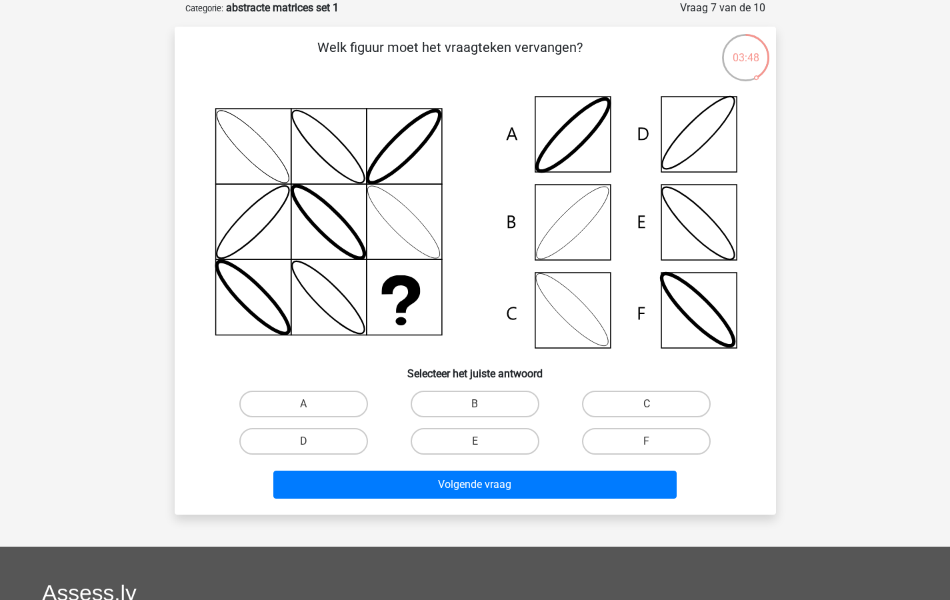
drag, startPoint x: 311, startPoint y: 399, endPoint x: 319, endPoint y: 424, distance: 25.7
click at [311, 399] on label "A" at bounding box center [303, 404] width 129 height 27
click at [311, 404] on input "A" at bounding box center [307, 408] width 9 height 9
radio input "true"
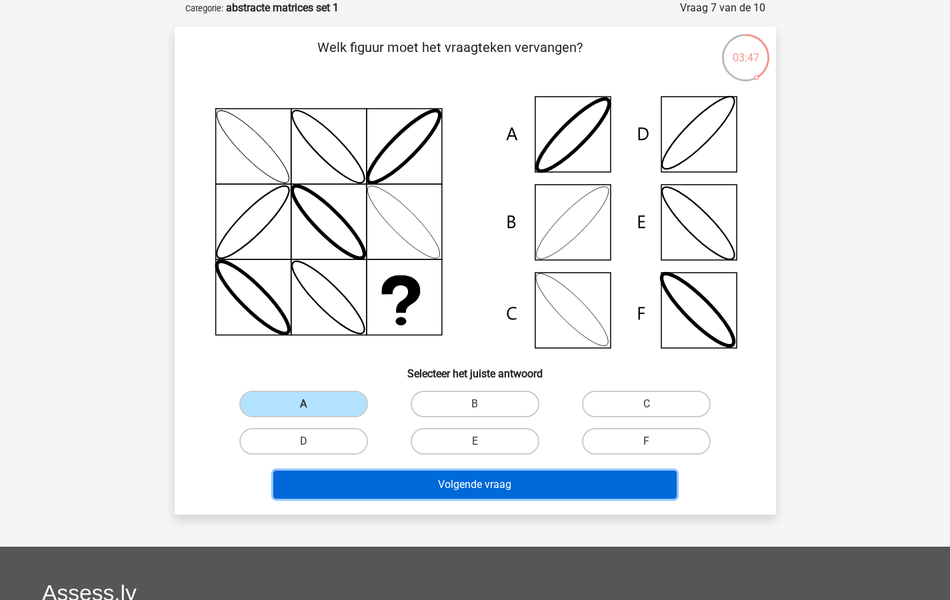
click at [385, 483] on button "Volgende vraag" at bounding box center [474, 485] width 403 height 28
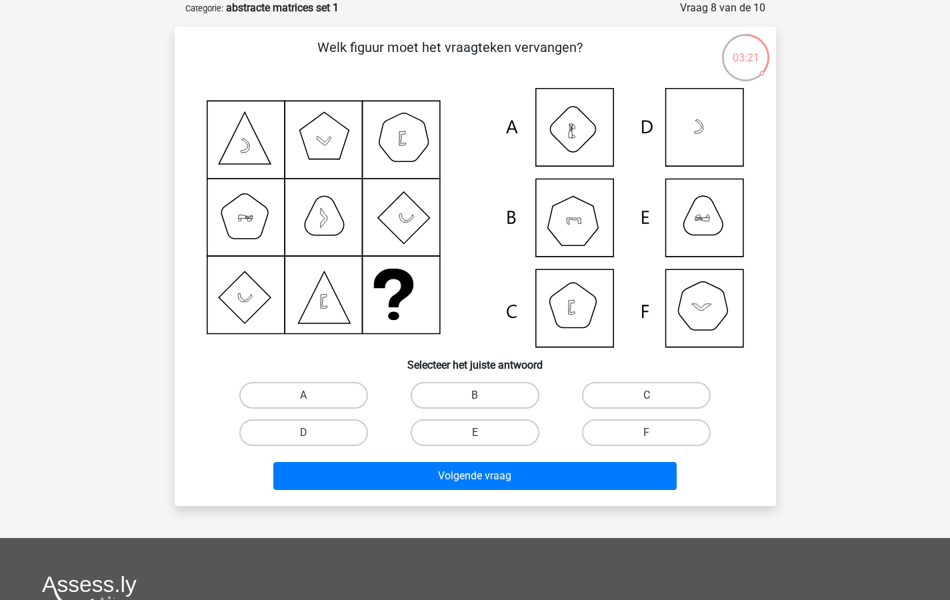
drag, startPoint x: 300, startPoint y: 431, endPoint x: 319, endPoint y: 448, distance: 26.0
click at [300, 431] on label "D" at bounding box center [303, 432] width 129 height 27
click at [303, 433] on input "D" at bounding box center [307, 437] width 9 height 9
radio input "true"
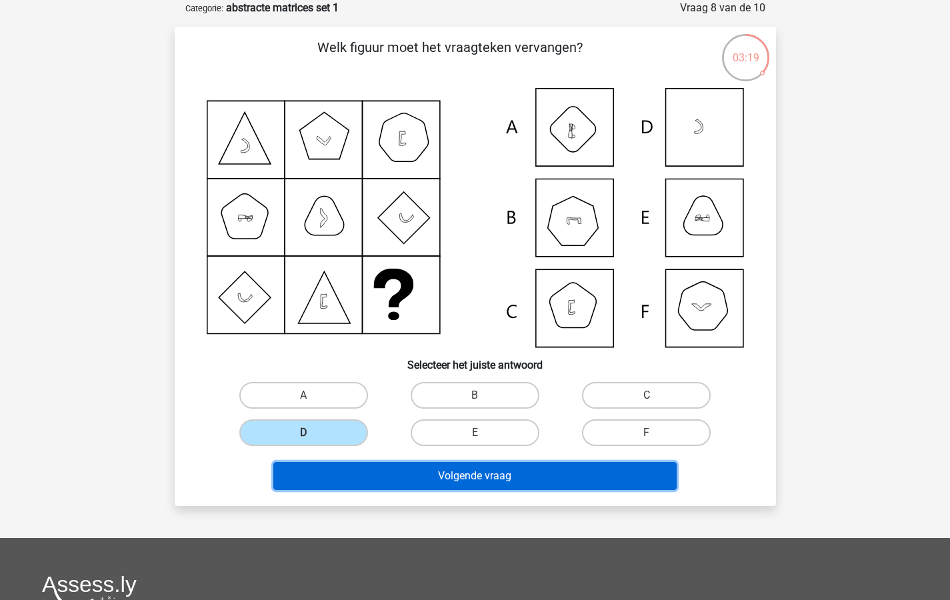
click at [414, 483] on button "Volgende vraag" at bounding box center [474, 476] width 403 height 28
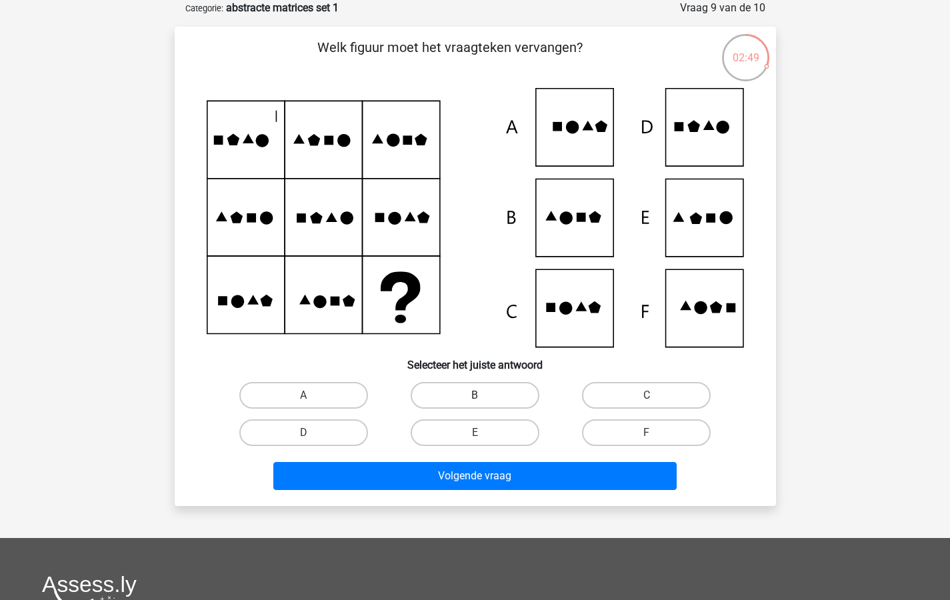
click at [471, 392] on label "B" at bounding box center [475, 395] width 129 height 27
click at [475, 395] on input "B" at bounding box center [479, 399] width 9 height 9
radio input "true"
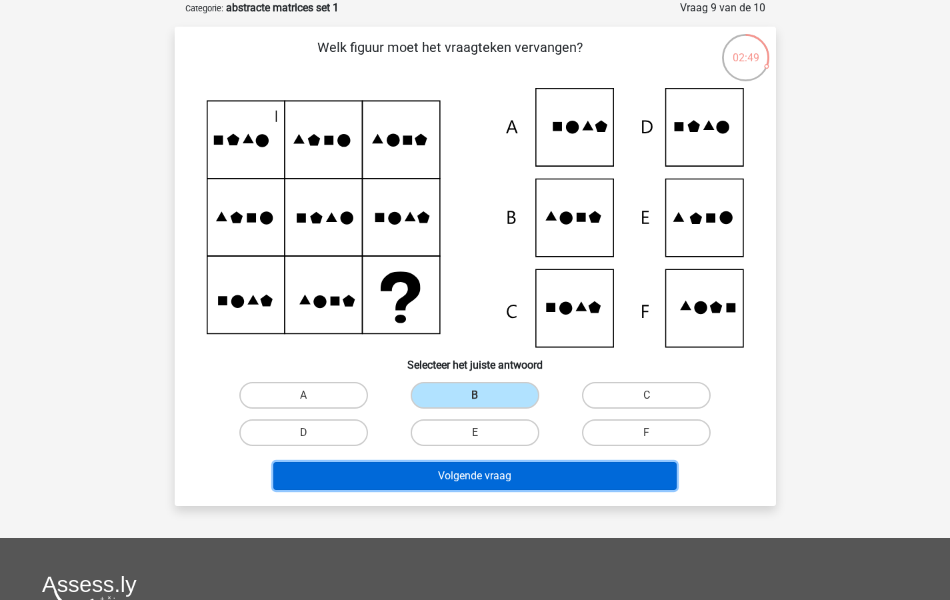
click at [463, 471] on button "Volgende vraag" at bounding box center [474, 476] width 403 height 28
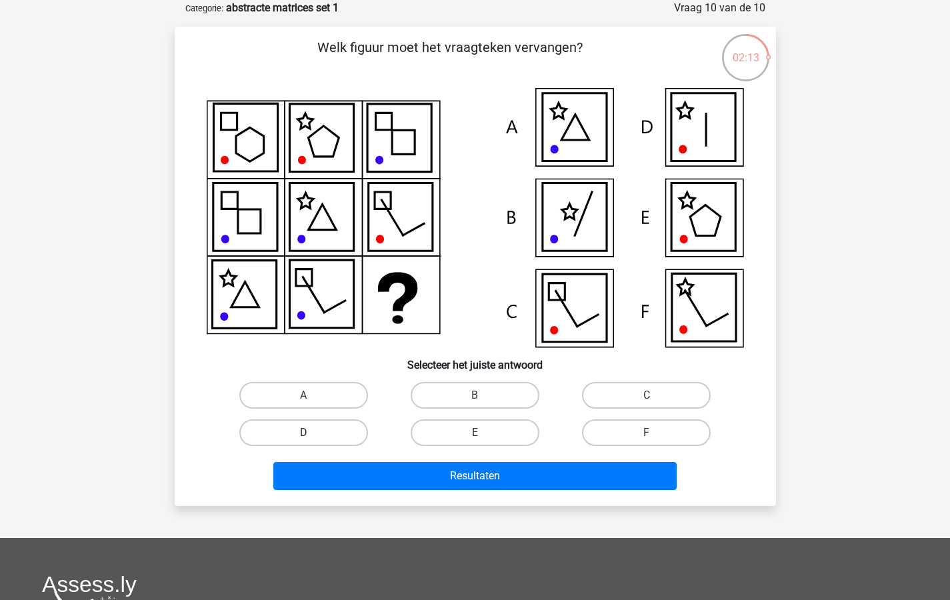
click at [296, 428] on label "D" at bounding box center [303, 432] width 129 height 27
click at [303, 433] on input "D" at bounding box center [307, 437] width 9 height 9
radio input "true"
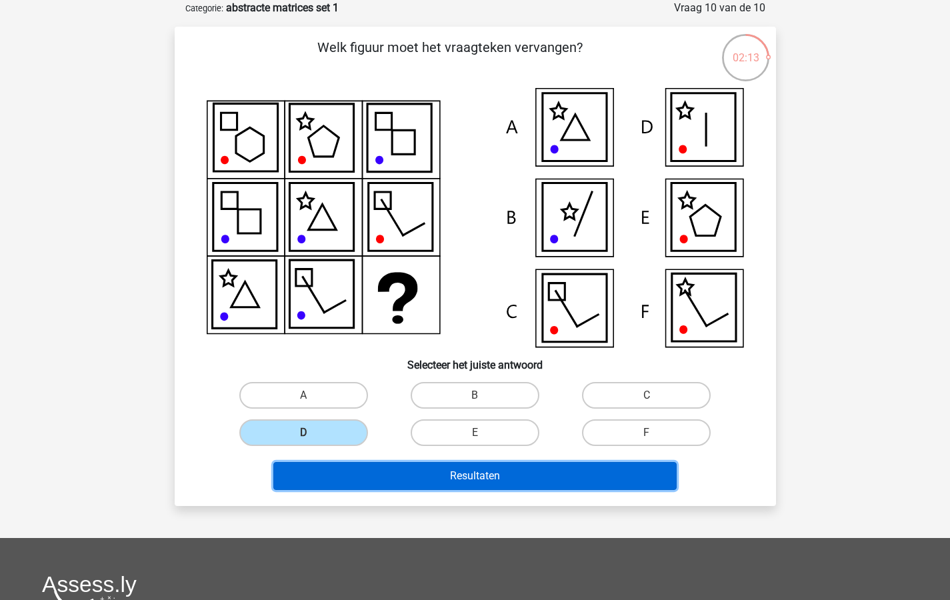
click at [483, 477] on button "Resultaten" at bounding box center [474, 476] width 403 height 28
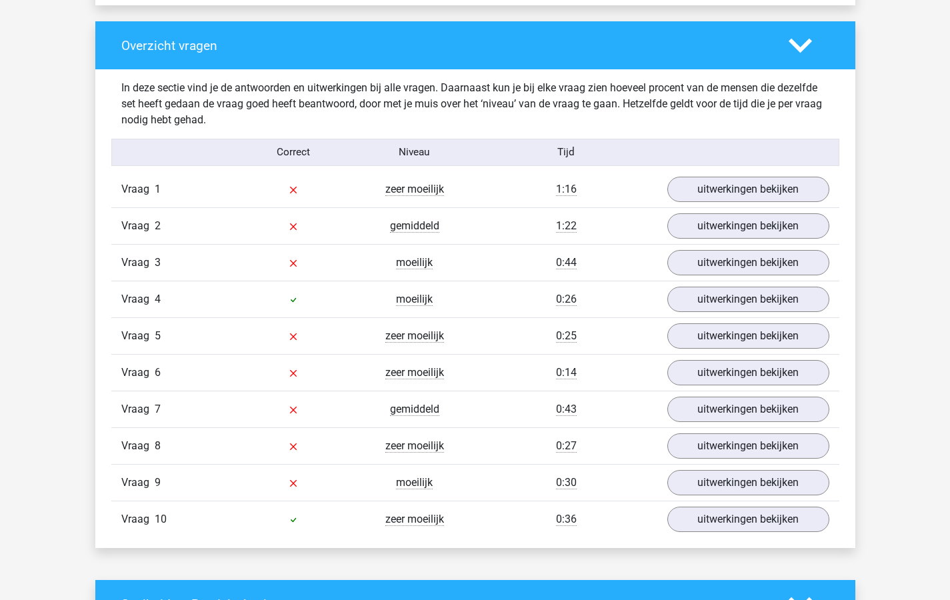
scroll to position [983, 0]
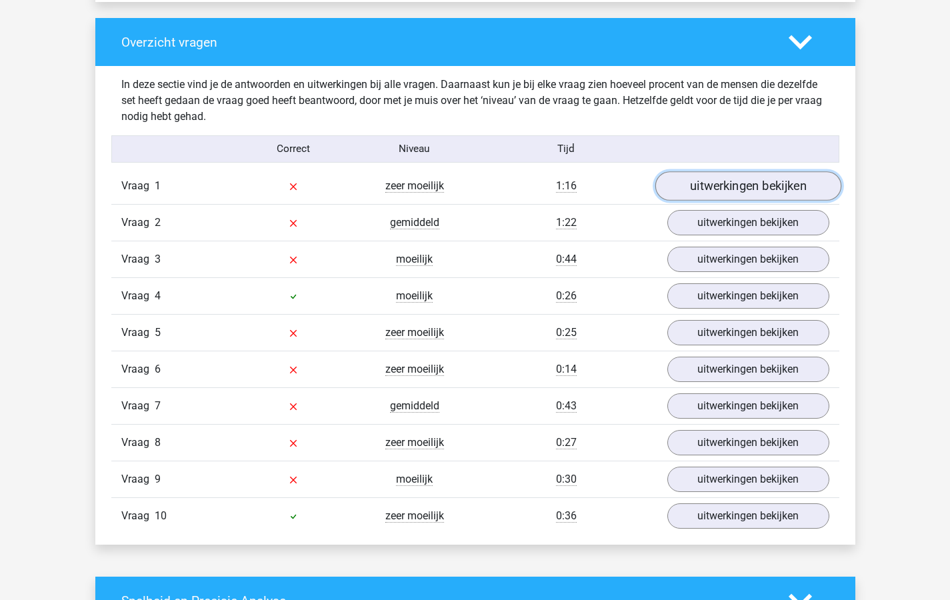
click at [716, 185] on link "uitwerkingen bekijken" at bounding box center [748, 185] width 186 height 29
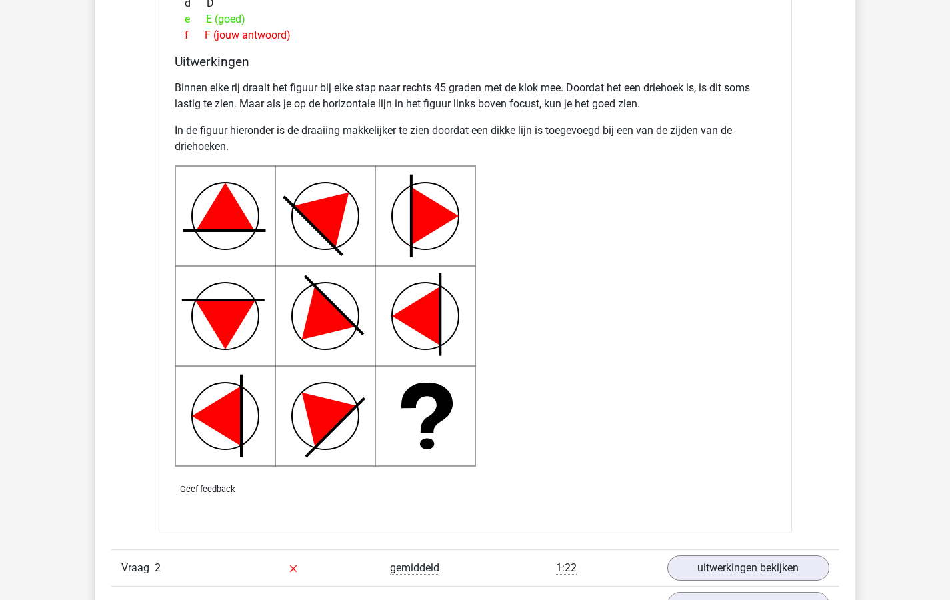
scroll to position [2002, 0]
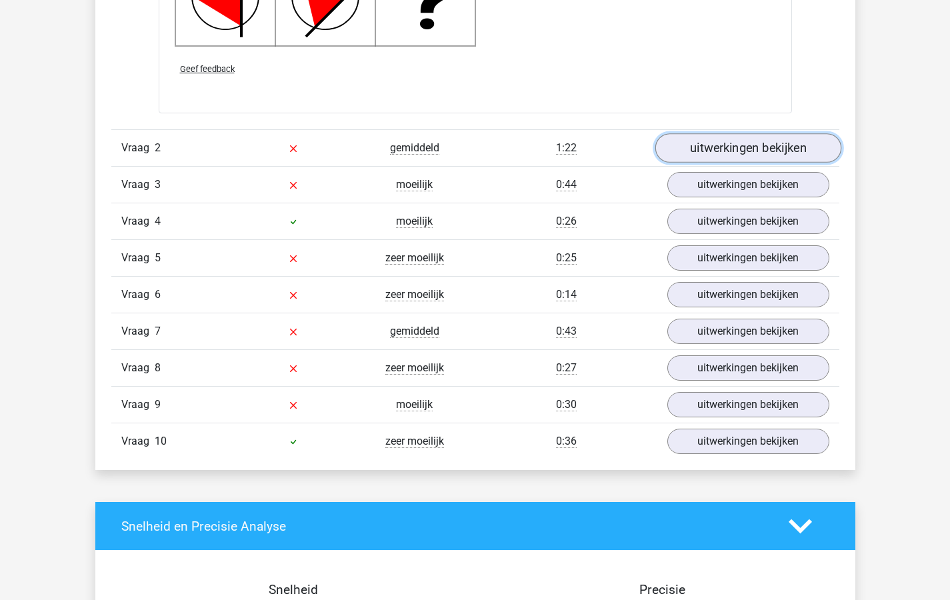
click at [720, 152] on link "uitwerkingen bekijken" at bounding box center [748, 147] width 186 height 29
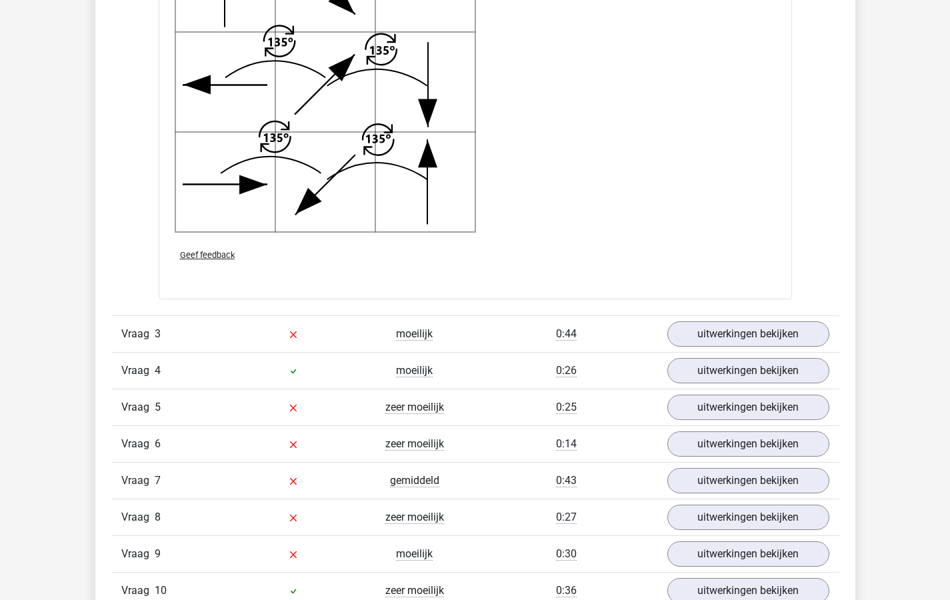
scroll to position [2962, 0]
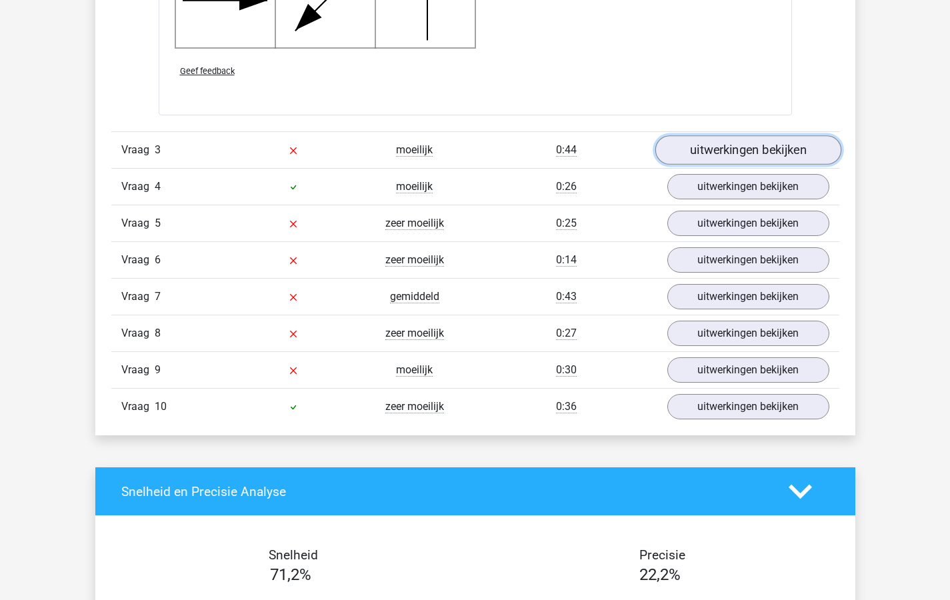
click at [710, 147] on link "uitwerkingen bekijken" at bounding box center [748, 149] width 186 height 29
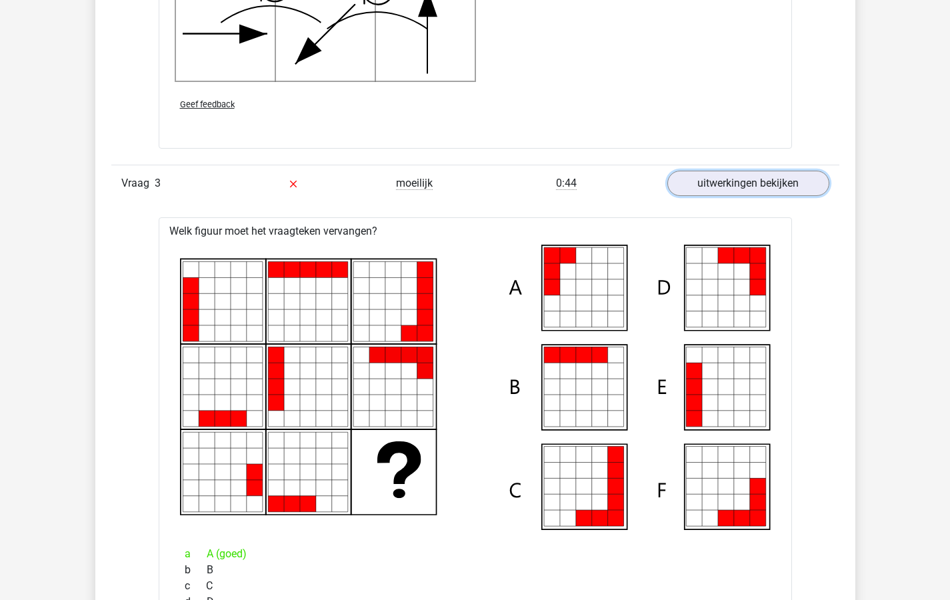
scroll to position [2929, 0]
click at [721, 182] on link "uitwerkingen bekijken" at bounding box center [748, 183] width 186 height 29
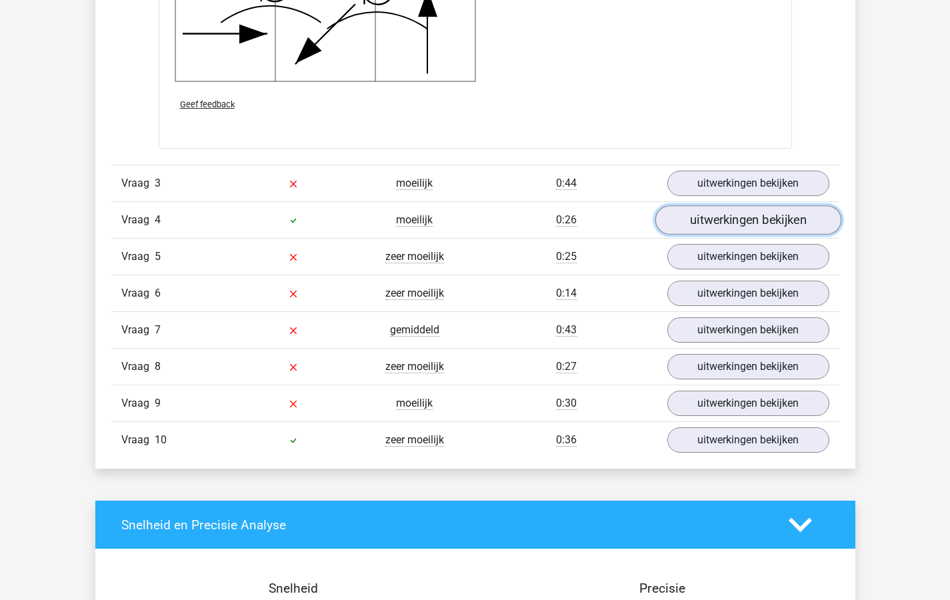
click at [720, 216] on link "uitwerkingen bekijken" at bounding box center [748, 219] width 186 height 29
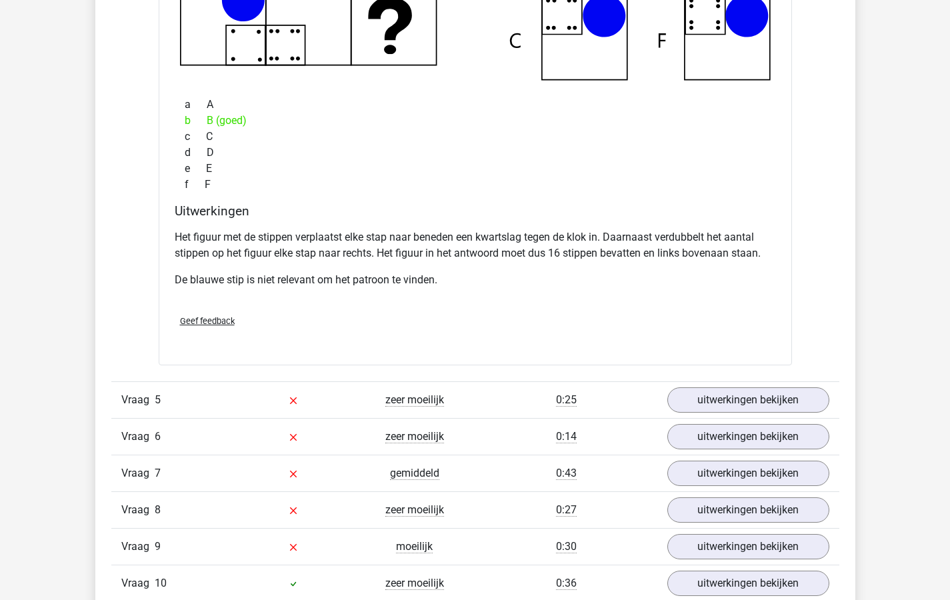
scroll to position [3576, 0]
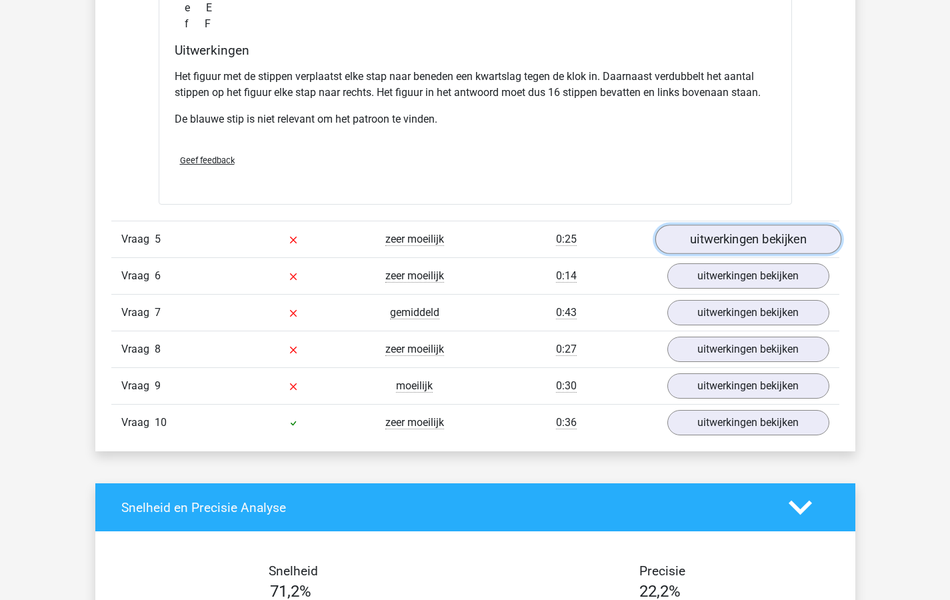
click at [737, 241] on link "uitwerkingen bekijken" at bounding box center [748, 239] width 186 height 29
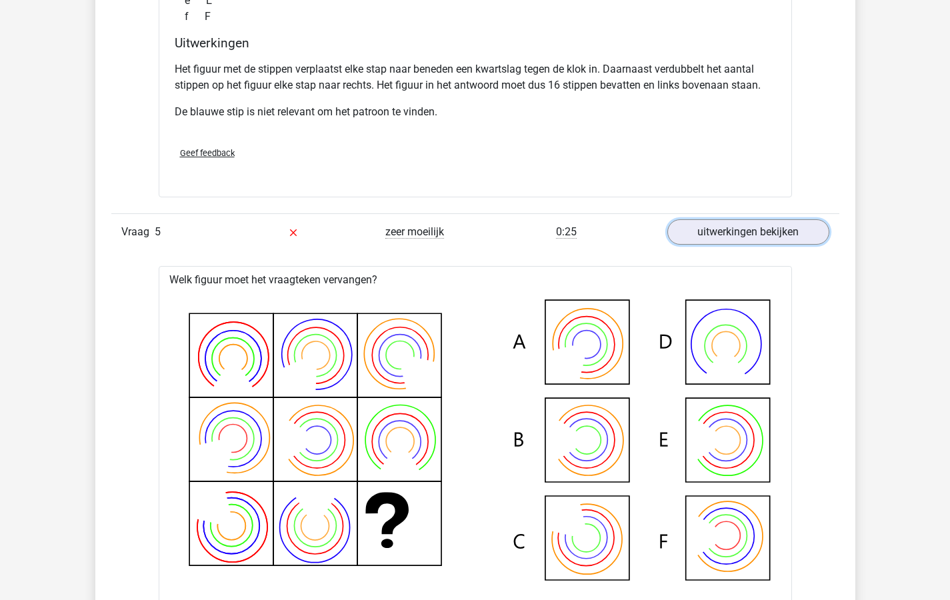
scroll to position [3532, 0]
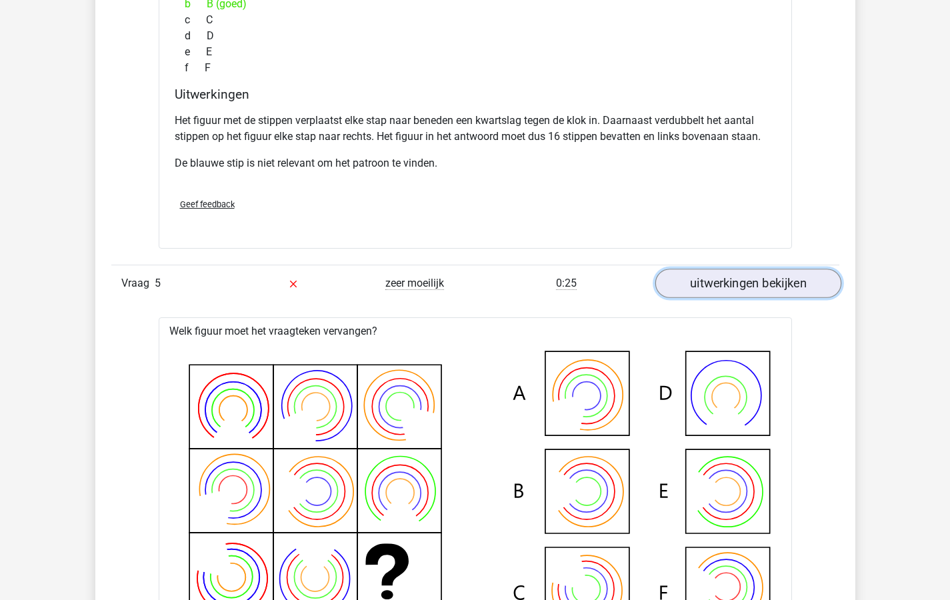
click at [736, 284] on link "uitwerkingen bekijken" at bounding box center [748, 283] width 186 height 29
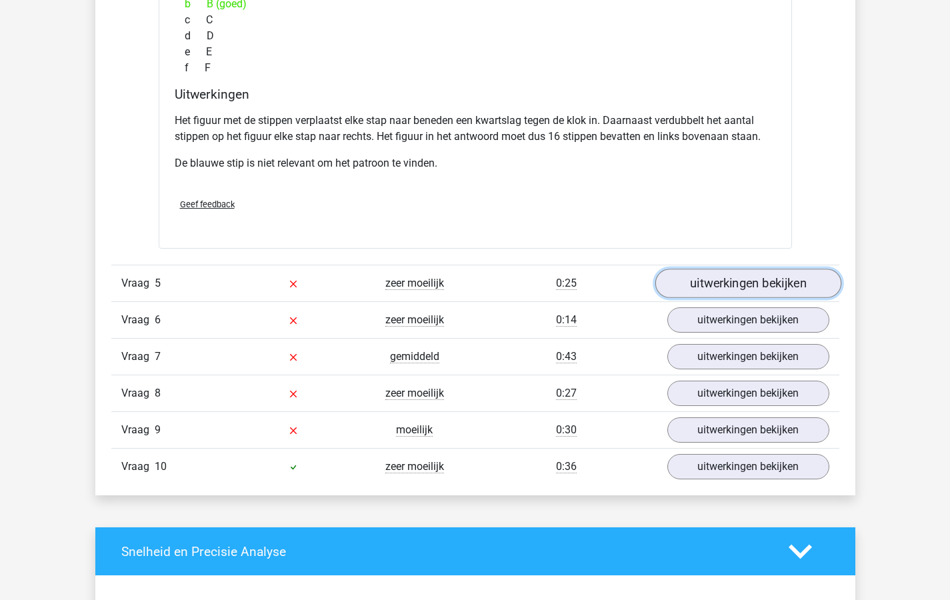
click at [734, 281] on link "uitwerkingen bekijken" at bounding box center [748, 283] width 186 height 29
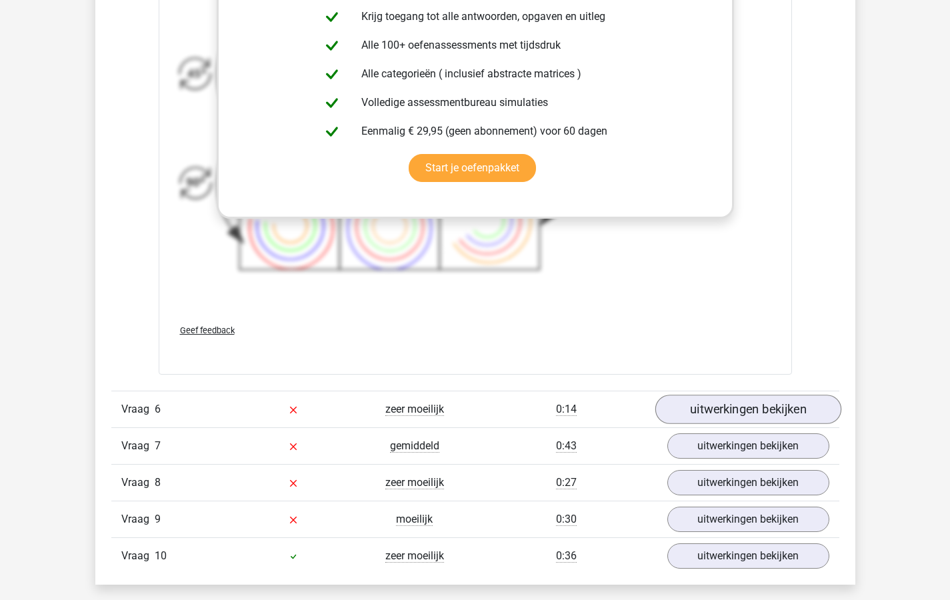
scroll to position [4436, 0]
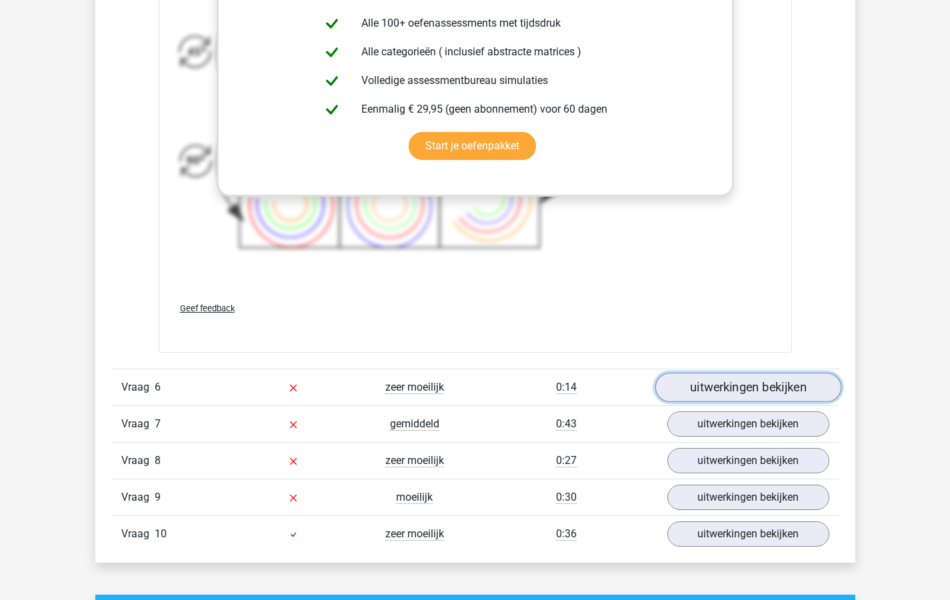
click at [758, 387] on link "uitwerkingen bekijken" at bounding box center [748, 387] width 186 height 29
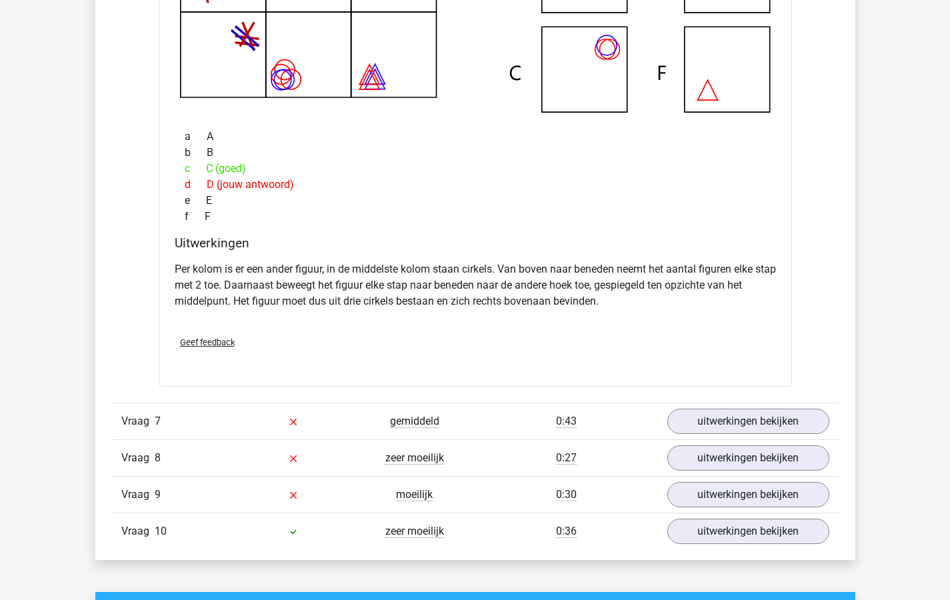
scroll to position [5137, 0]
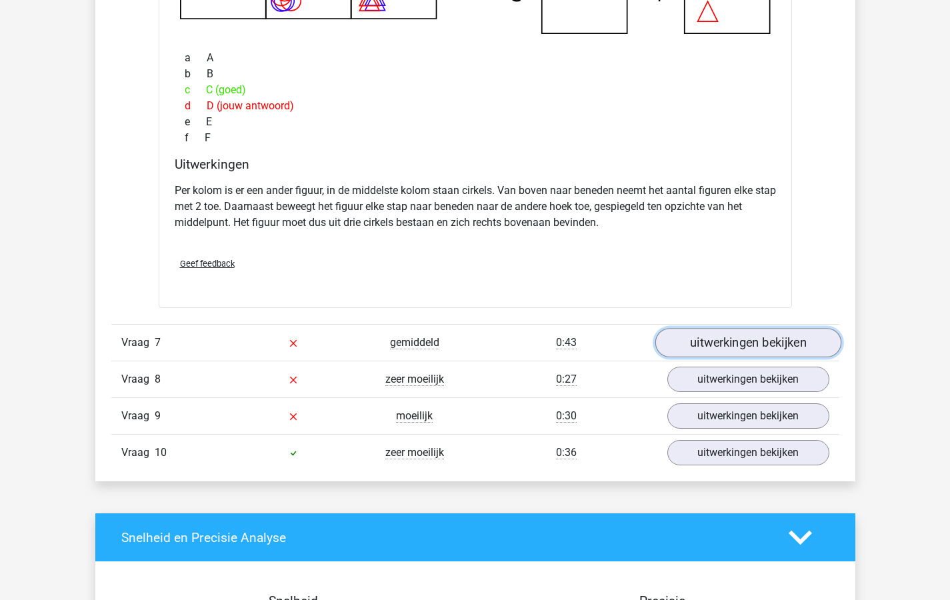
click at [730, 339] on link "uitwerkingen bekijken" at bounding box center [748, 342] width 186 height 29
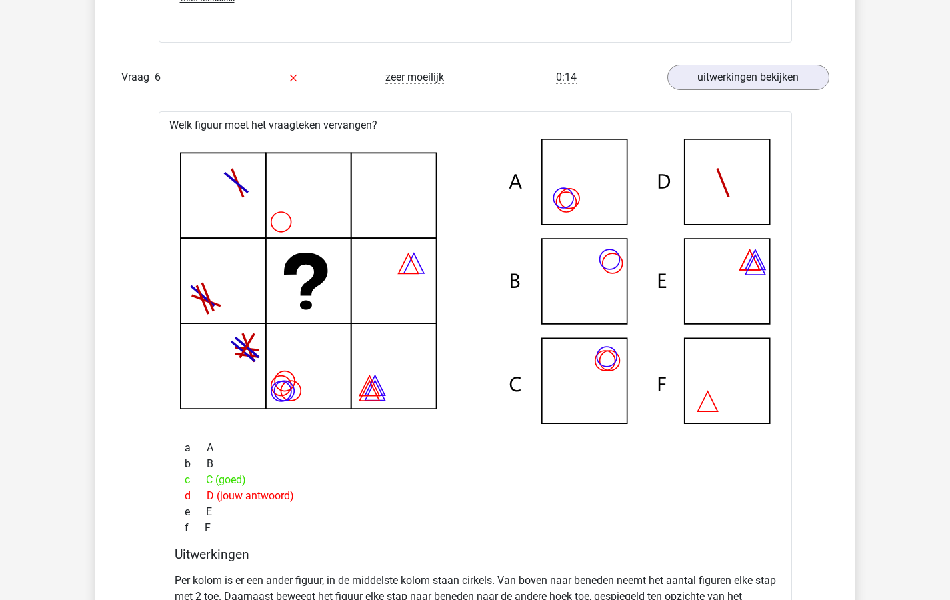
scroll to position [4676, 0]
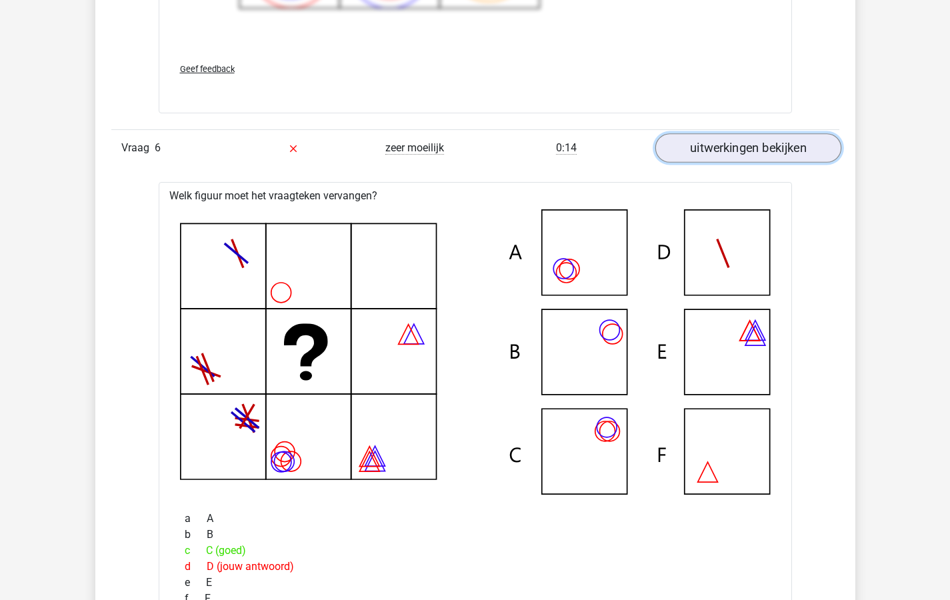
click at [707, 143] on link "uitwerkingen bekijken" at bounding box center [748, 147] width 186 height 29
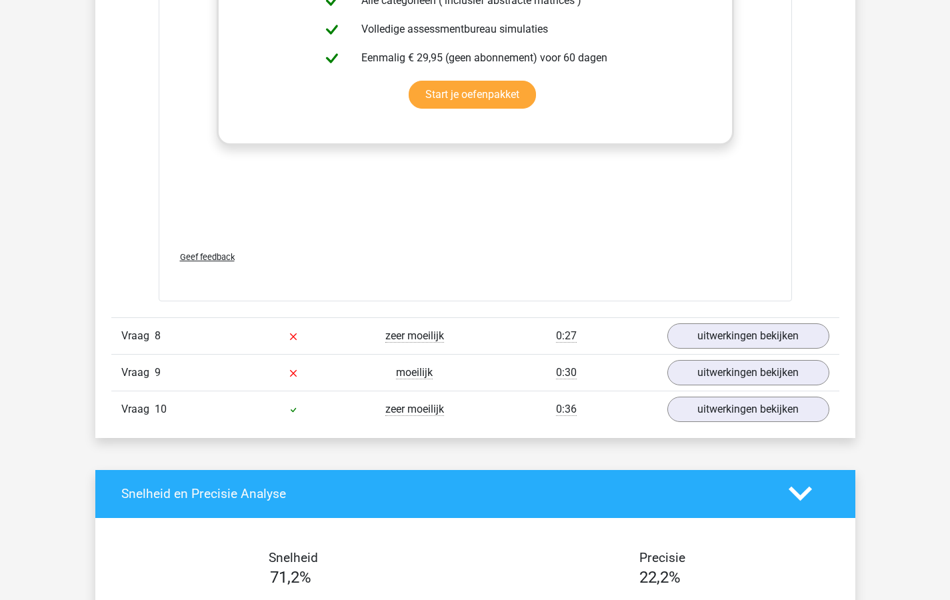
scroll to position [5704, 0]
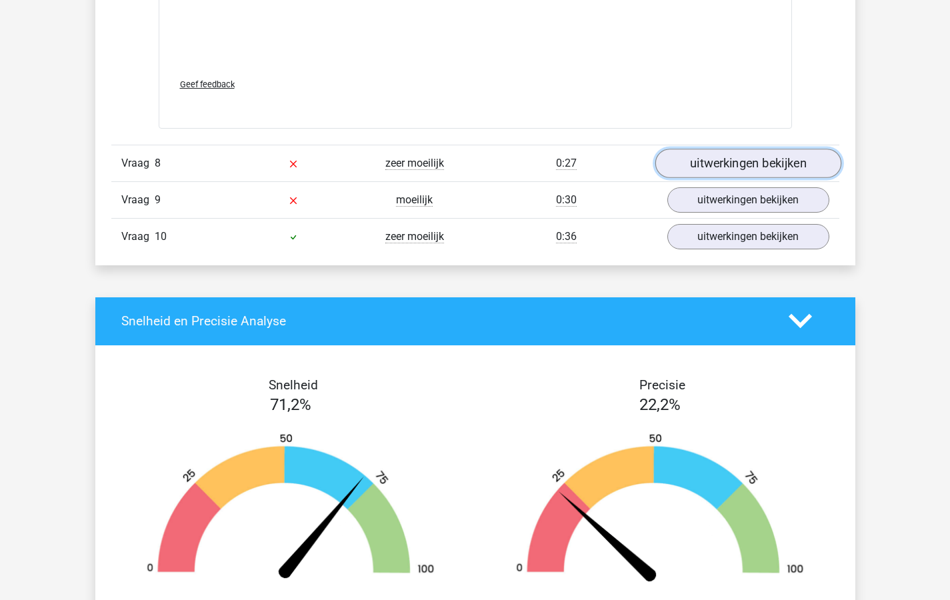
click at [724, 161] on link "uitwerkingen bekijken" at bounding box center [748, 163] width 186 height 29
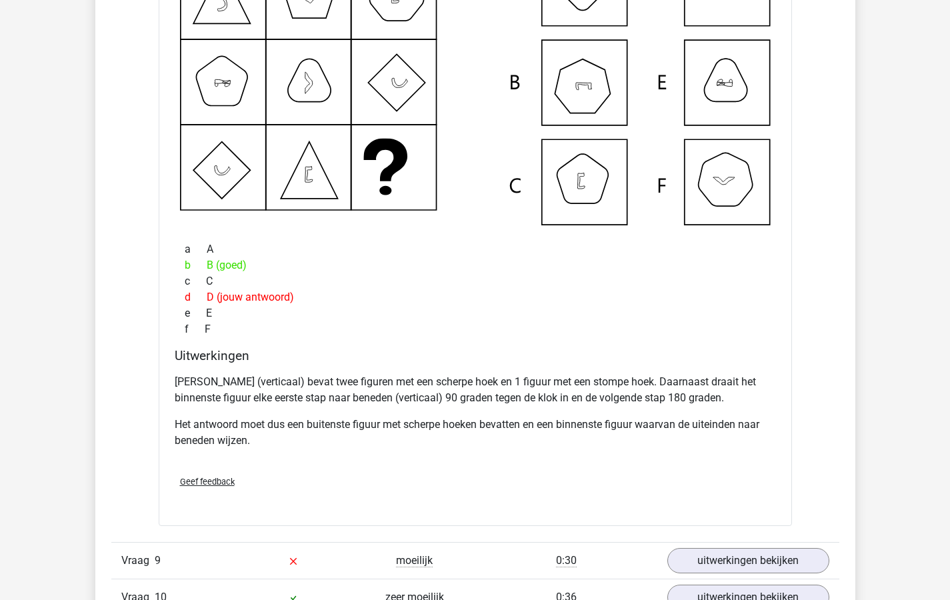
scroll to position [6245, 0]
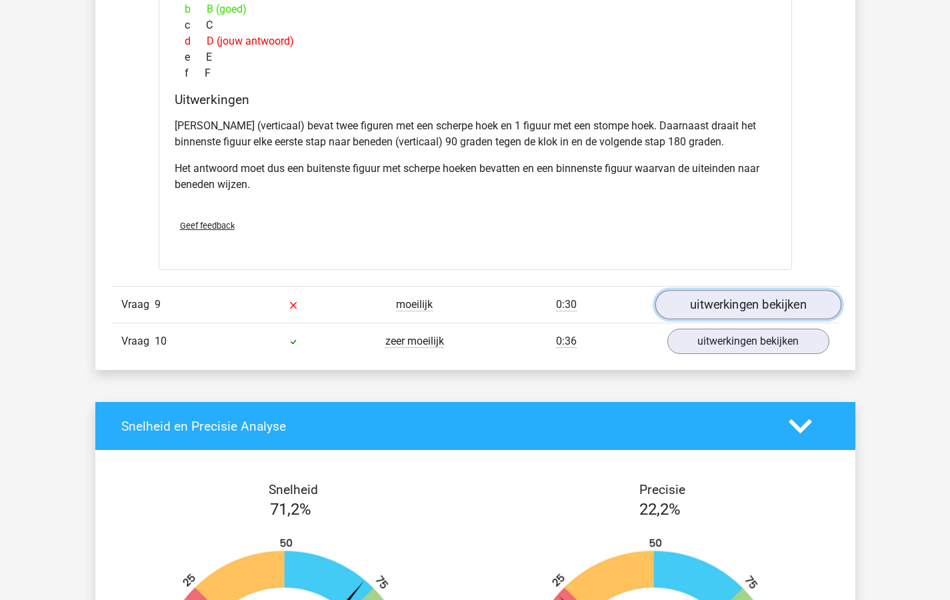
click at [712, 301] on link "uitwerkingen bekijken" at bounding box center [748, 304] width 186 height 29
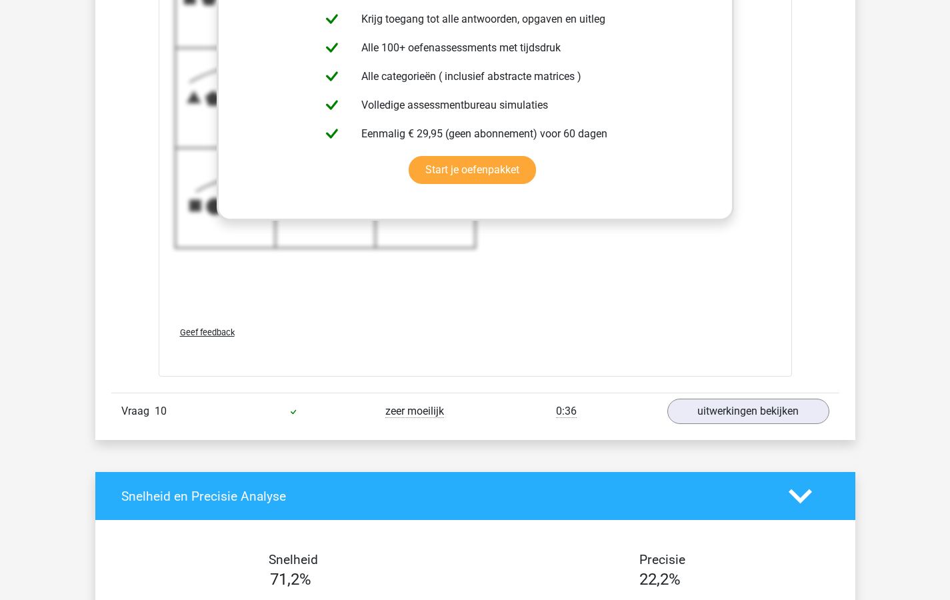
scroll to position [7140, 0]
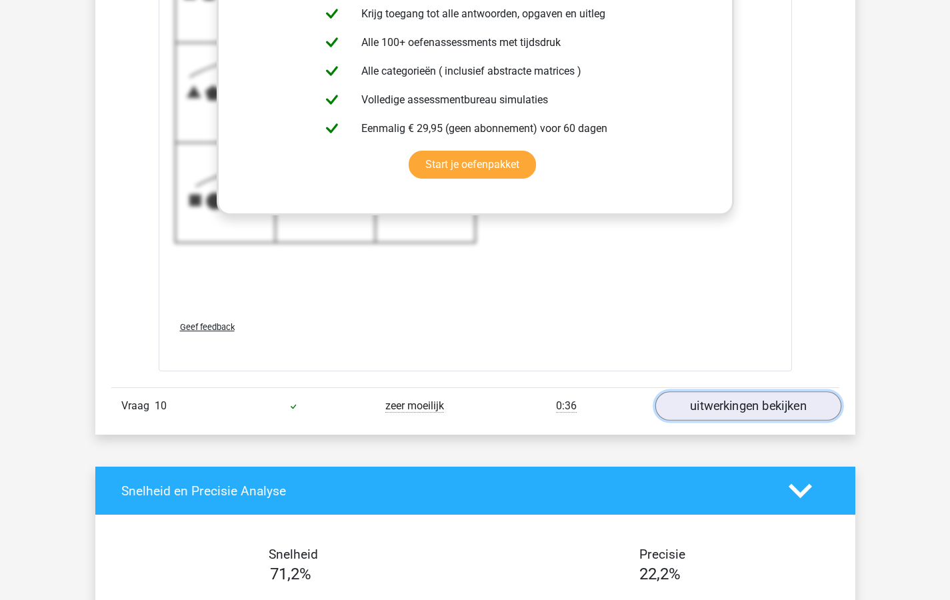
click at [738, 407] on link "uitwerkingen bekijken" at bounding box center [748, 405] width 186 height 29
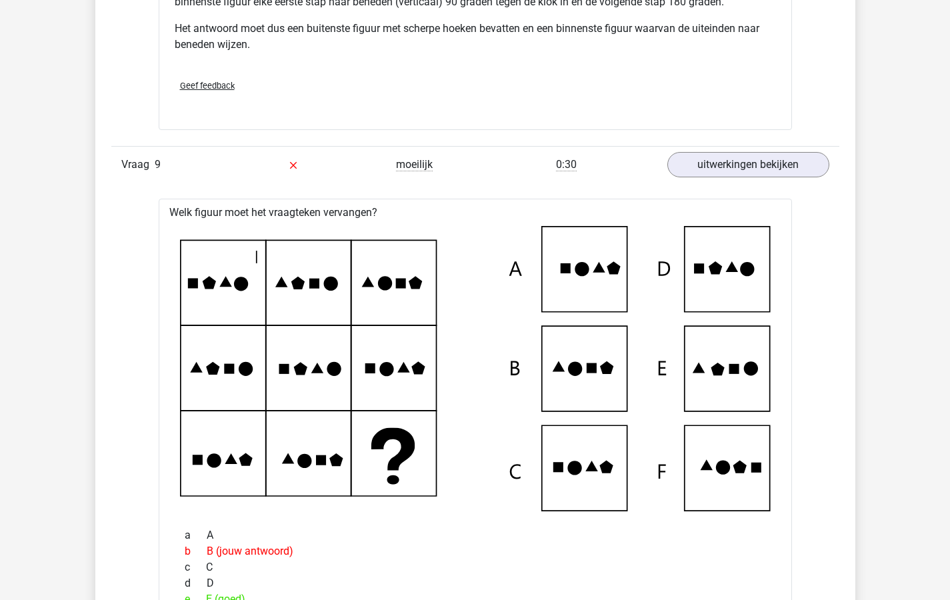
scroll to position [6063, 0]
